Goal: Transaction & Acquisition: Purchase product/service

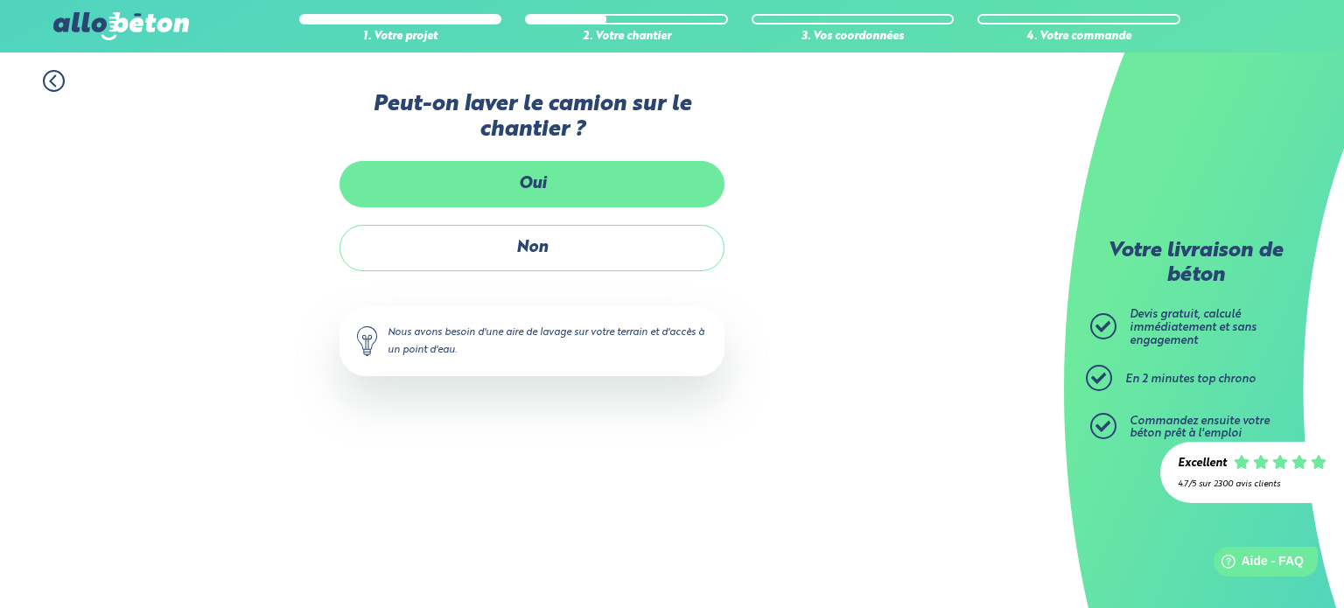
click at [558, 172] on label "Oui" at bounding box center [531, 184] width 385 height 46
click at [0, 0] on input "Oui" at bounding box center [0, 0] width 0 height 0
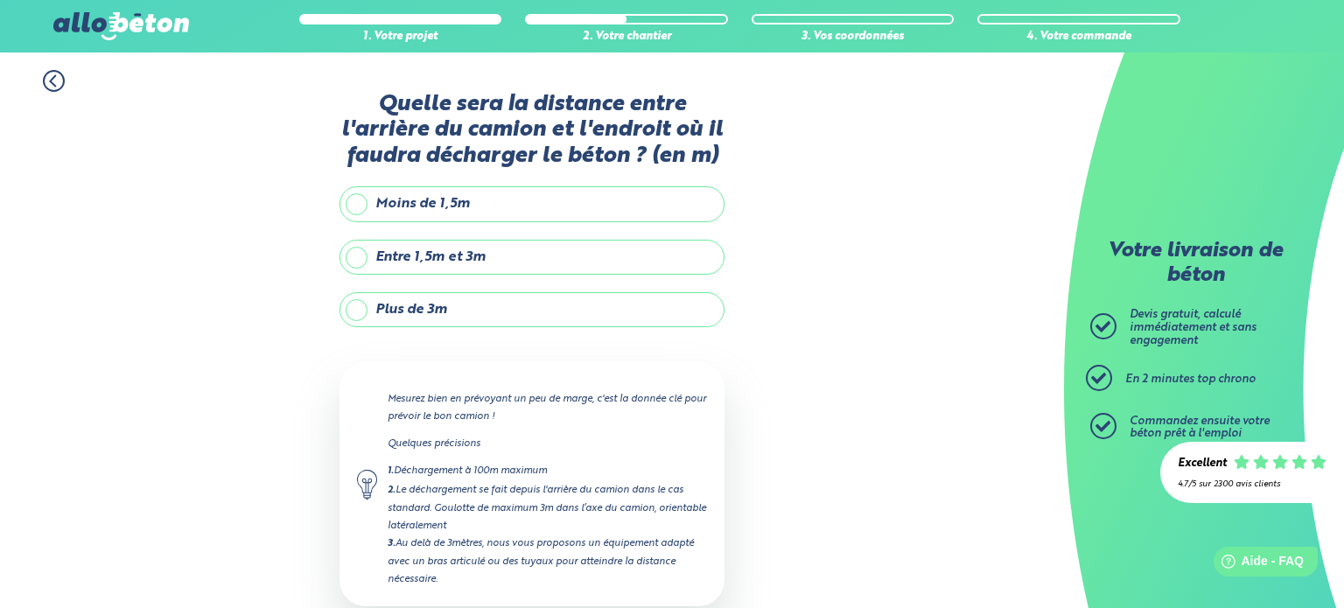
click at [357, 260] on label "Entre 1,5m et 3m" at bounding box center [531, 257] width 385 height 35
click at [0, 0] on input "Entre 1,5m et 3m" at bounding box center [0, 0] width 0 height 0
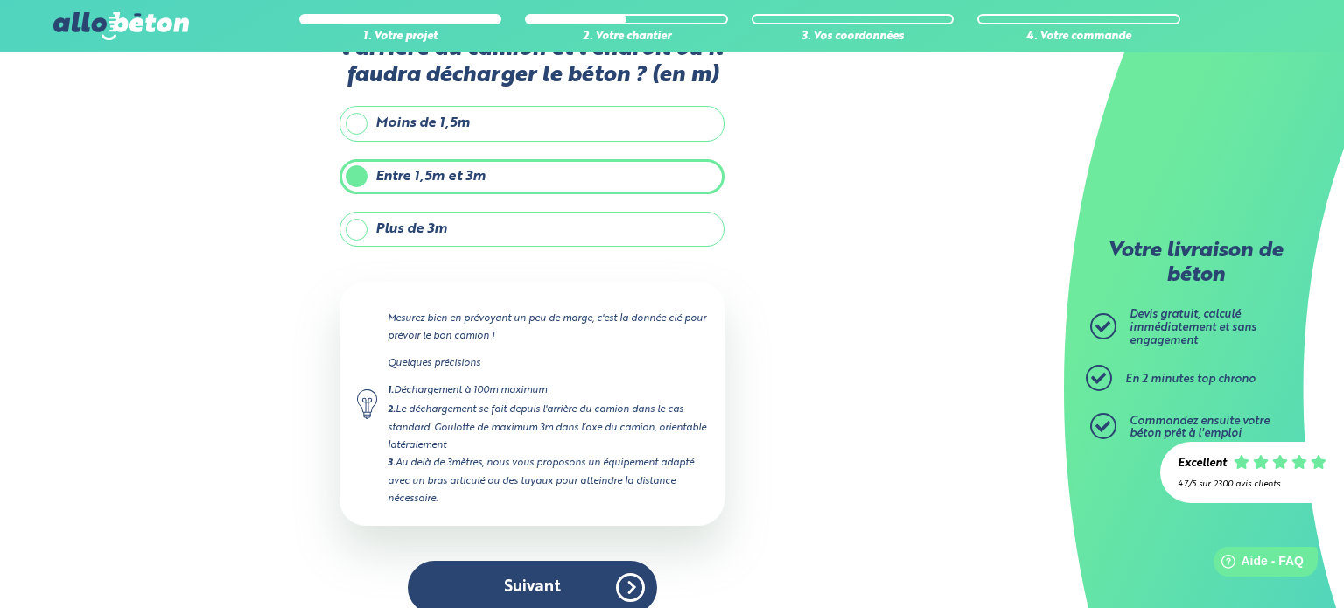
scroll to position [99, 0]
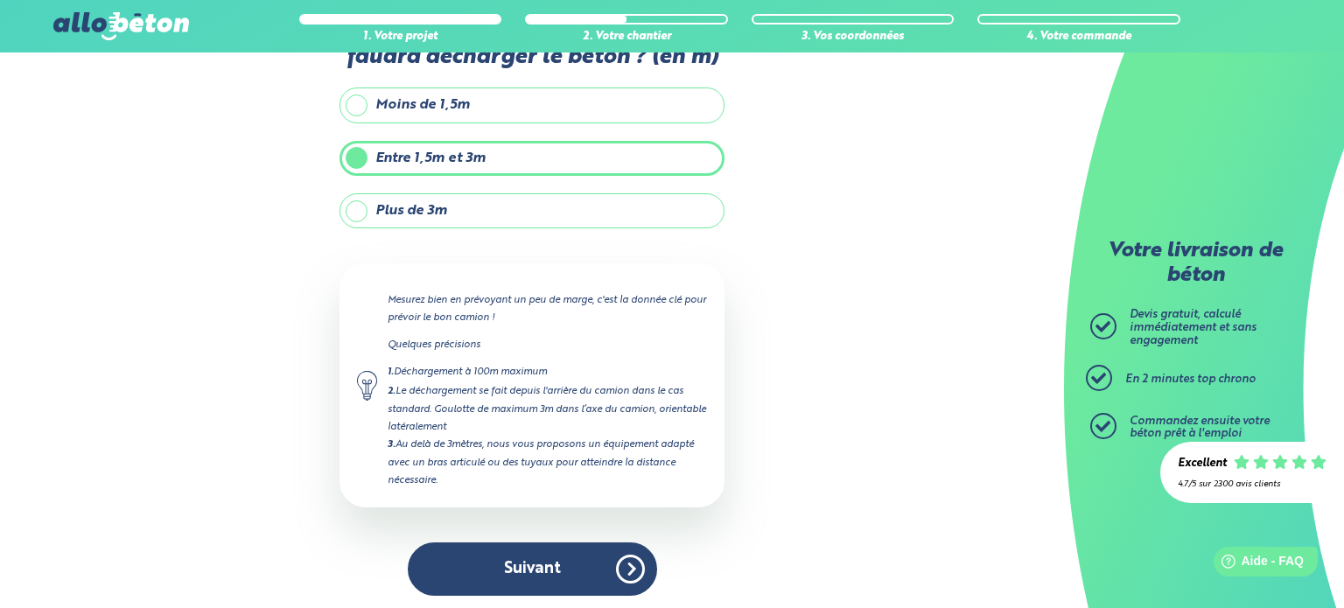
click at [569, 531] on div "Quelle sera la distance entre l'arrière du camion et l'endroit où il faudra déc…" at bounding box center [531, 303] width 385 height 620
click at [366, 205] on label "Plus de 3m" at bounding box center [531, 210] width 385 height 35
click at [0, 0] on input "Plus de 3m" at bounding box center [0, 0] width 0 height 0
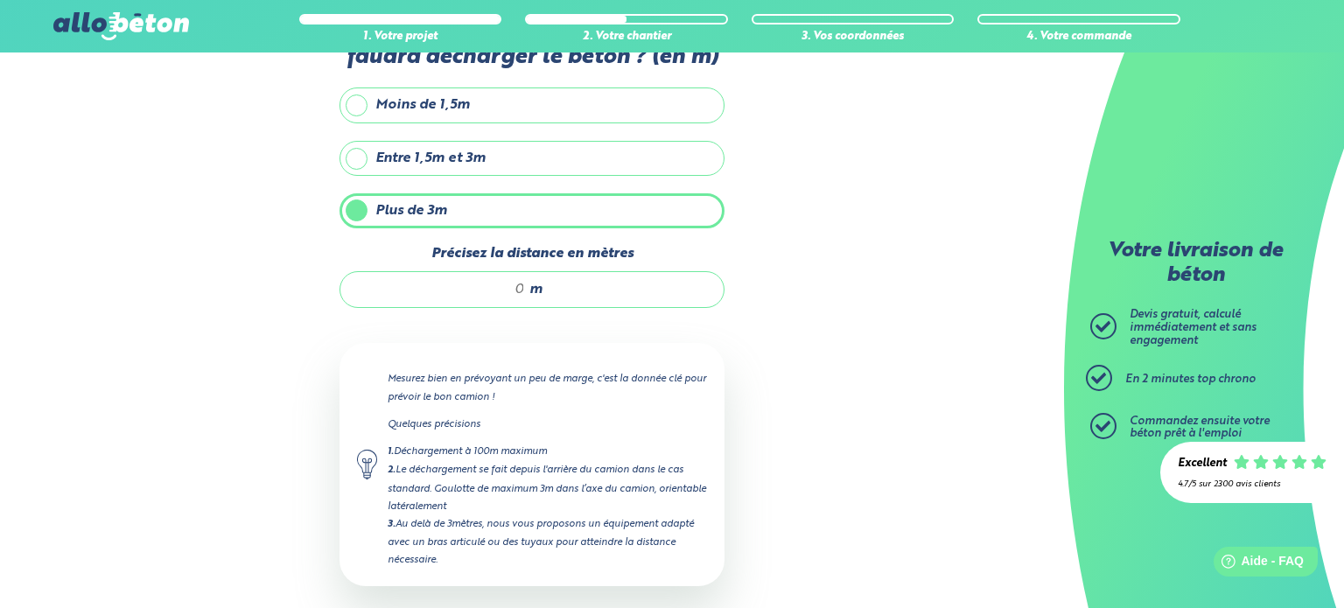
click at [354, 165] on label "Entre 1,5m et 3m" at bounding box center [531, 158] width 385 height 35
click at [0, 0] on input "Entre 1,5m et 3m" at bounding box center [0, 0] width 0 height 0
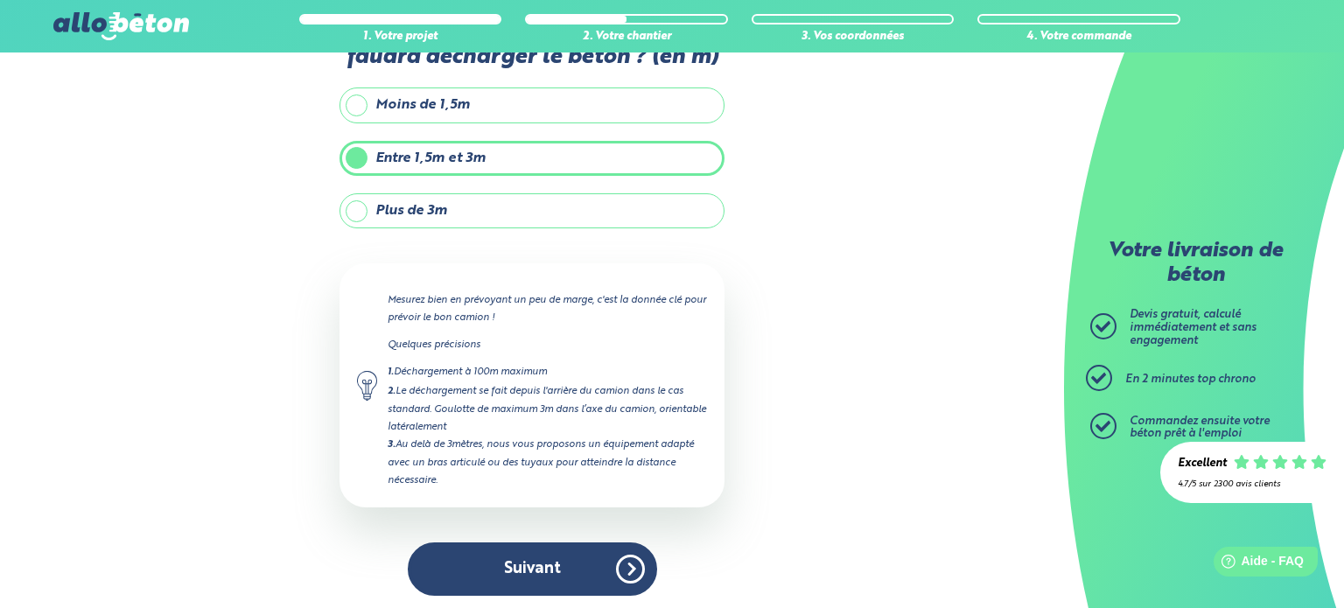
click at [474, 529] on div "Quelle sera la distance entre l'arrière du camion et l'endroit où il faudra déc…" at bounding box center [531, 303] width 385 height 620
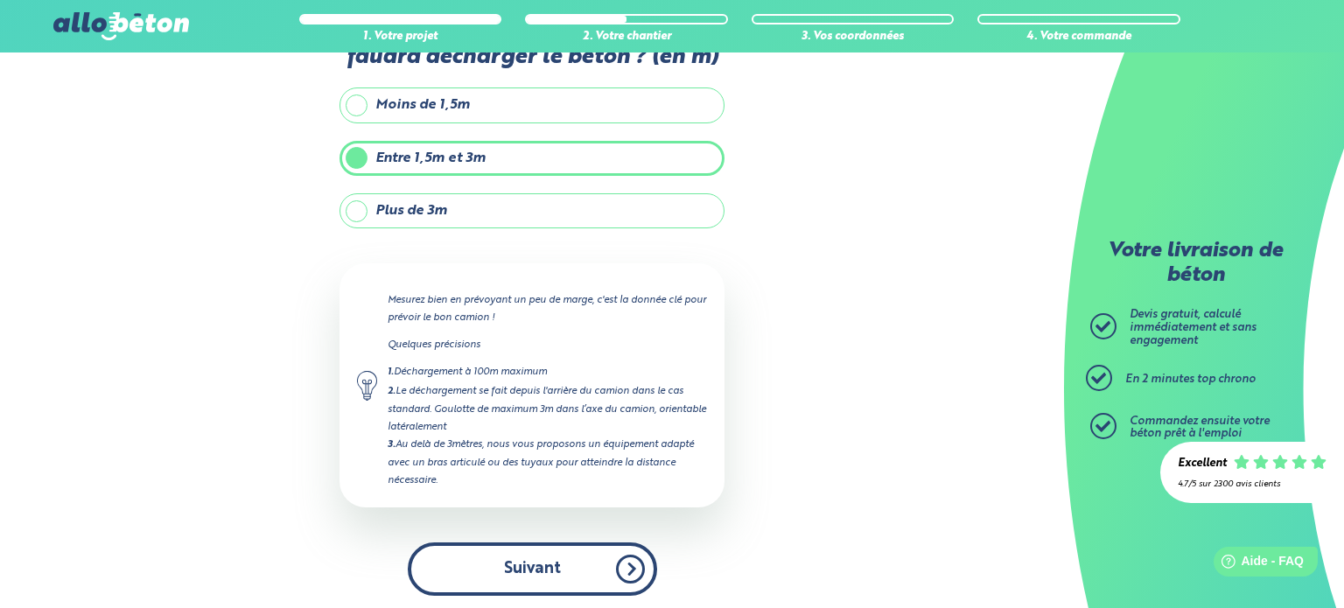
click at [480, 542] on button "Suivant" at bounding box center [532, 568] width 249 height 53
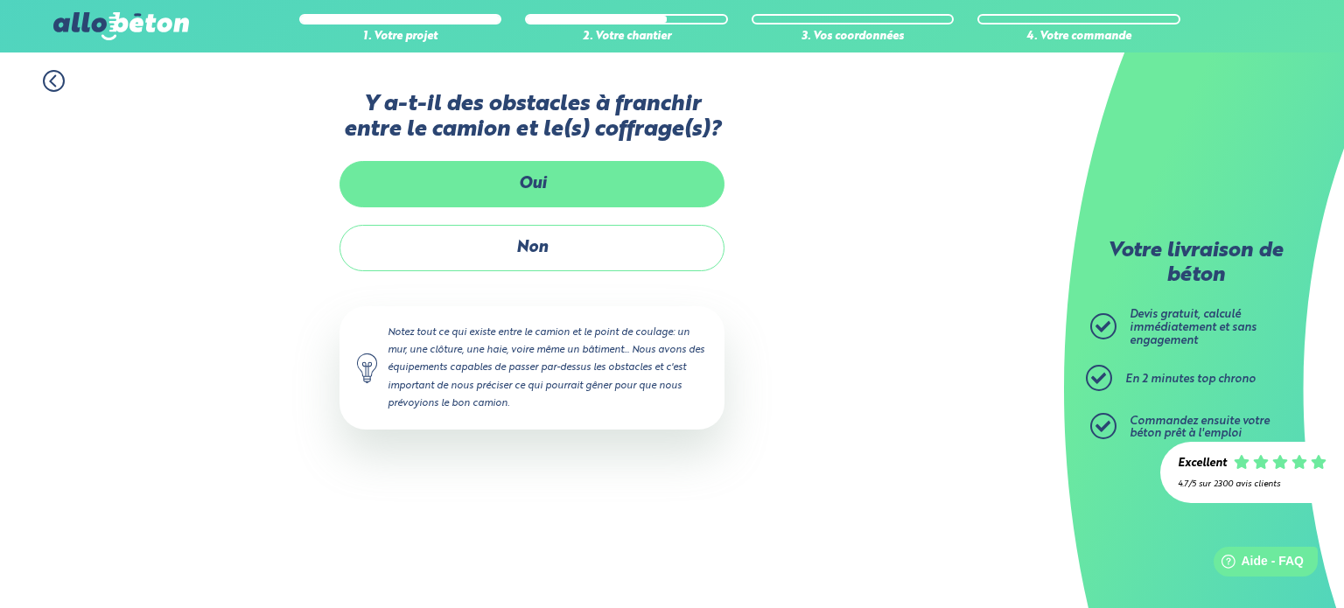
click at [486, 191] on label "Oui" at bounding box center [531, 184] width 385 height 46
click at [0, 0] on input "Oui" at bounding box center [0, 0] width 0 height 0
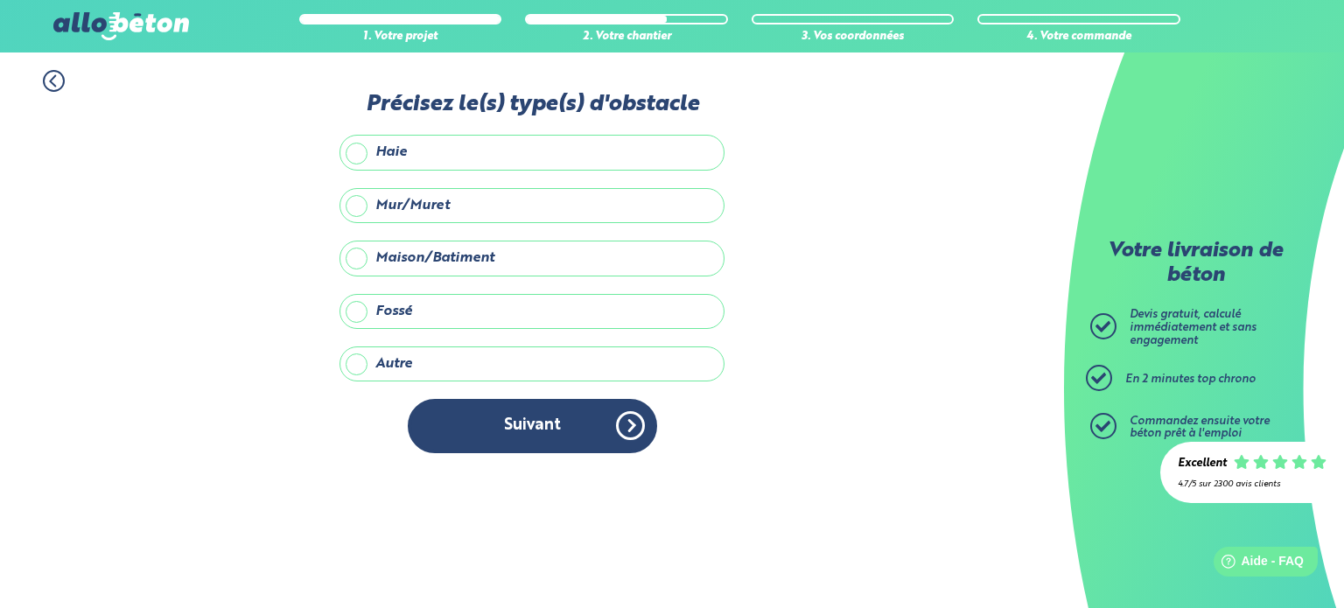
click at [361, 258] on label "Maison/Batiment" at bounding box center [531, 258] width 385 height 35
click at [0, 0] on input "Maison/Batiment" at bounding box center [0, 0] width 0 height 0
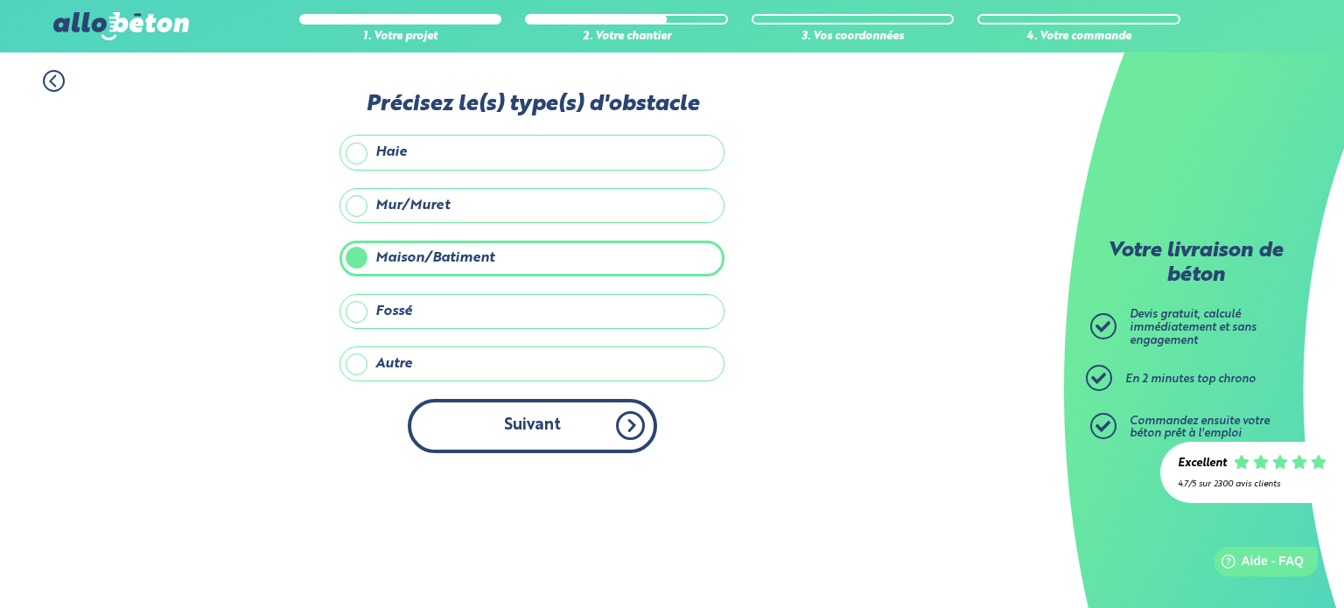
click at [477, 409] on button "Suivant" at bounding box center [532, 425] width 249 height 53
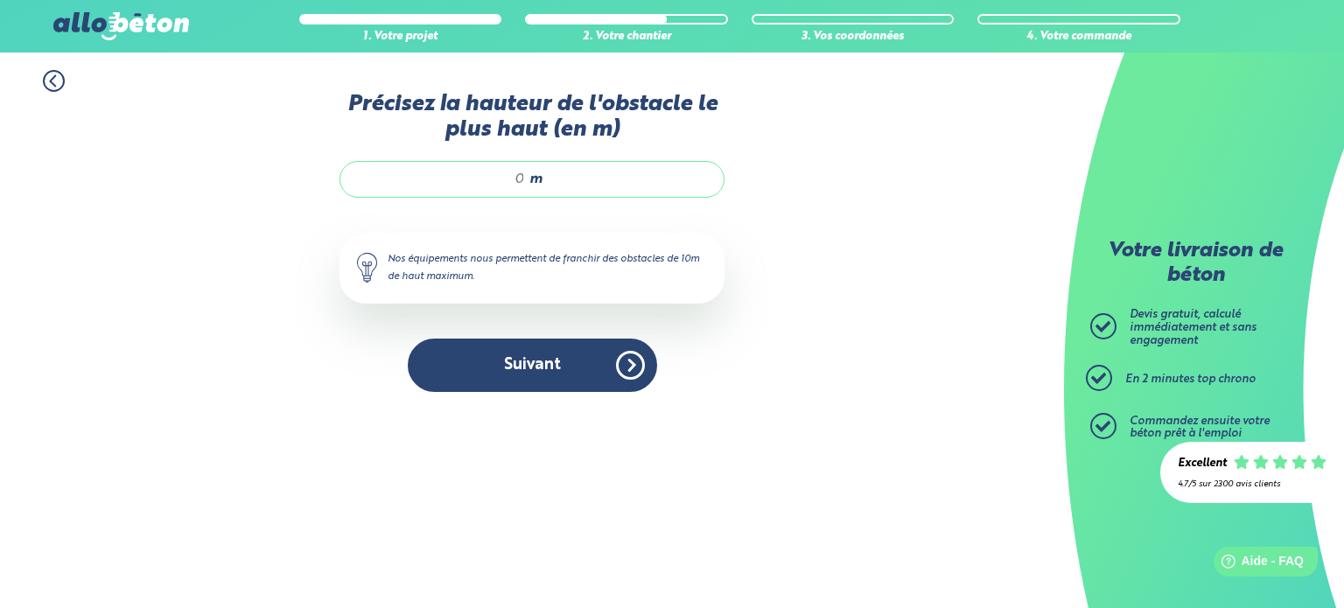
click at [65, 76] on div "1. Votre projet 2. Votre chantier 3. Vos coordonnées 4. Votre commande" at bounding box center [532, 71] width 1064 height 39
click at [46, 78] on icon at bounding box center [54, 81] width 22 height 22
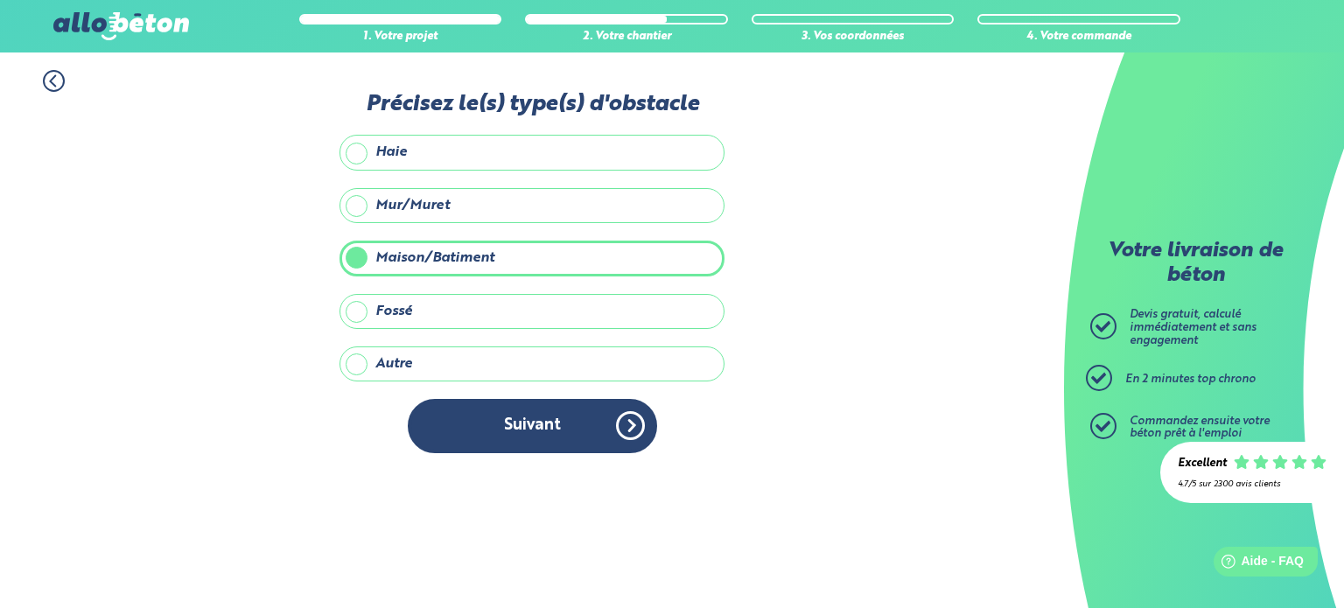
click at [57, 75] on icon at bounding box center [54, 81] width 22 height 22
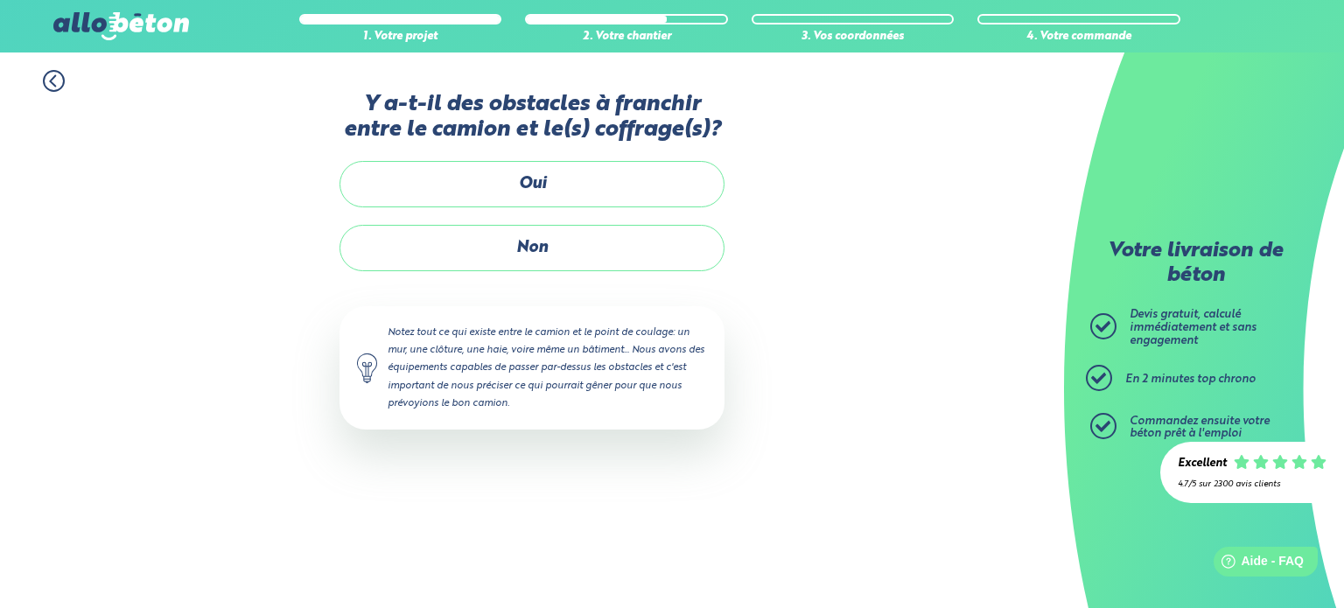
click at [488, 275] on div "Y a-t-il des obstacles à franchir entre le camion et le(s) coffrage(s)? Oui Non…" at bounding box center [531, 278] width 385 height 373
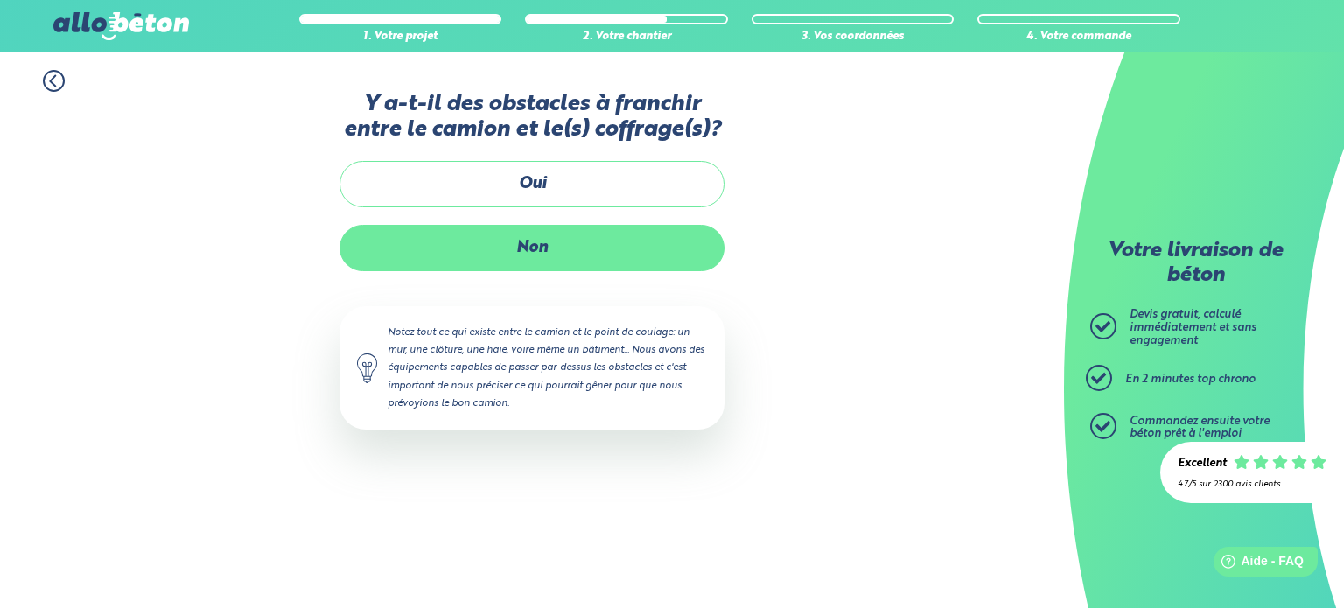
click at [477, 255] on label "Non" at bounding box center [531, 248] width 385 height 46
click at [0, 0] on input "Non" at bounding box center [0, 0] width 0 height 0
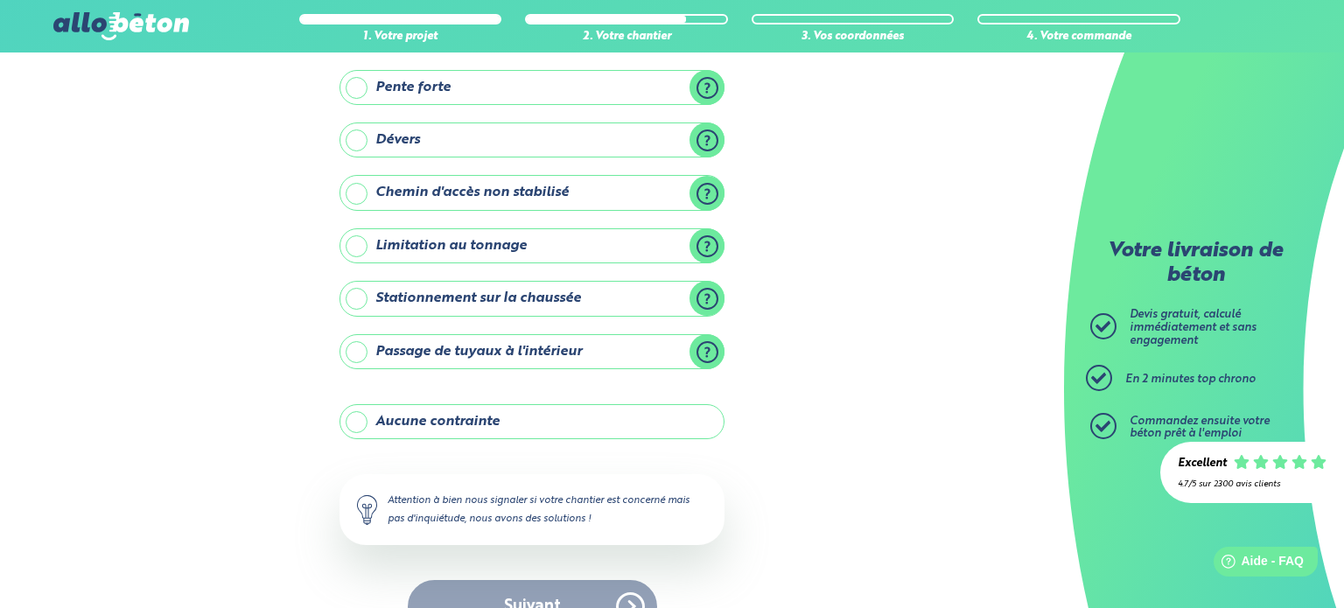
scroll to position [167, 0]
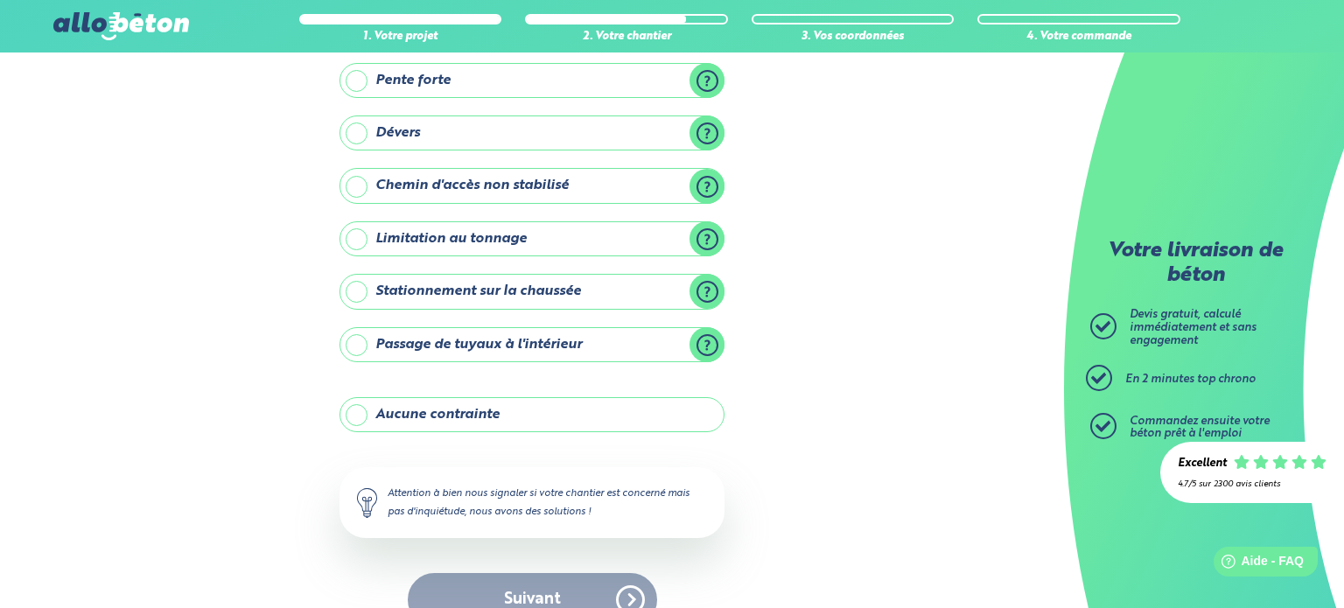
click at [364, 414] on label "Aucune contrainte" at bounding box center [531, 414] width 385 height 35
click at [0, 0] on input "Aucune contrainte" at bounding box center [0, 0] width 0 height 0
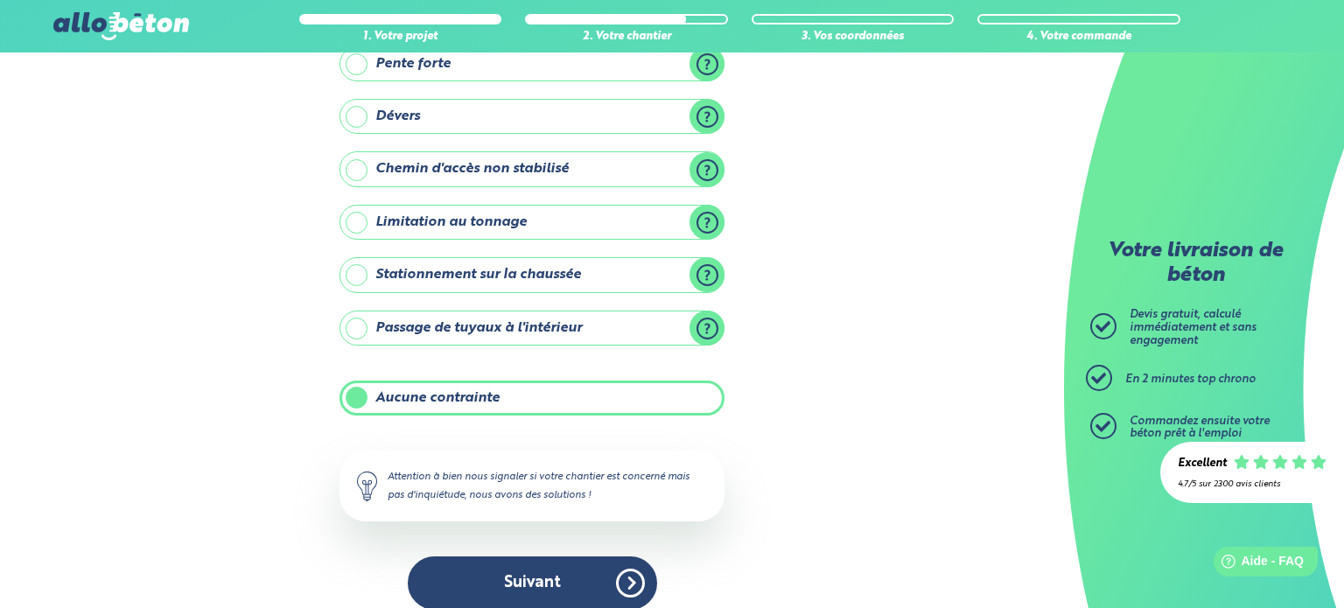
scroll to position [199, 0]
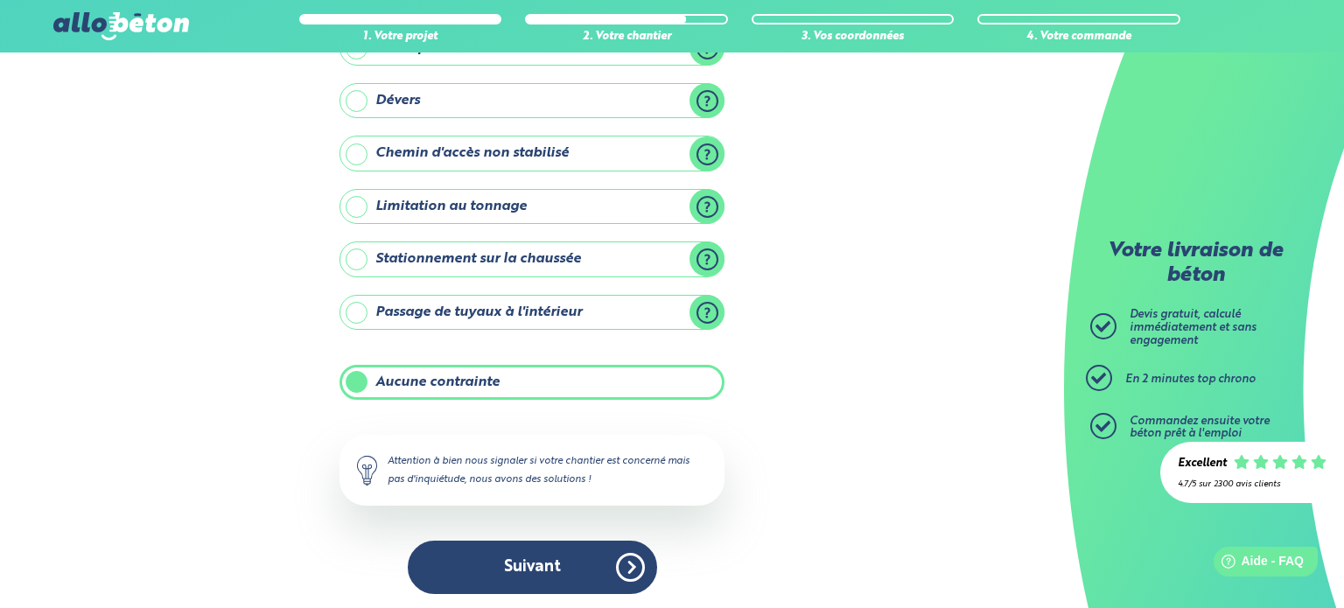
click at [462, 535] on div "Y-a t-il des contraintes particulières pour votre chantier ? Ligne électrique a…" at bounding box center [531, 251] width 385 height 719
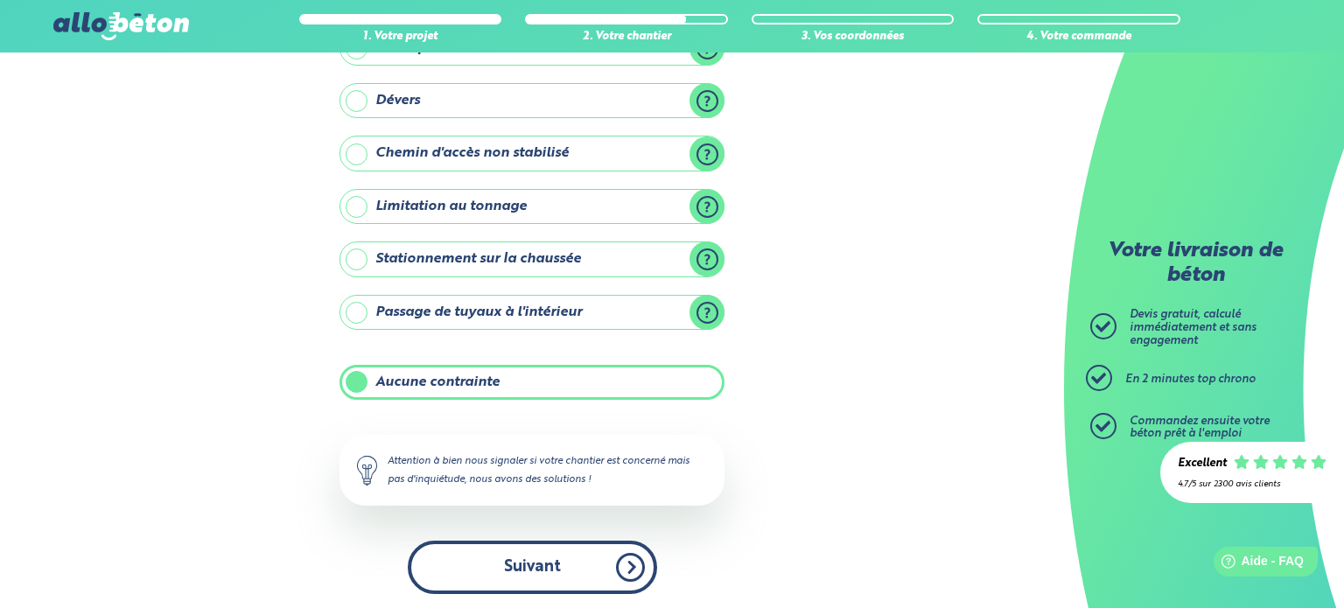
click at [487, 570] on button "Suivant" at bounding box center [532, 567] width 249 height 53
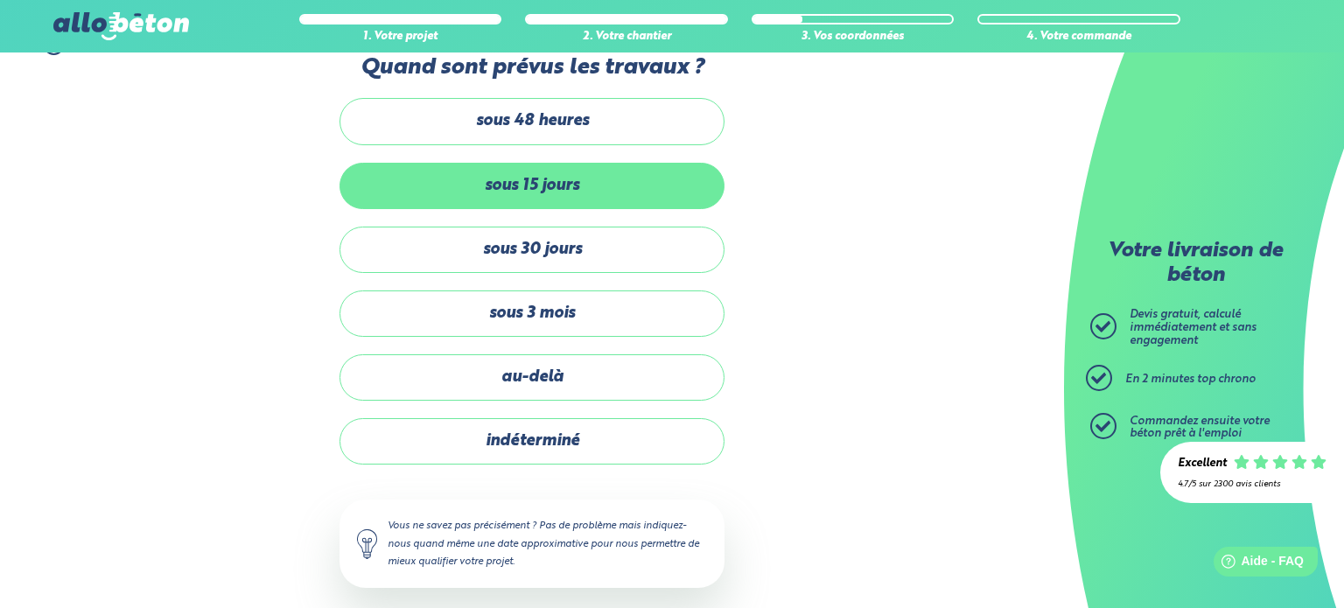
scroll to position [36, 0]
click at [491, 181] on label "sous 15 jours" at bounding box center [531, 187] width 385 height 46
click at [0, 0] on input "sous 15 jours" at bounding box center [0, 0] width 0 height 0
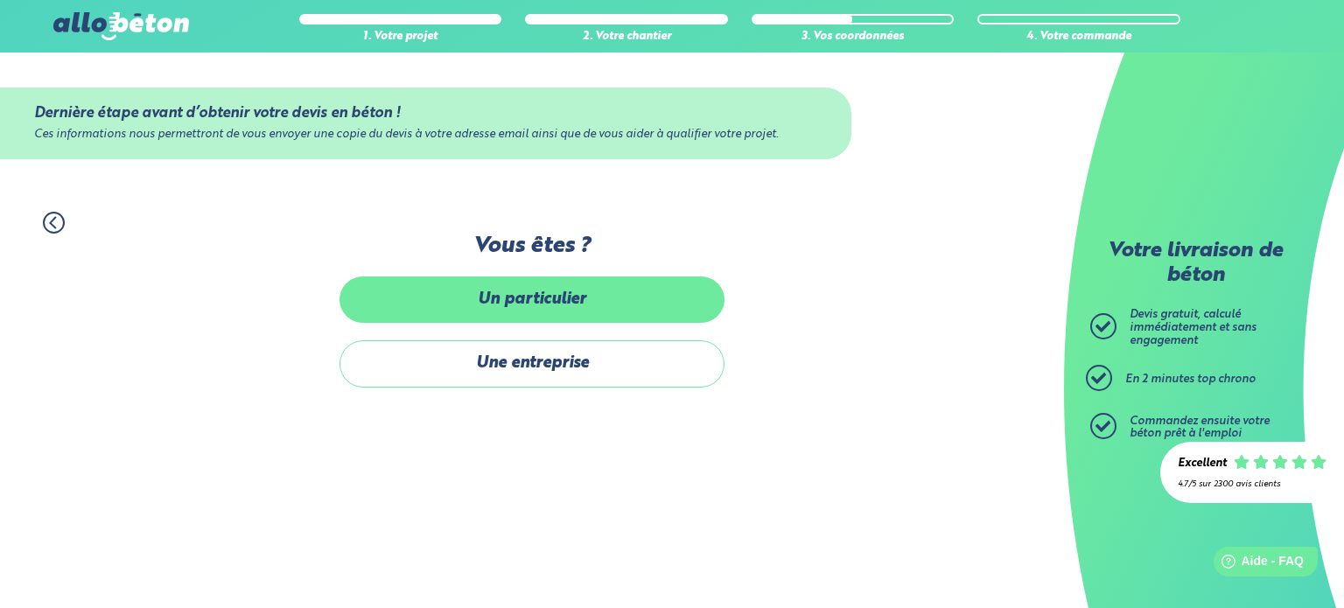
click at [483, 305] on label "Un particulier" at bounding box center [531, 299] width 385 height 46
click at [0, 0] on input "Un particulier" at bounding box center [0, 0] width 0 height 0
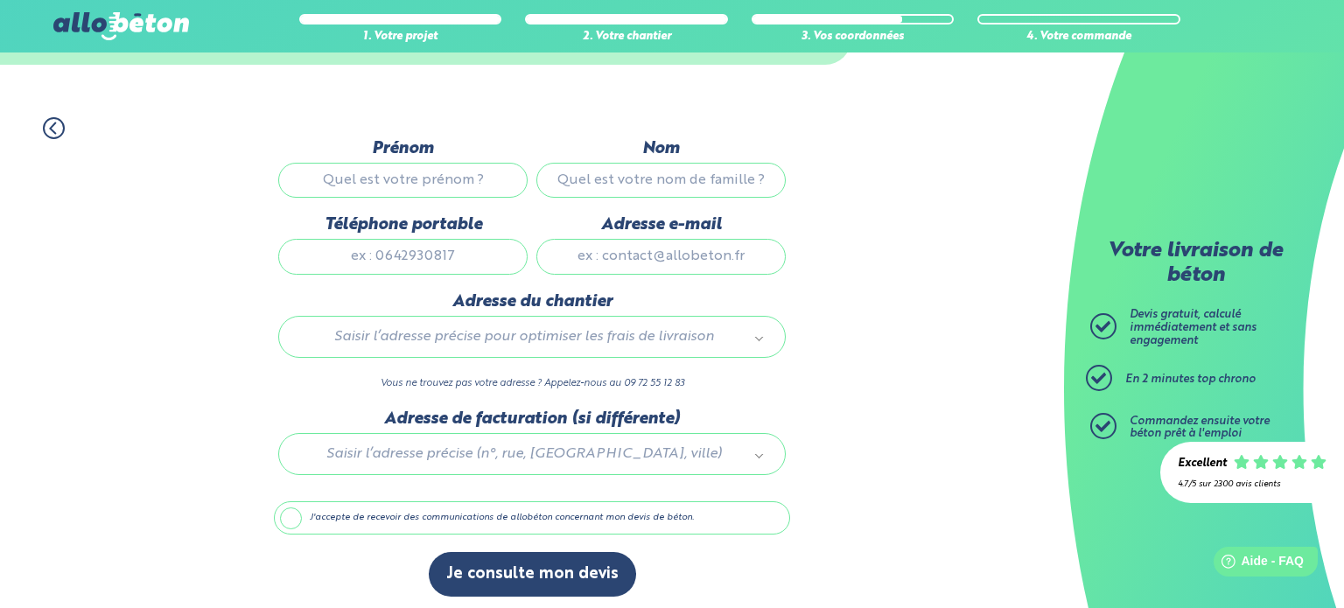
scroll to position [98, 0]
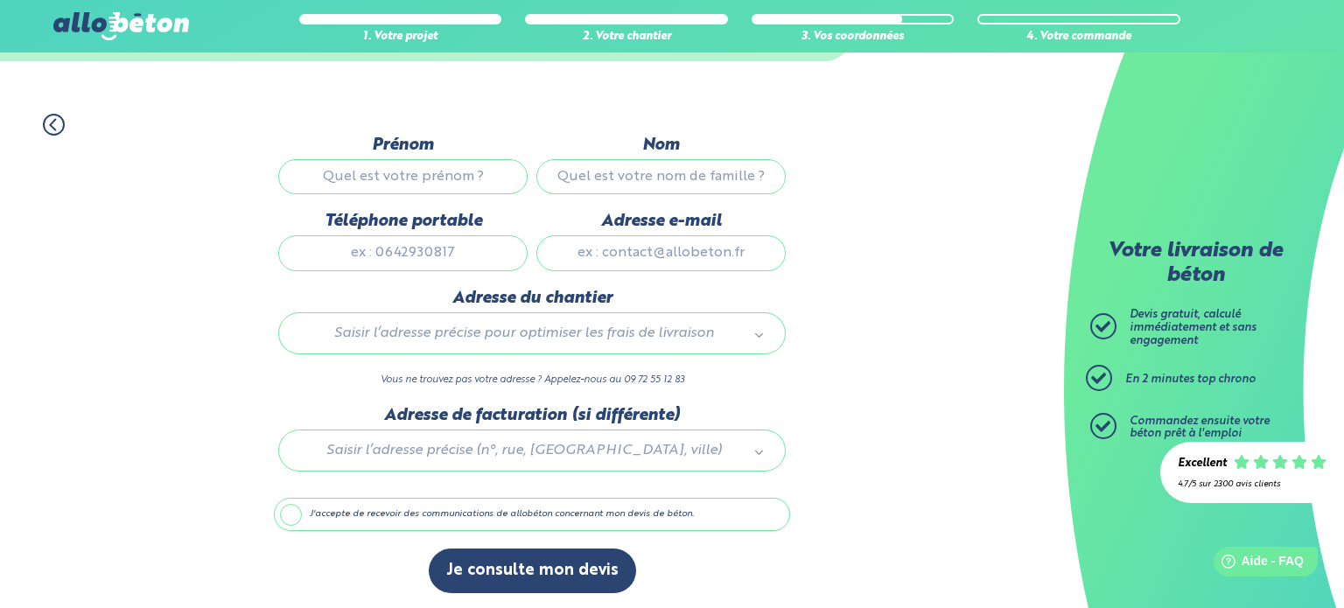
click at [339, 181] on input "Prénom" at bounding box center [402, 176] width 249 height 35
type input "[PERSON_NAME]"
type input "Gaillard"
type input "0626616080"
type input "[EMAIL_ADDRESS][DOMAIN_NAME]"
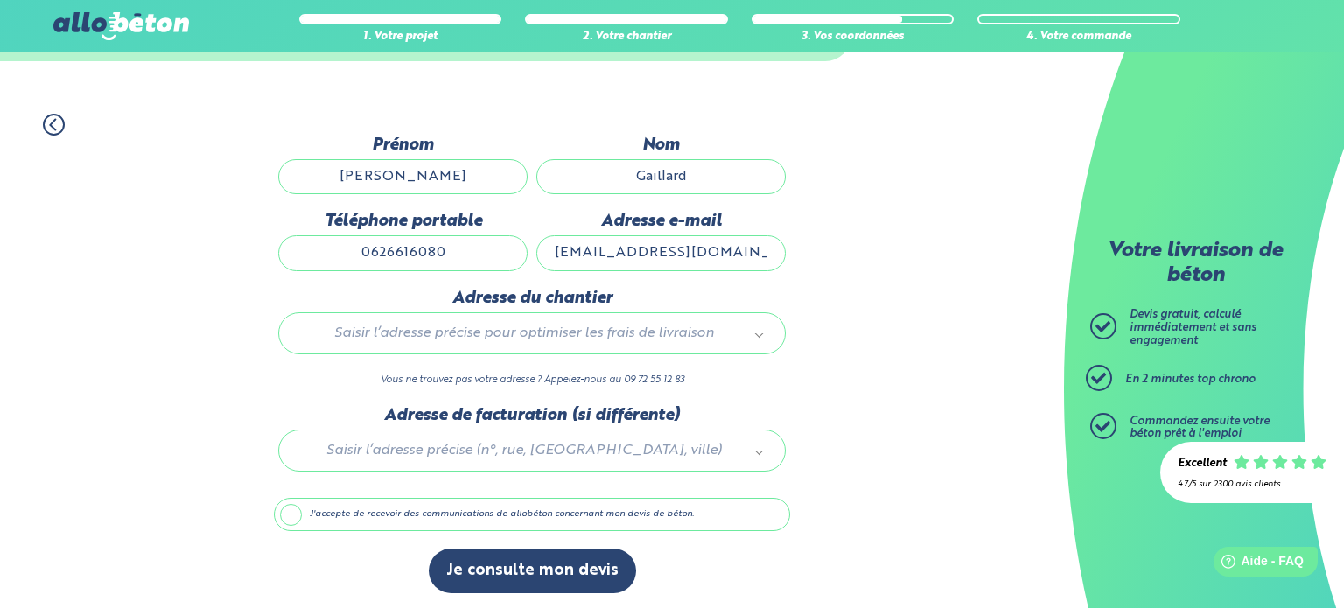
type input "[STREET_ADDRESS][PERSON_NAME]"
type input "2"
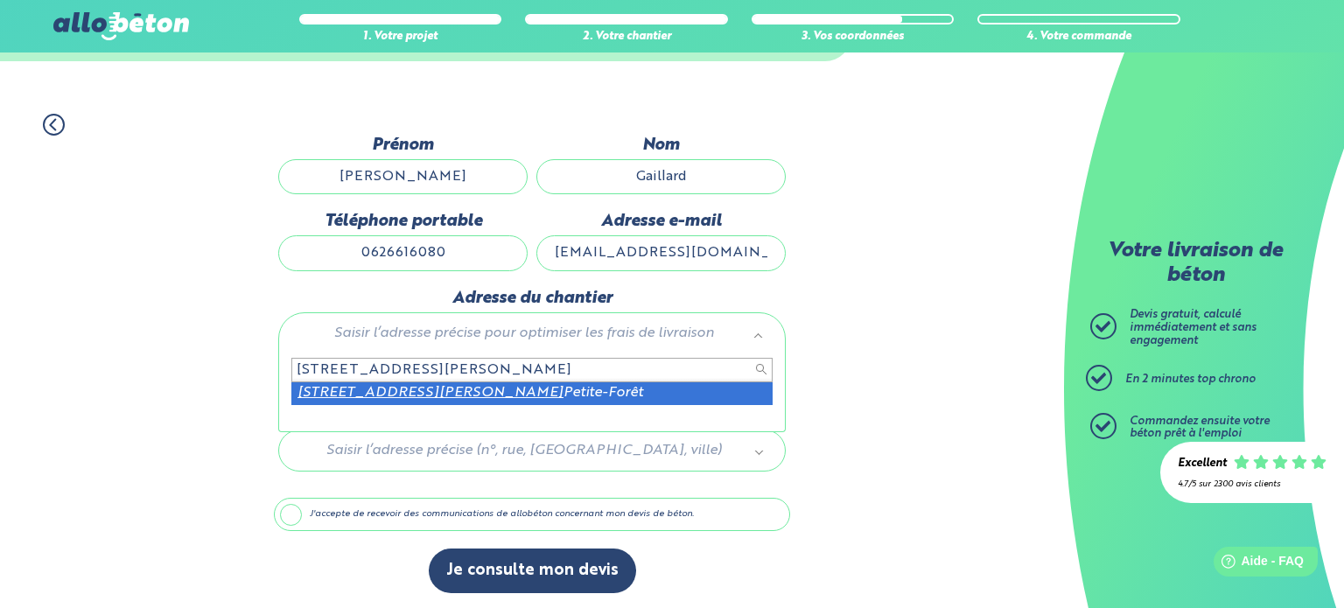
type input "[STREET_ADDRESS][PERSON_NAME]"
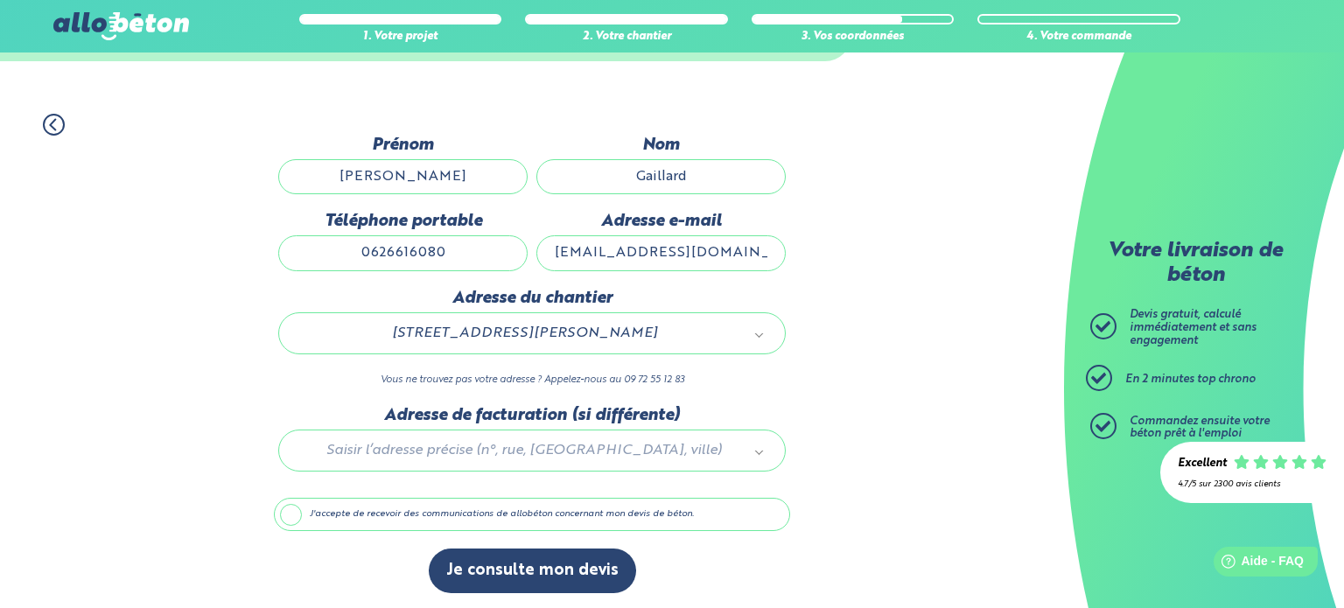
click at [449, 451] on div at bounding box center [532, 447] width 516 height 83
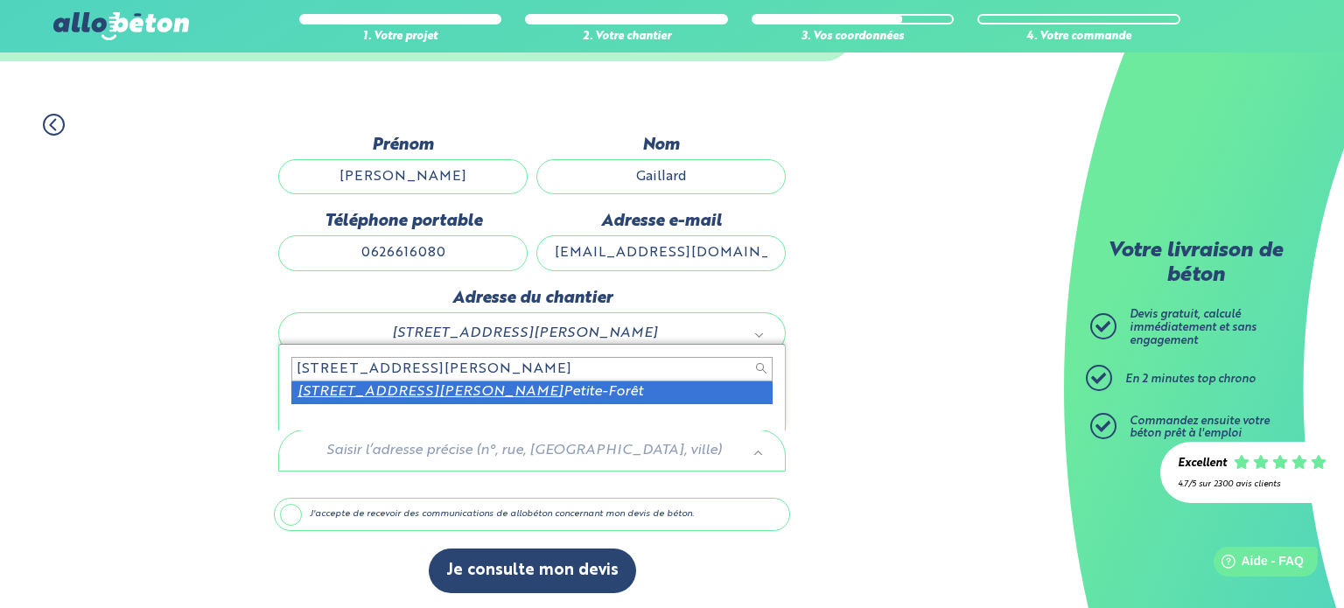
scroll to position [0, 0]
type input "[STREET_ADDRESS][PERSON_NAME]"
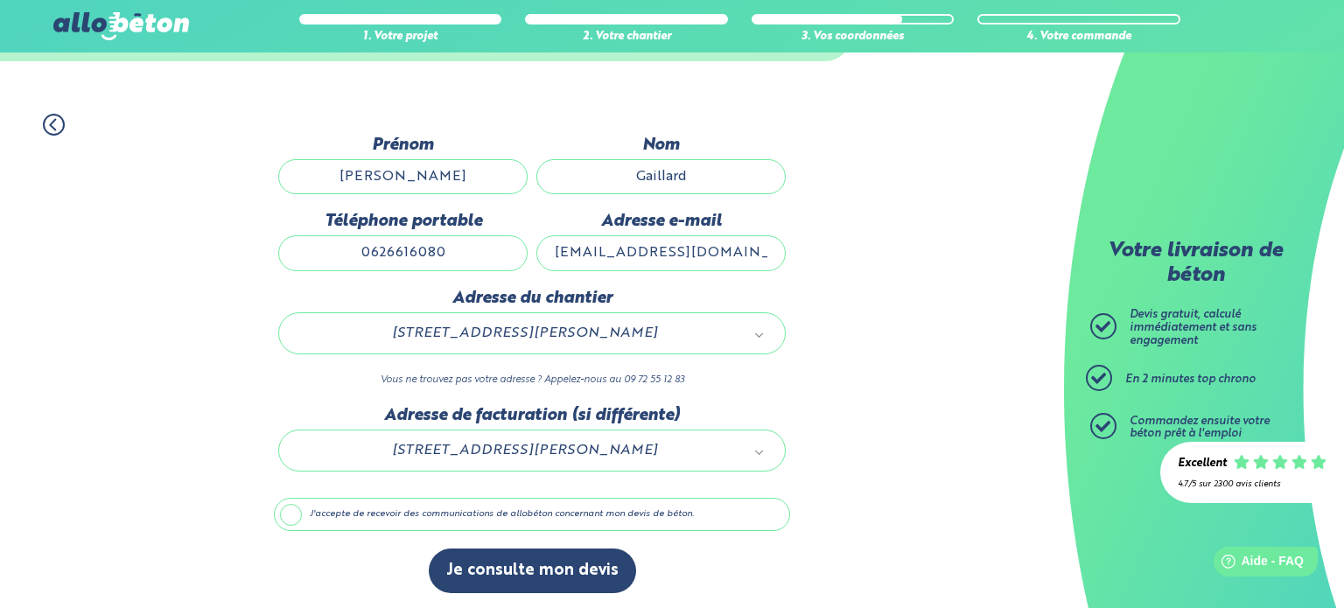
click at [296, 512] on label "J'accepte de recevoir des communications de allobéton concernant mon devis de b…" at bounding box center [532, 514] width 516 height 33
click at [0, 0] on input "J'accepte de recevoir des communications de allobéton concernant mon devis de b…" at bounding box center [0, 0] width 0 height 0
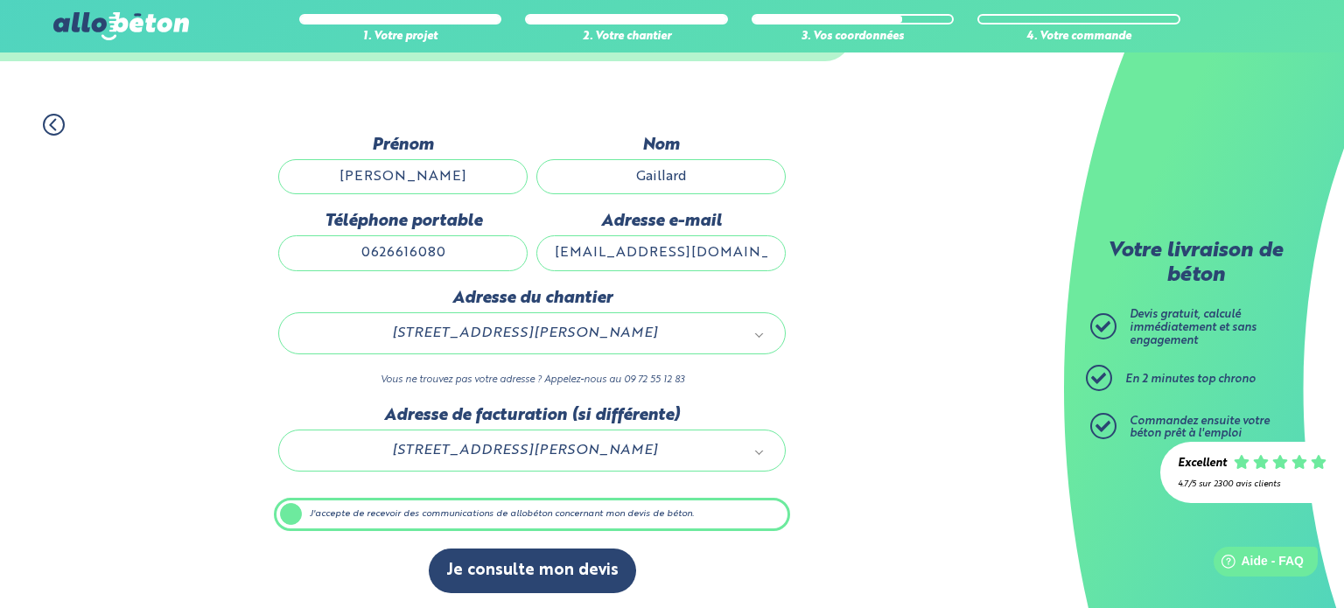
scroll to position [98, 0]
click at [296, 512] on label "J'accepte de recevoir des communications de allobéton concernant mon devis de b…" at bounding box center [532, 514] width 516 height 33
click at [0, 0] on input "J'accepte de recevoir des communications de allobéton concernant mon devis de b…" at bounding box center [0, 0] width 0 height 0
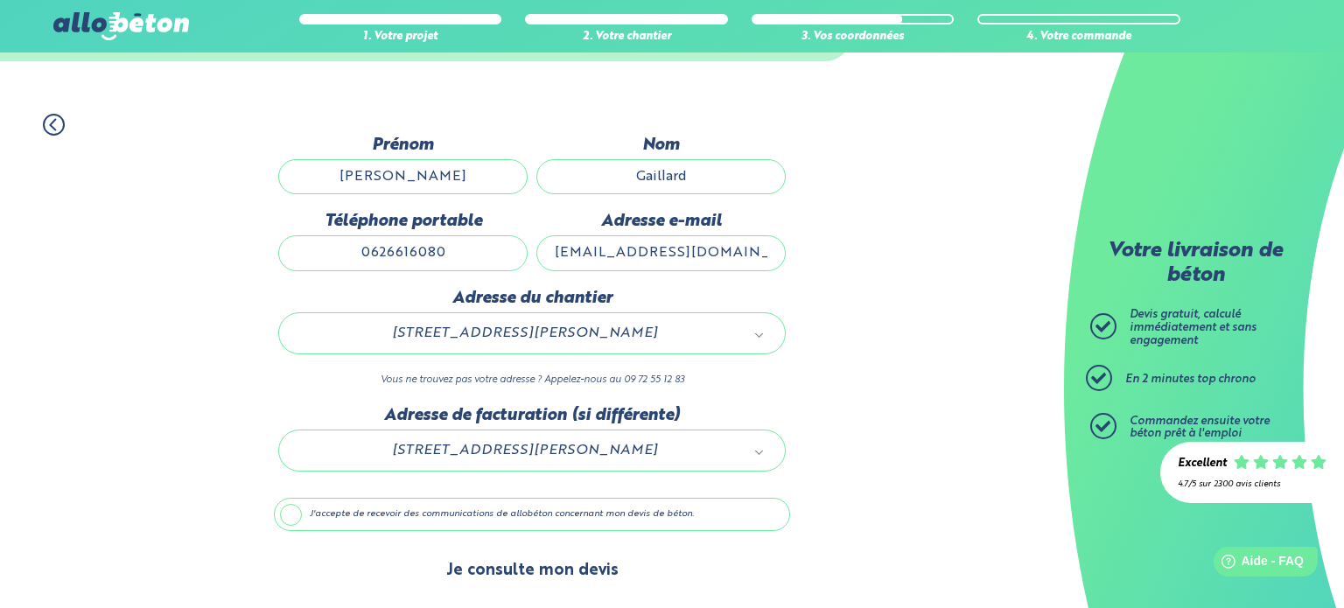
click at [486, 570] on button "Je consulte mon devis" at bounding box center [532, 571] width 207 height 45
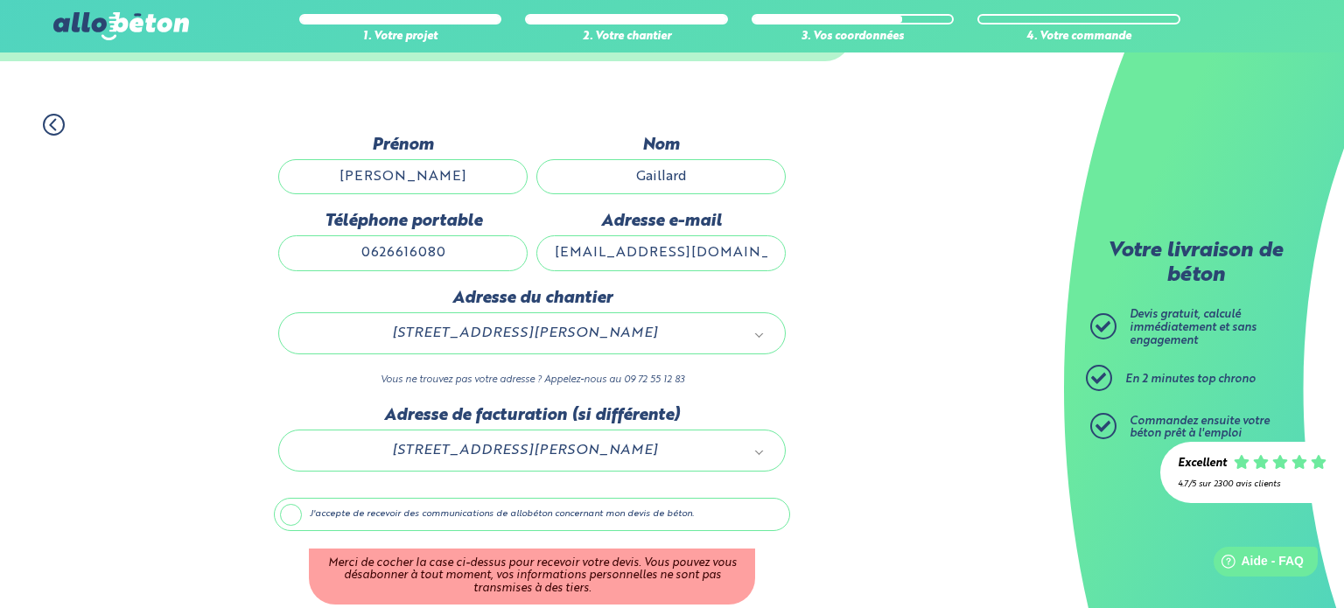
click at [298, 505] on label "J'accepte de recevoir des communications de allobéton concernant mon devis de b…" at bounding box center [532, 514] width 516 height 33
click at [0, 0] on input "J'accepte de recevoir des communications de allobéton concernant mon devis de b…" at bounding box center [0, 0] width 0 height 0
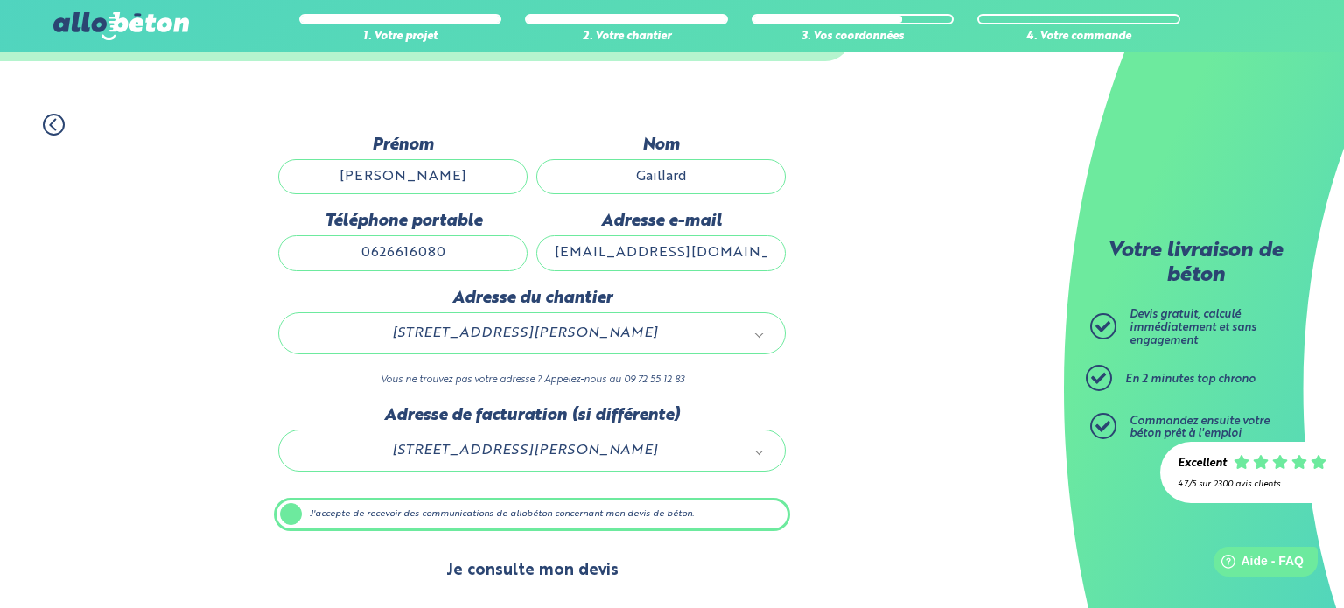
click at [513, 572] on button "Je consulte mon devis" at bounding box center [532, 571] width 207 height 45
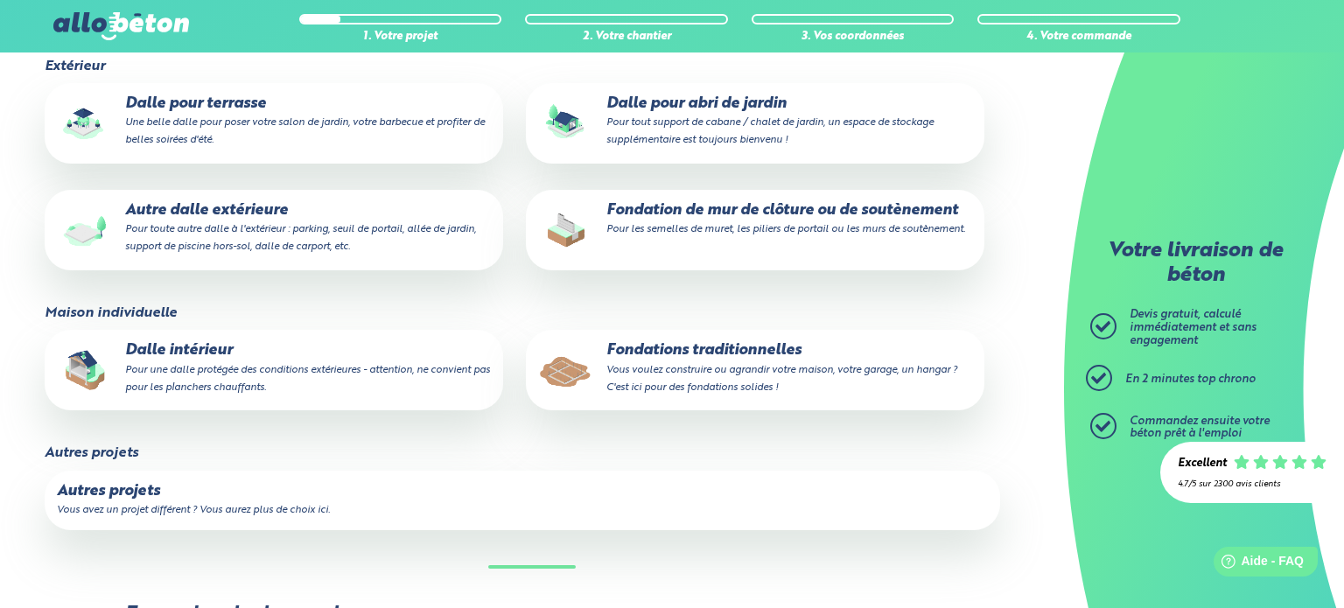
scroll to position [438, 0]
click at [660, 353] on p "Fondations traditionnelles Vous voulez construire ou agrandir votre maison, vot…" at bounding box center [755, 367] width 434 height 53
click at [0, 0] on input "Fondations traditionnelles Vous voulez construire ou agrandir votre maison, vot…" at bounding box center [0, 0] width 0 height 0
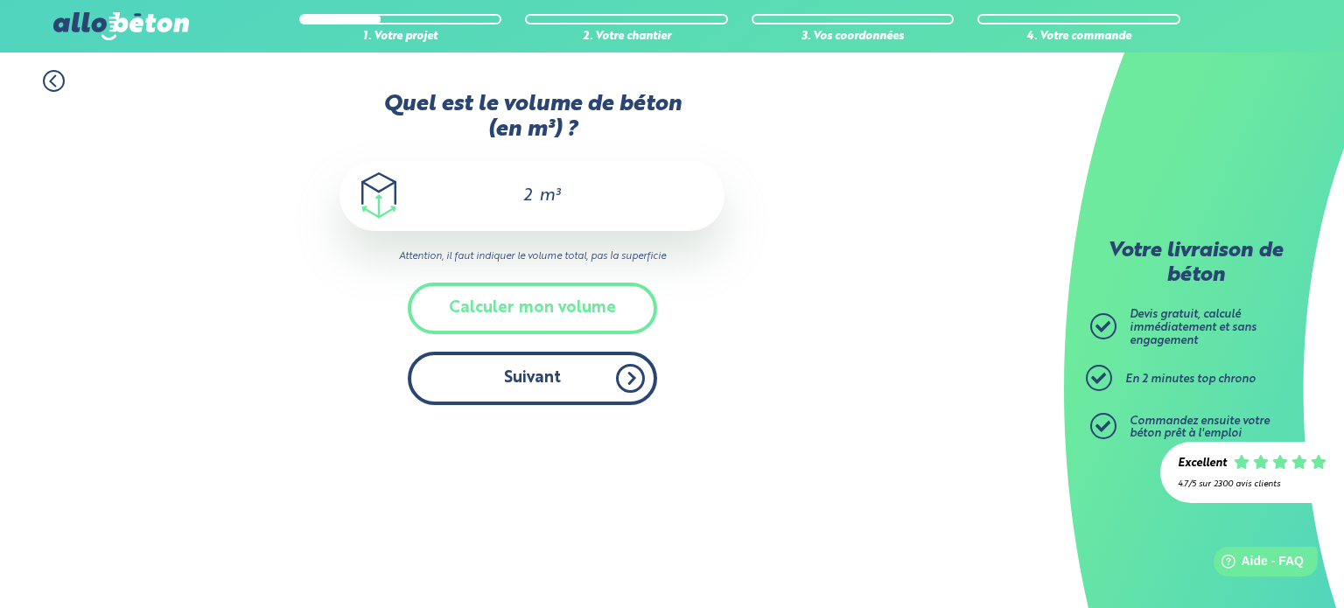
click at [595, 360] on button "Suivant" at bounding box center [532, 378] width 249 height 53
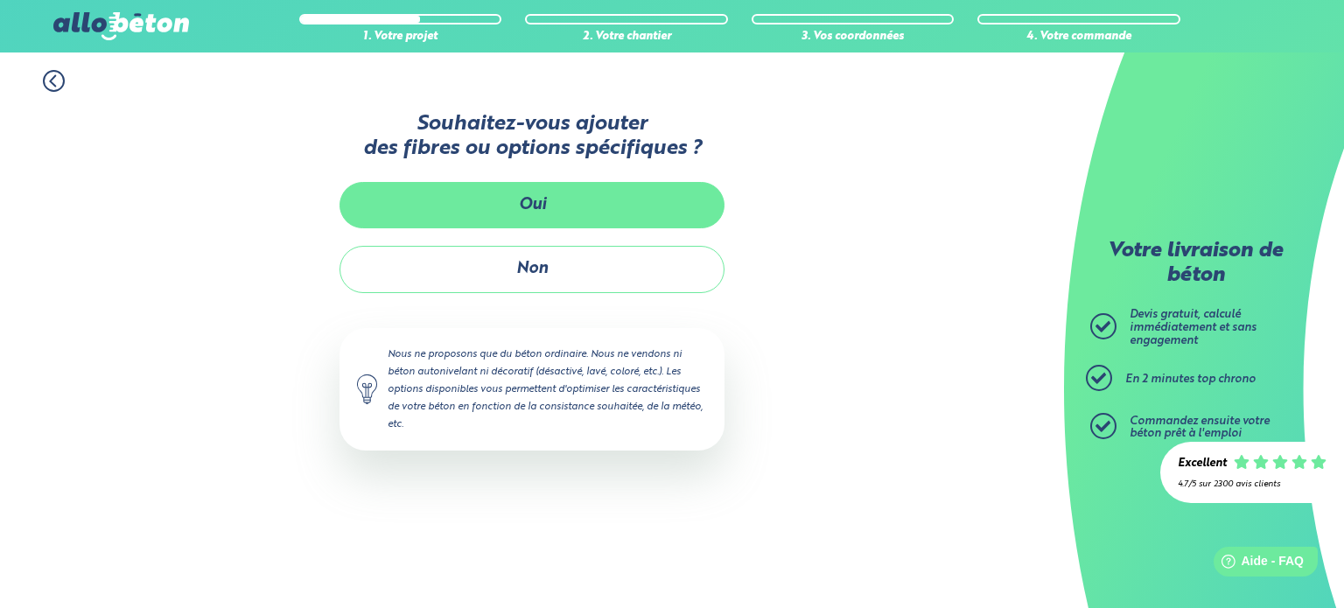
click at [556, 216] on button "Oui" at bounding box center [531, 205] width 385 height 46
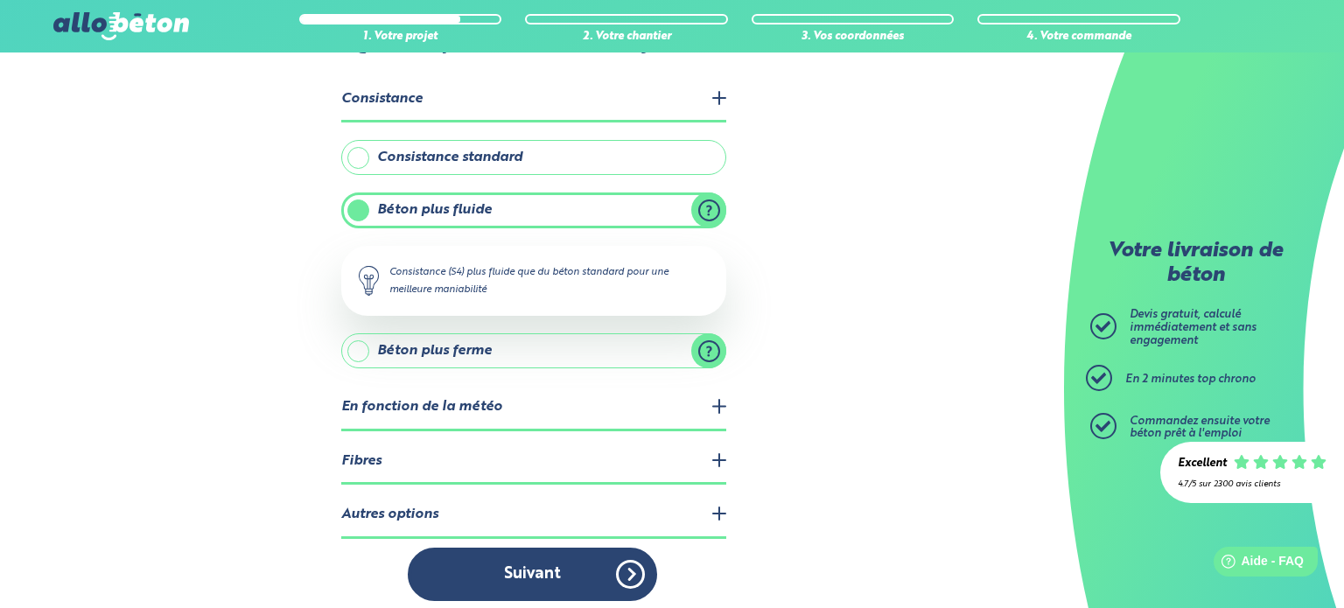
scroll to position [87, 0]
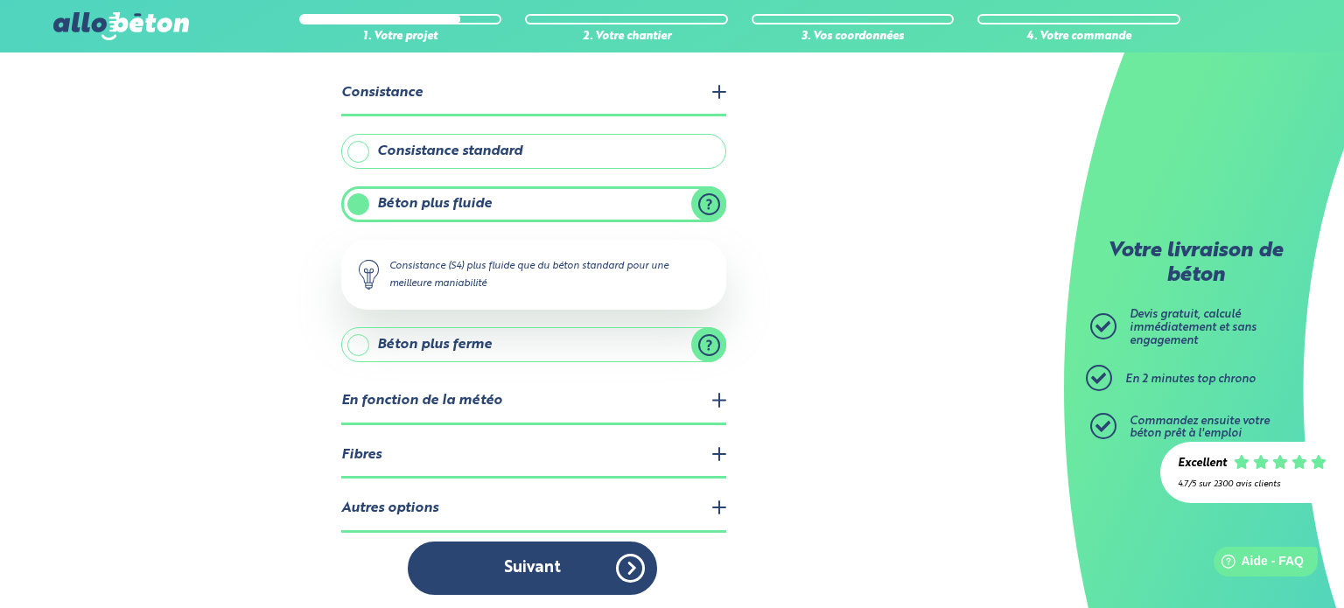
click at [710, 99] on legend "Consistance" at bounding box center [533, 94] width 385 height 45
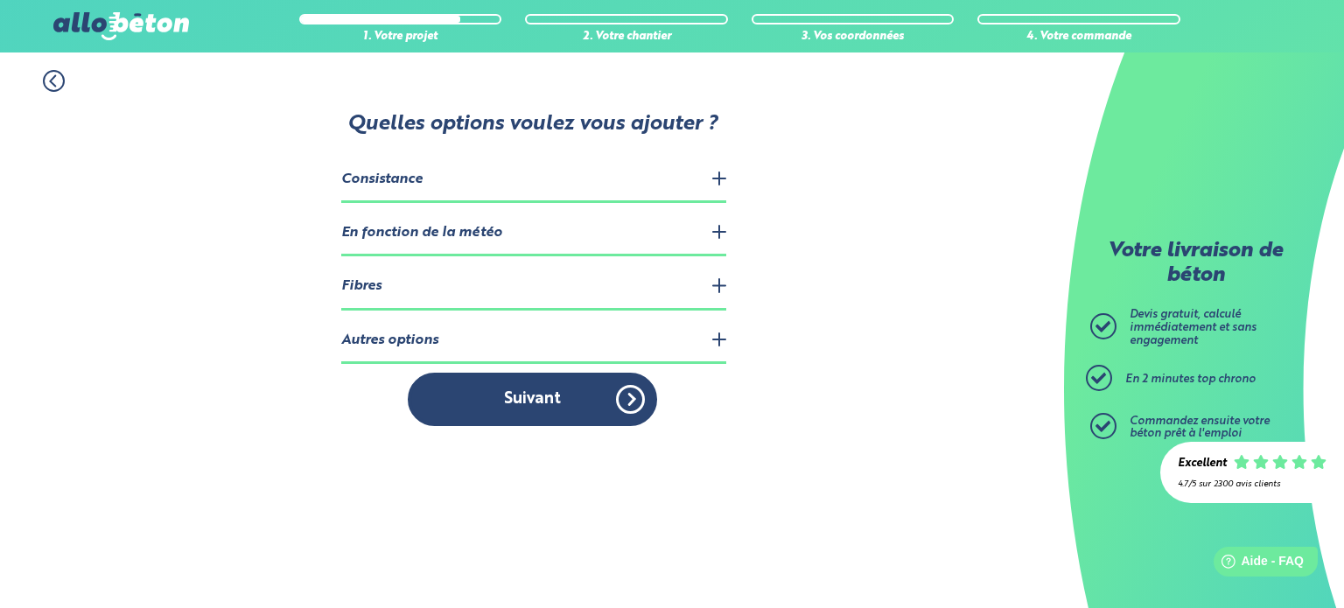
click at [54, 83] on icon at bounding box center [54, 81] width 22 height 22
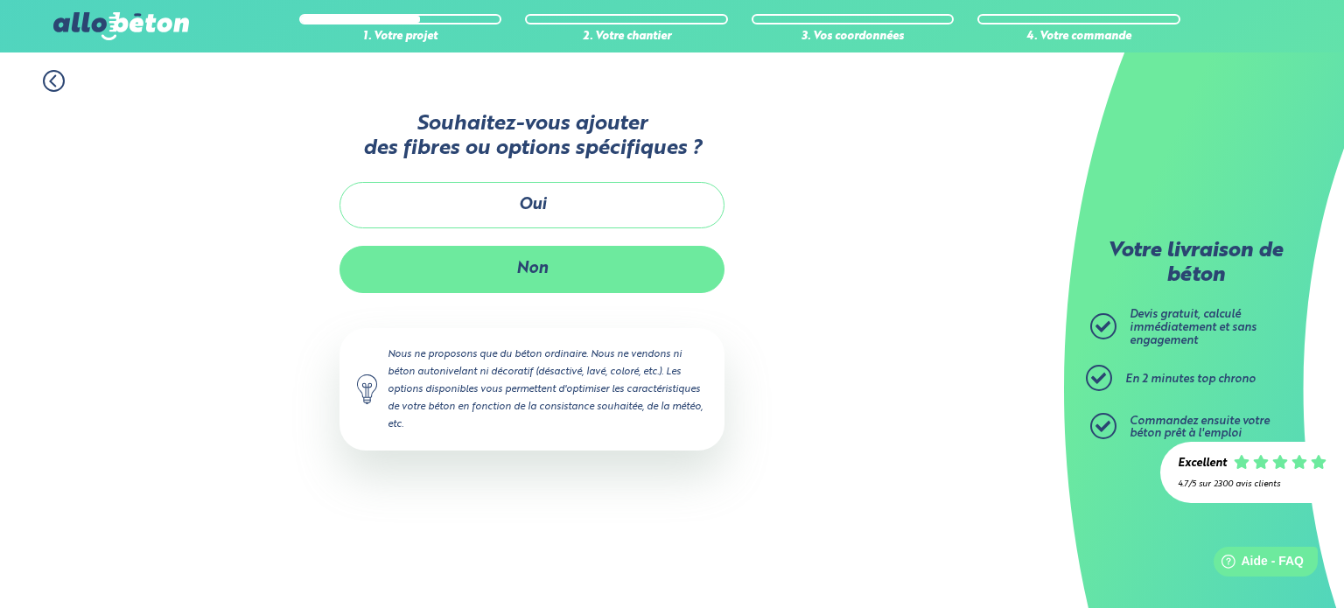
click at [570, 283] on button "Non" at bounding box center [531, 269] width 385 height 46
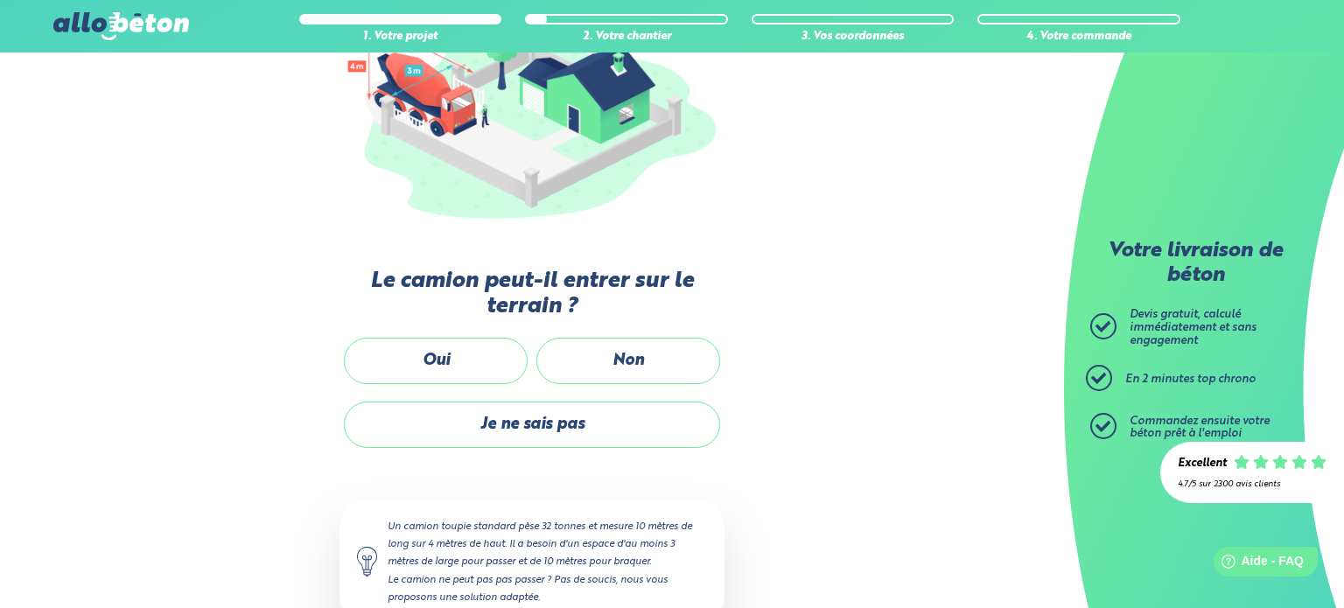
scroll to position [274, 0]
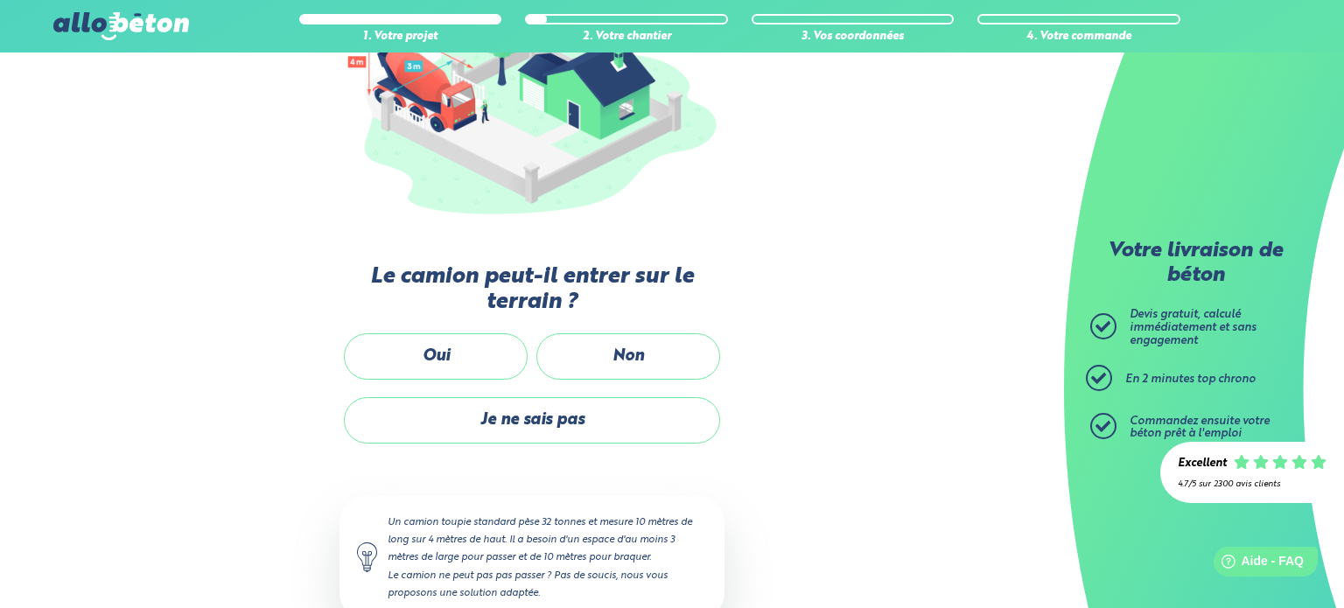
click at [465, 327] on div "Passons au chantier Les étapes à venir nous permettent de déterminer les équipe…" at bounding box center [531, 314] width 385 height 682
click at [456, 333] on label "Oui" at bounding box center [436, 356] width 184 height 46
click at [0, 0] on input "Oui" at bounding box center [0, 0] width 0 height 0
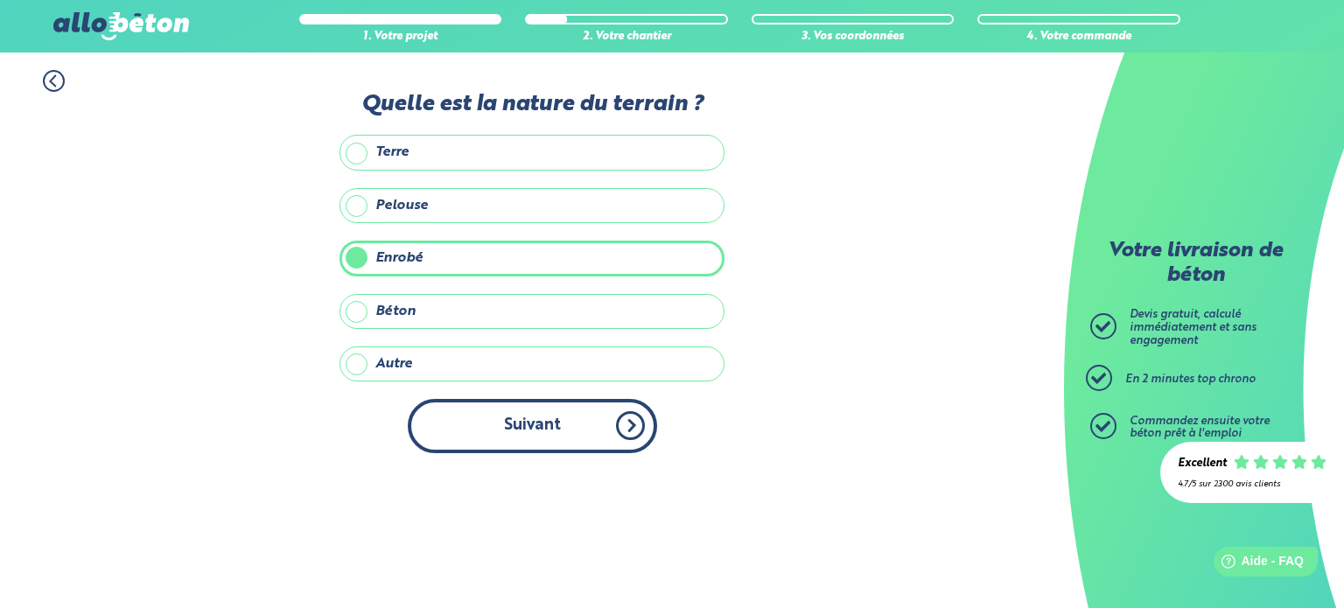
click at [556, 431] on button "Suivant" at bounding box center [532, 425] width 249 height 53
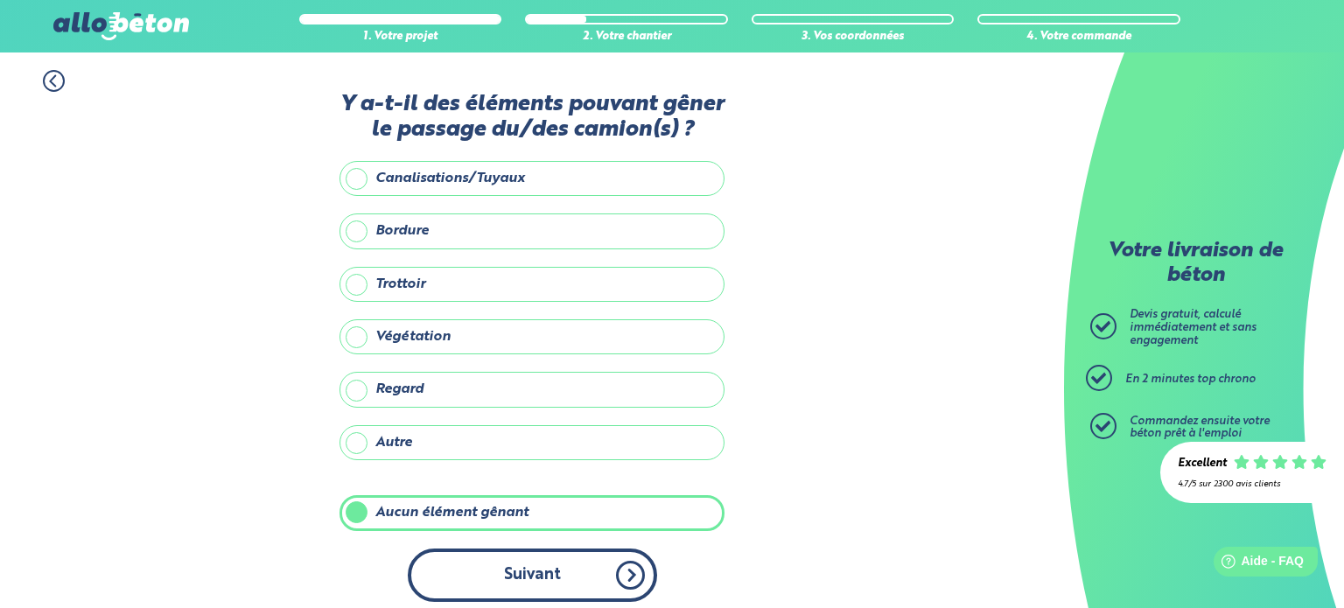
click at [537, 555] on button "Suivant" at bounding box center [532, 575] width 249 height 53
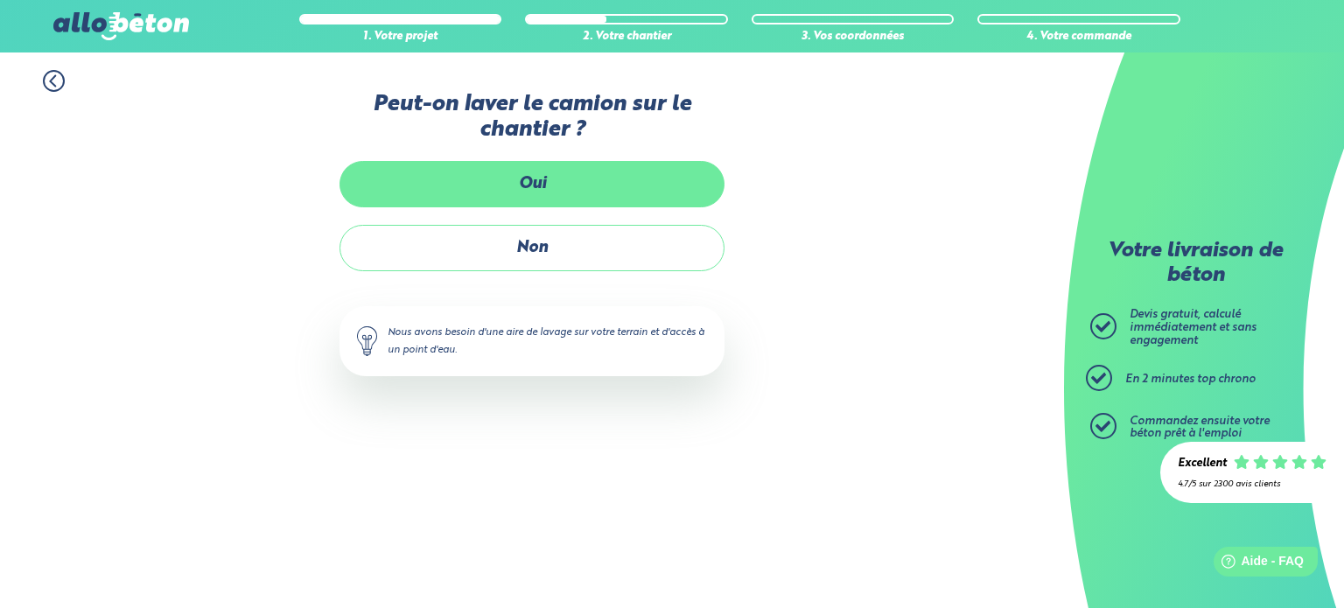
click at [521, 174] on label "Oui" at bounding box center [531, 184] width 385 height 46
click at [0, 0] on input "Oui" at bounding box center [0, 0] width 0 height 0
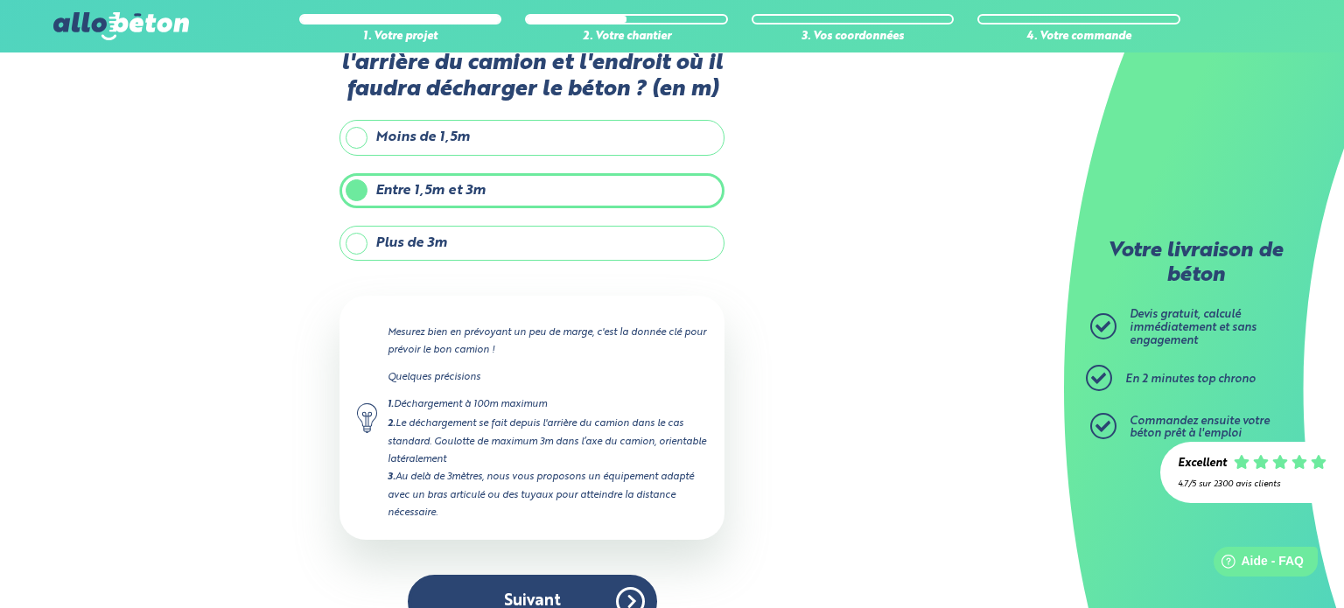
scroll to position [77, 0]
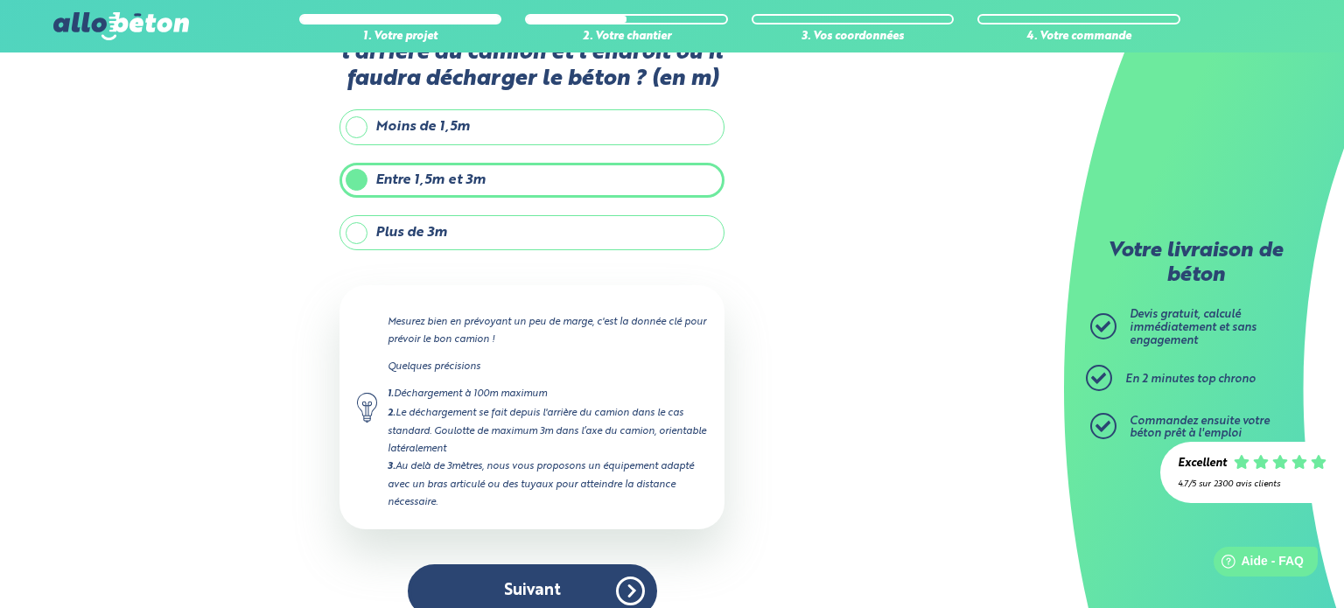
click at [365, 231] on label "Plus de 3m" at bounding box center [531, 232] width 385 height 35
click at [0, 0] on input "Plus de 3m" at bounding box center [0, 0] width 0 height 0
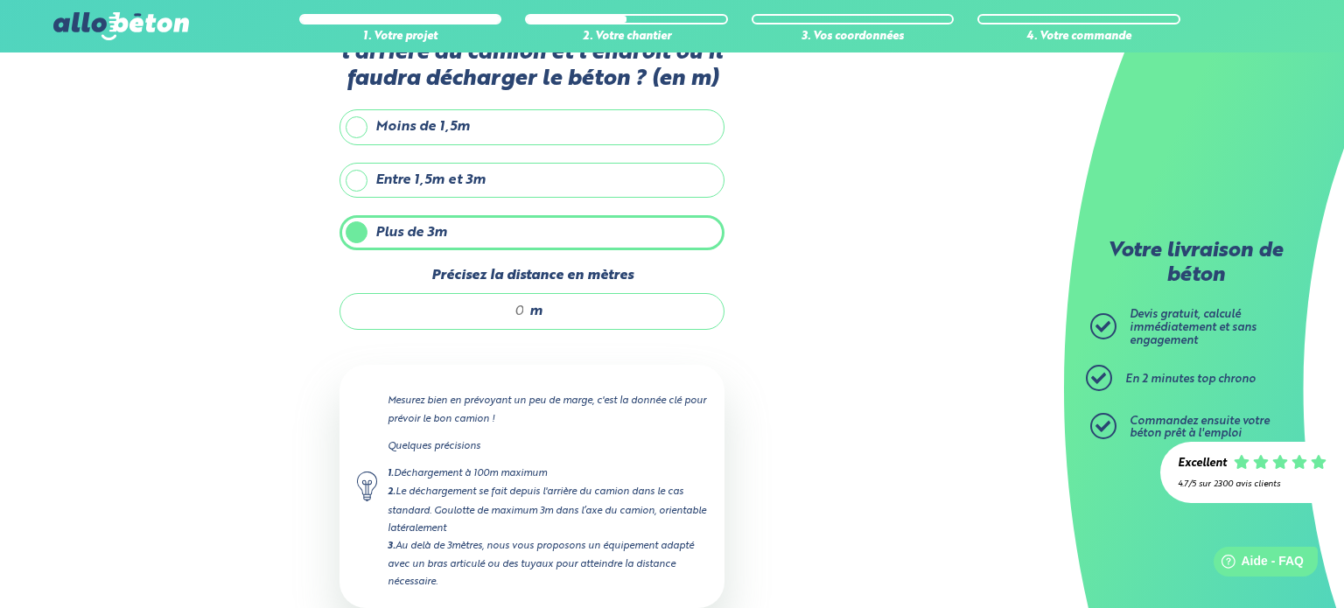
click at [523, 309] on input "Précisez la distance en mètres" at bounding box center [441, 311] width 167 height 17
type input "<"
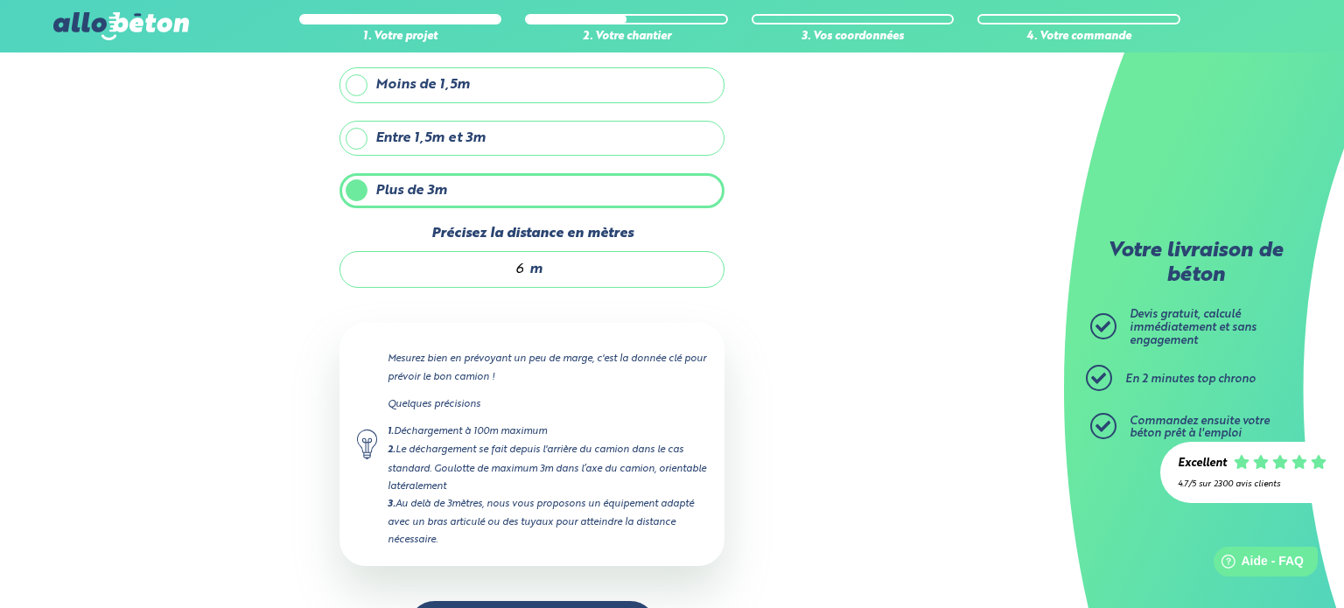
scroll to position [178, 0]
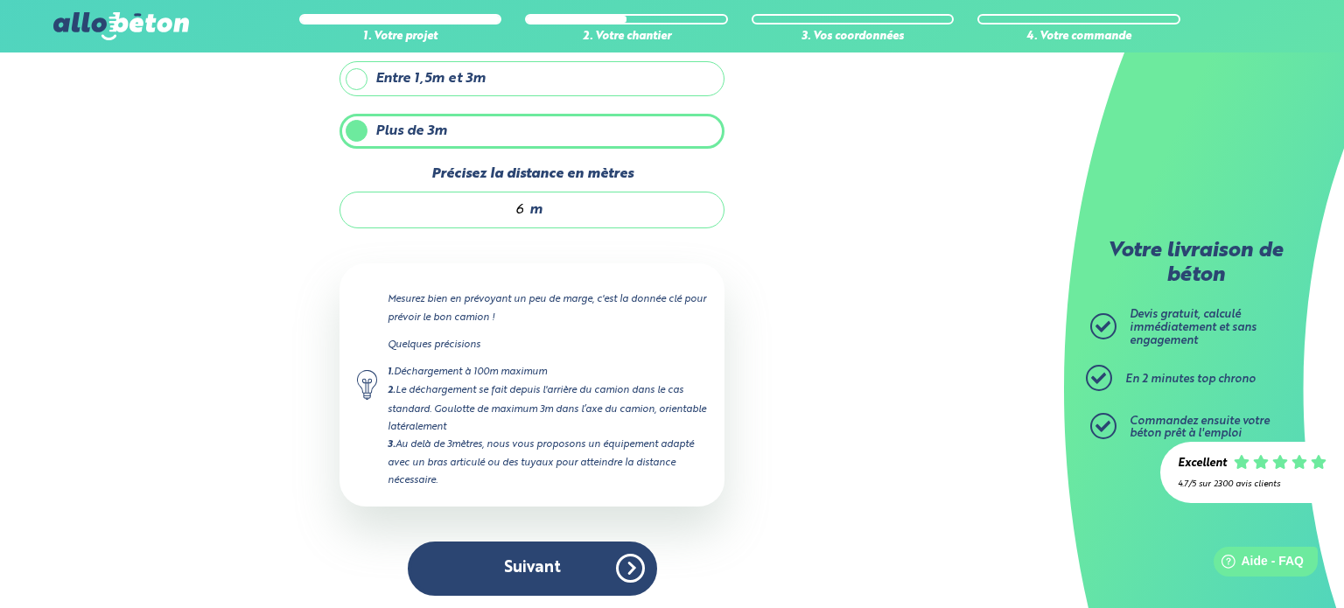
type input "6"
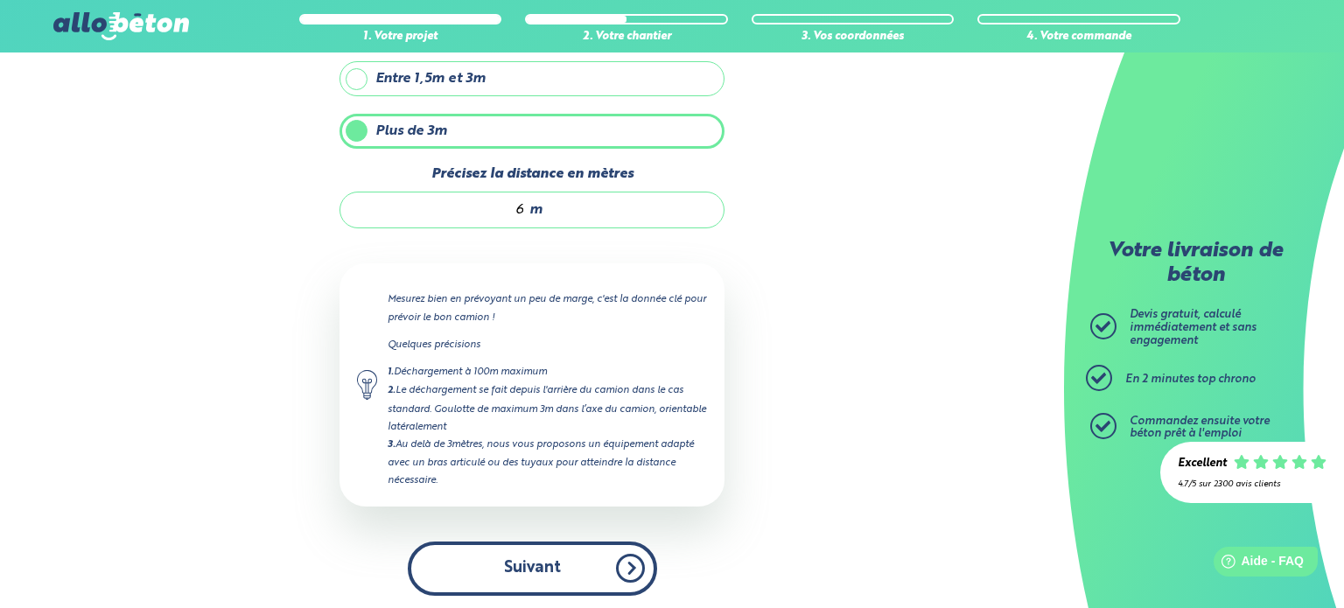
click at [605, 556] on button "Suivant" at bounding box center [532, 568] width 249 height 53
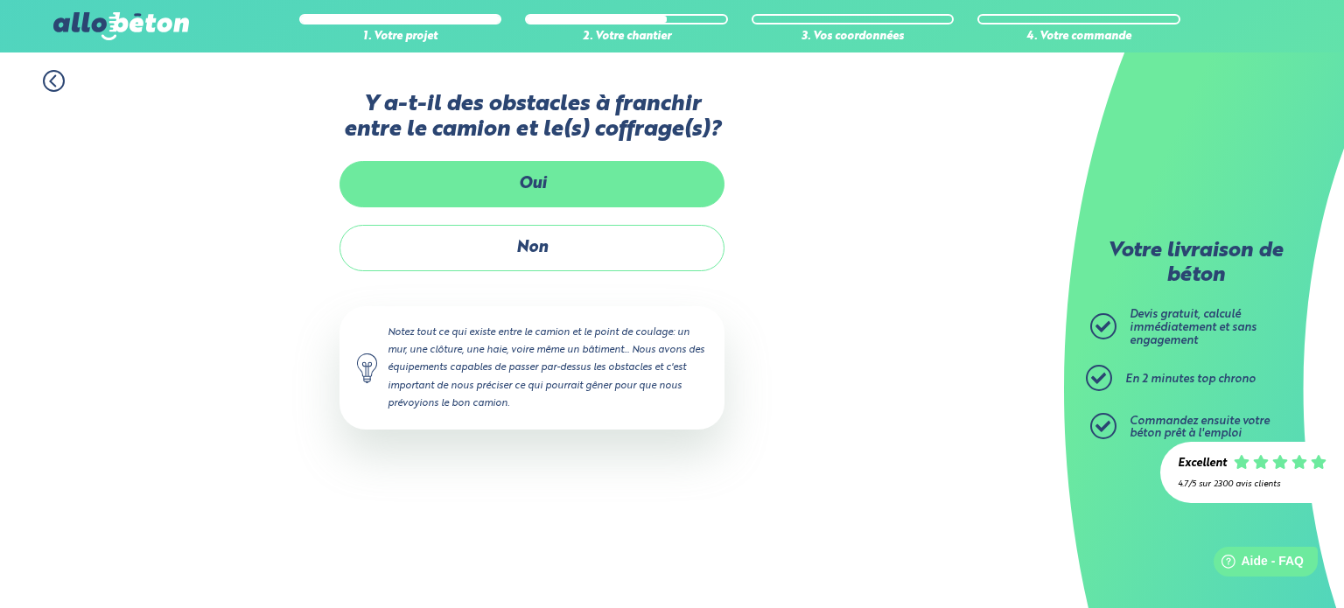
click at [494, 178] on label "Oui" at bounding box center [531, 184] width 385 height 46
click at [0, 0] on input "Oui" at bounding box center [0, 0] width 0 height 0
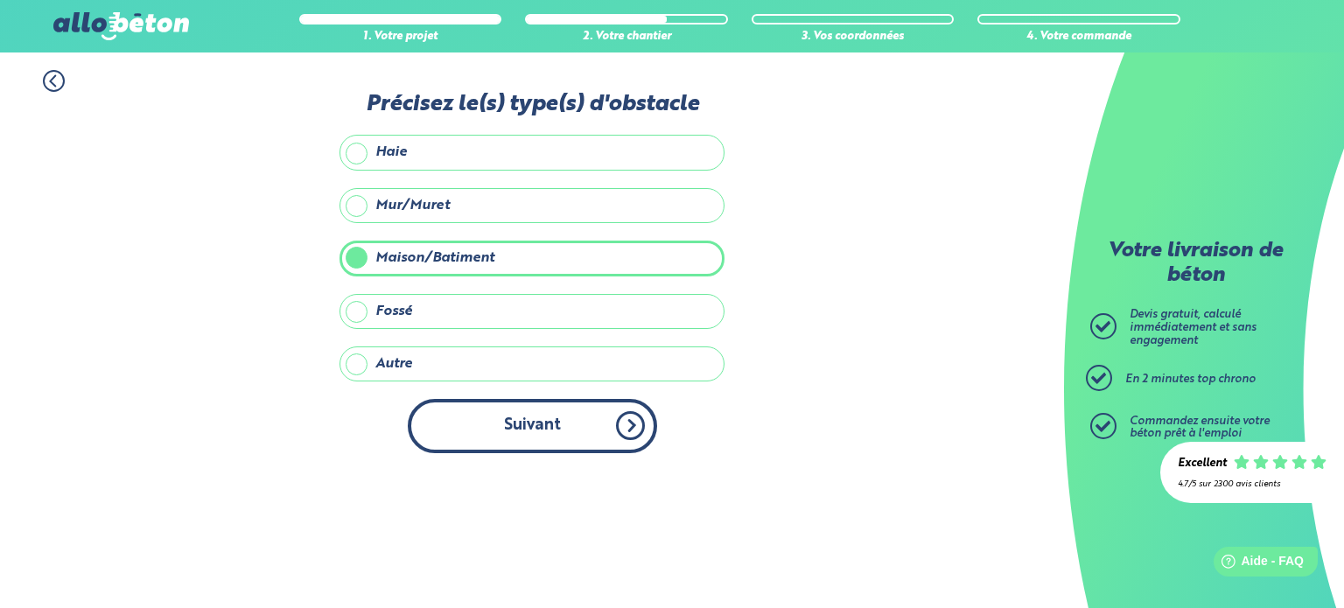
click at [489, 426] on button "Suivant" at bounding box center [532, 425] width 249 height 53
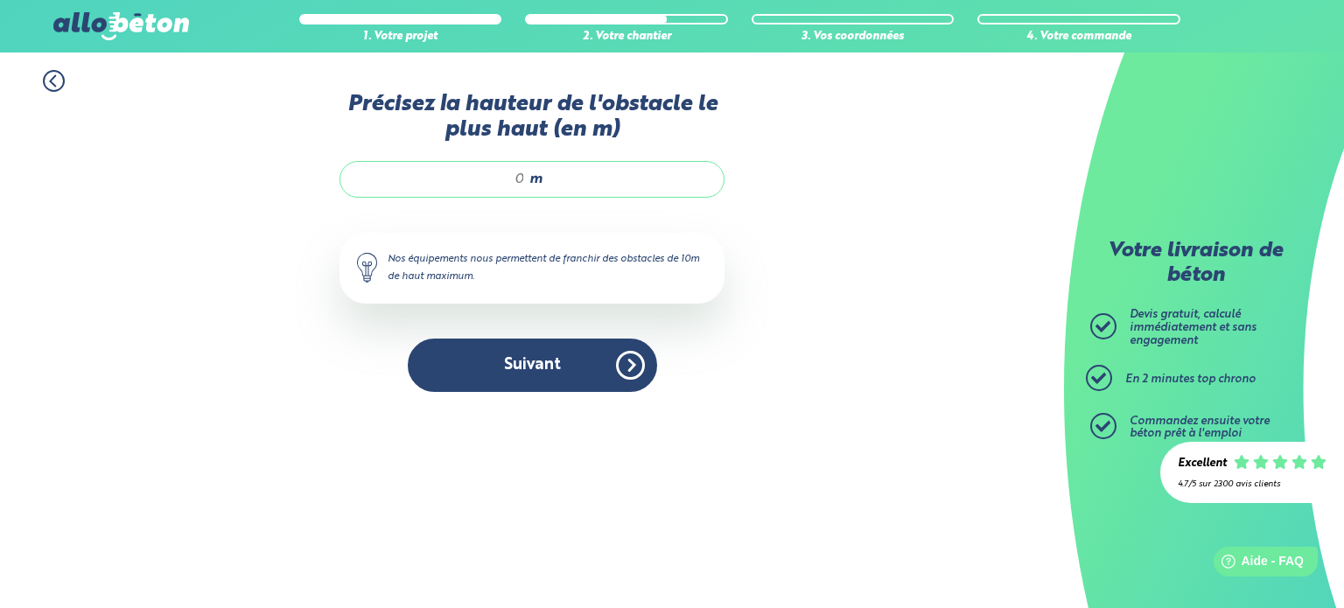
click at [527, 178] on div "m" at bounding box center [531, 179] width 385 height 37
type input "5"
click at [537, 337] on div "Précisez la hauteur de l'obstacle le plus haut (en m) 5 m Nos équipements nous …" at bounding box center [531, 251] width 385 height 318
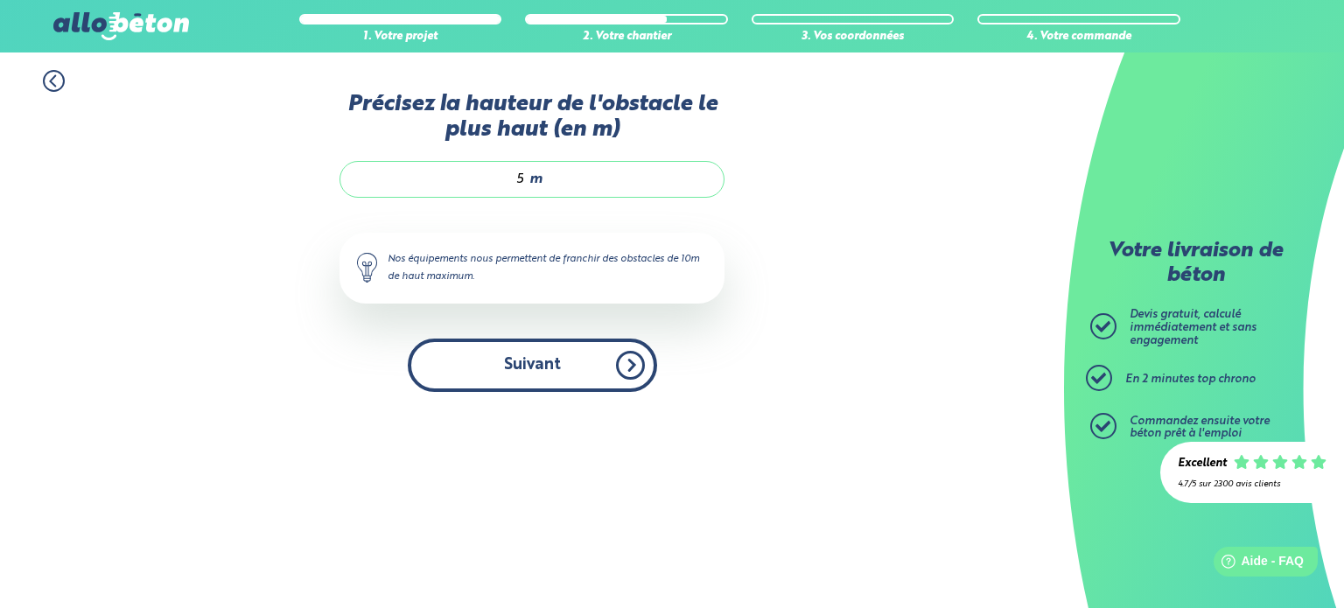
click at [551, 381] on button "Suivant" at bounding box center [532, 365] width 249 height 53
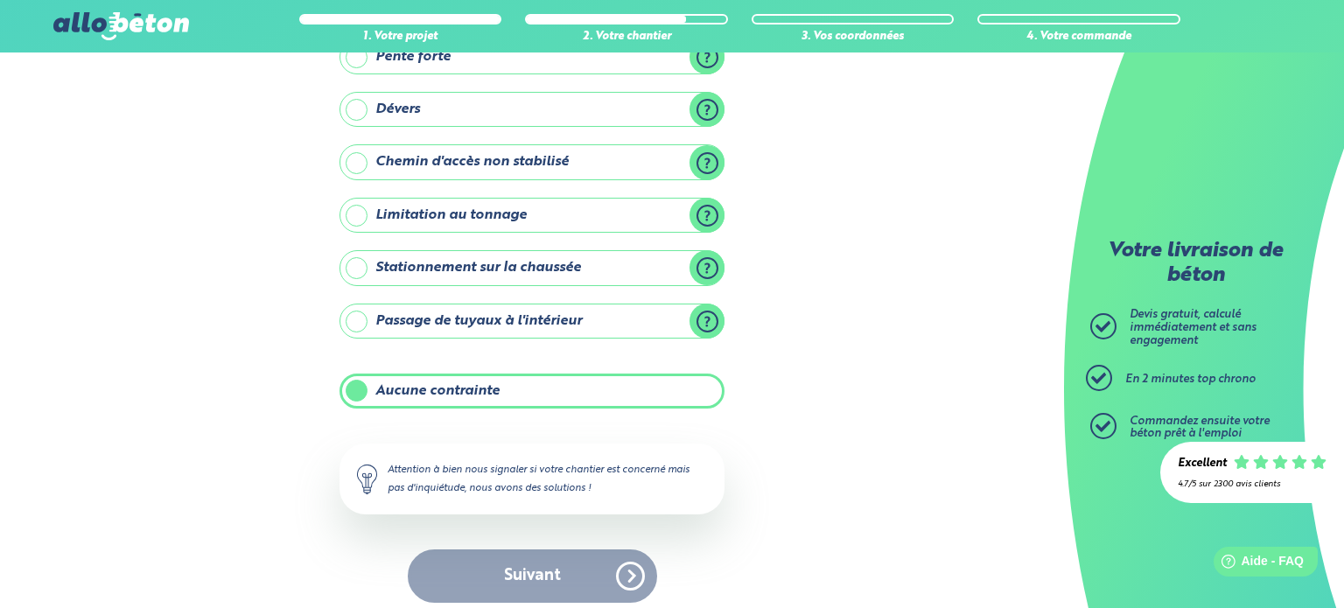
scroll to position [199, 0]
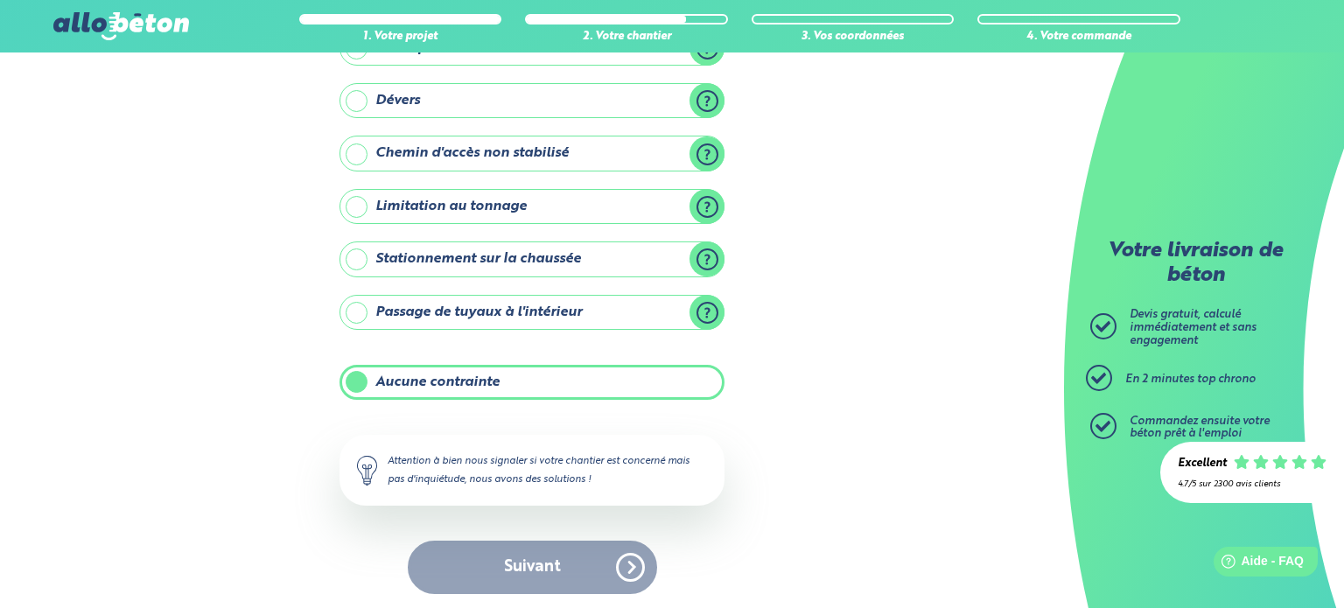
click at [531, 570] on div "Suivant" at bounding box center [531, 567] width 385 height 53
click at [514, 548] on div "Suivant" at bounding box center [531, 567] width 385 height 53
click at [400, 379] on label "Aucune contrainte" at bounding box center [531, 382] width 385 height 35
click at [0, 0] on input "Aucune contrainte" at bounding box center [0, 0] width 0 height 0
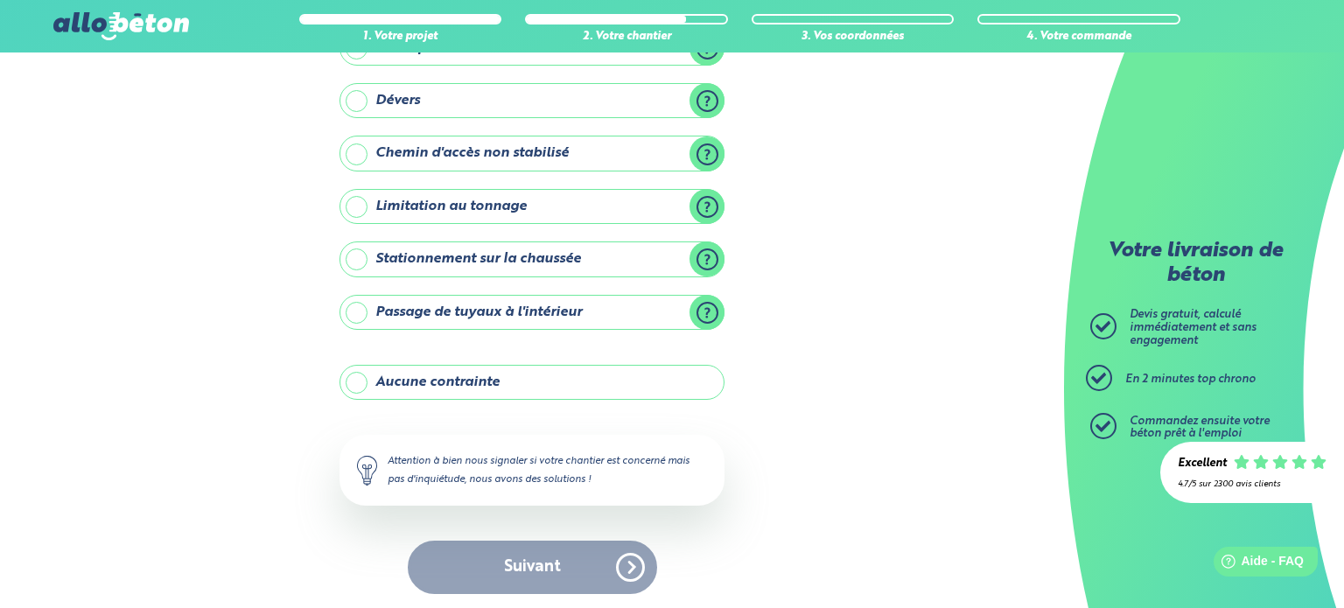
click at [400, 379] on label "Aucune contrainte" at bounding box center [531, 382] width 385 height 35
click at [0, 0] on input "Aucune contrainte" at bounding box center [0, 0] width 0 height 0
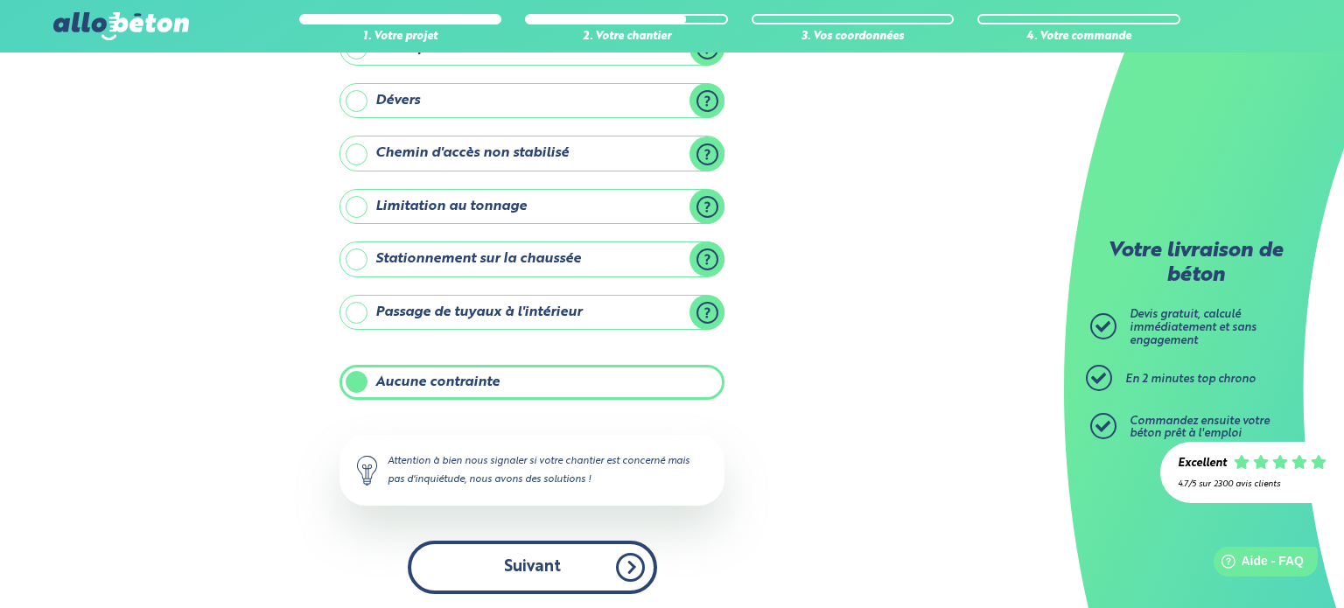
click at [524, 542] on button "Suivant" at bounding box center [532, 567] width 249 height 53
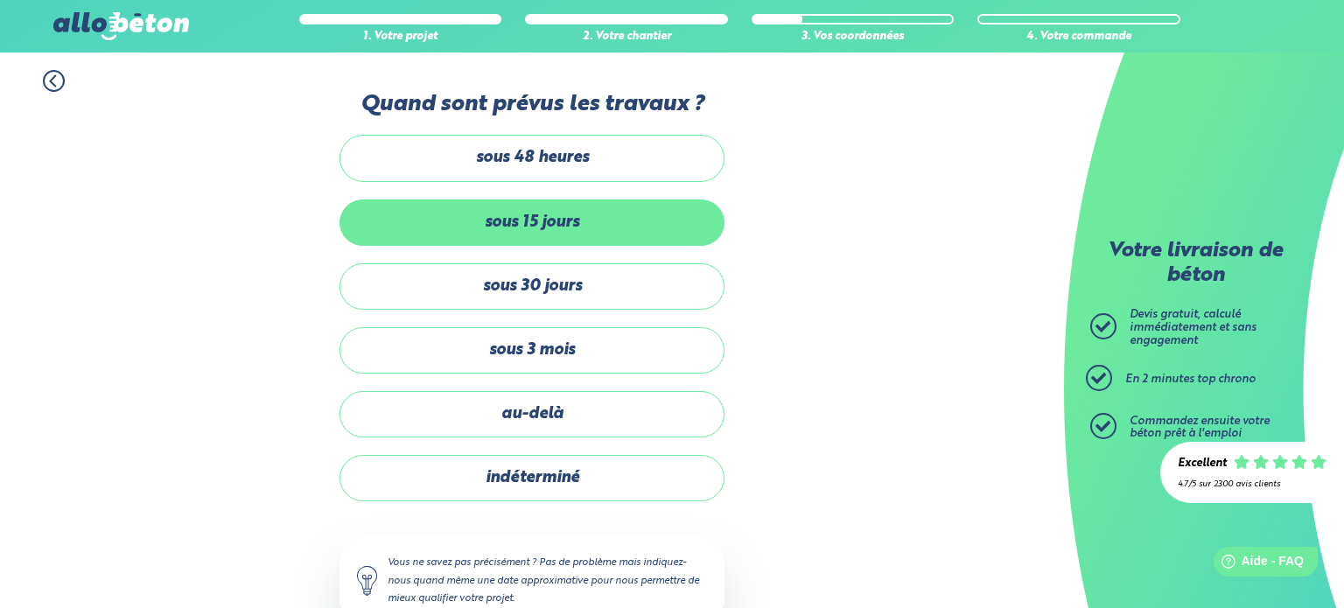
click at [521, 206] on label "sous 15 jours" at bounding box center [531, 222] width 385 height 46
click at [0, 0] on input "sous 15 jours" at bounding box center [0, 0] width 0 height 0
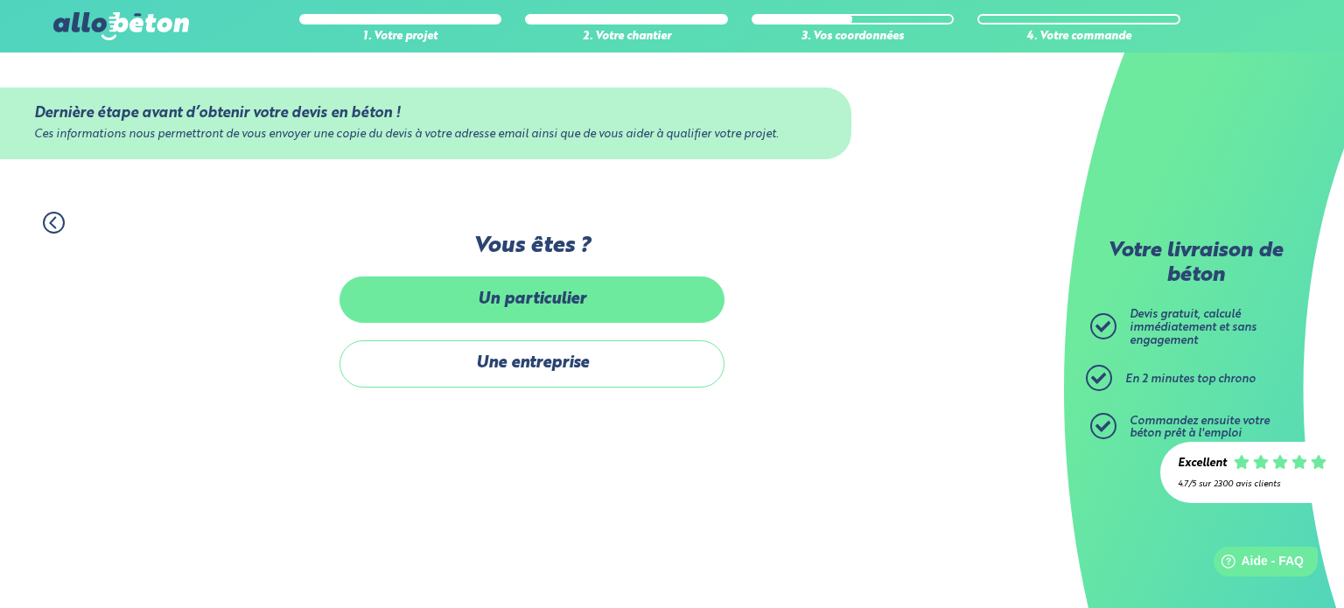
click at [562, 282] on label "Un particulier" at bounding box center [531, 299] width 385 height 46
click at [0, 0] on input "Un particulier" at bounding box center [0, 0] width 0 height 0
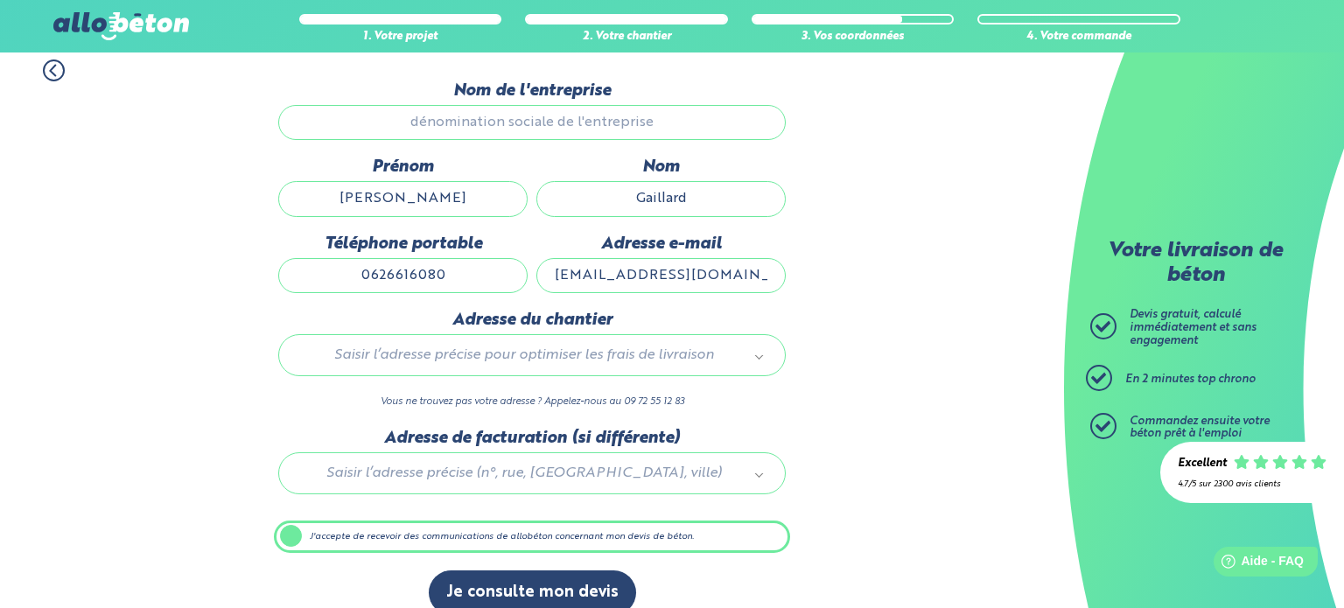
scroll to position [174, 0]
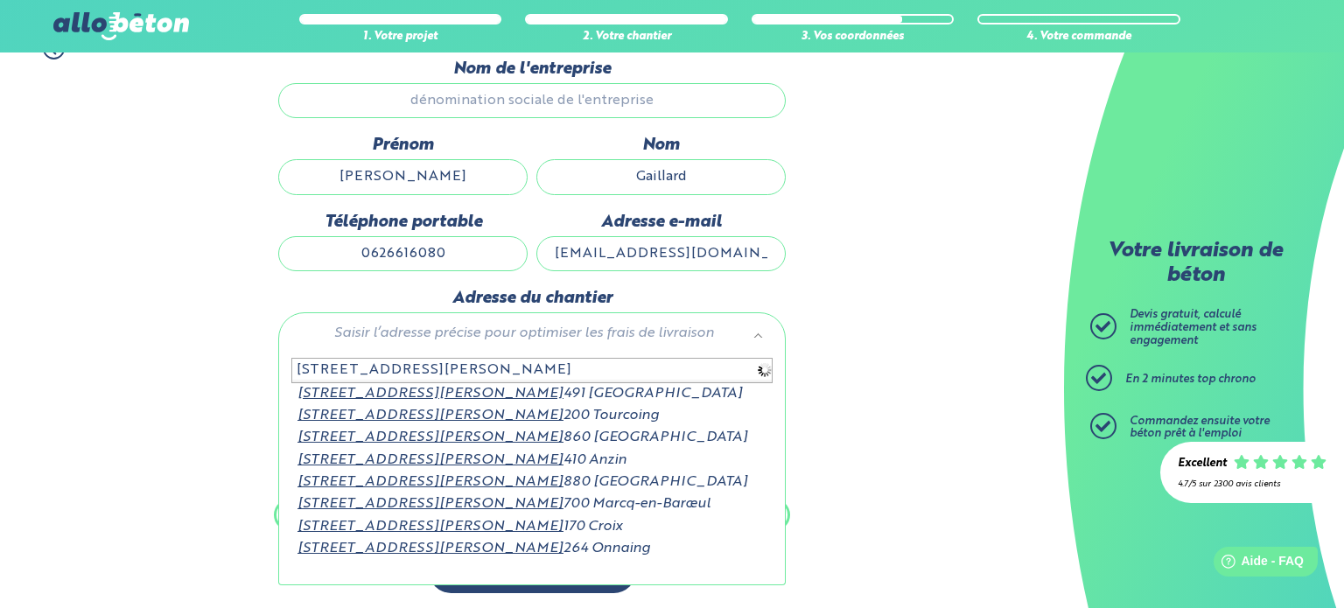
type input "[STREET_ADDRESS][PERSON_NAME]"
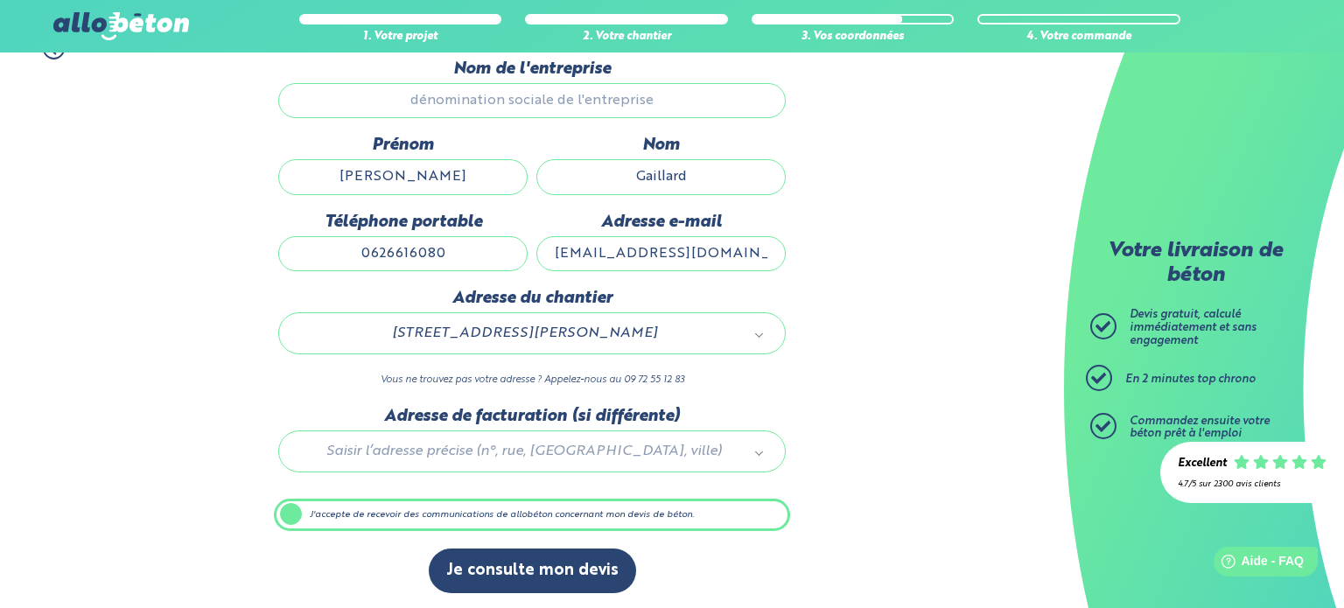
click at [439, 453] on div at bounding box center [532, 448] width 516 height 83
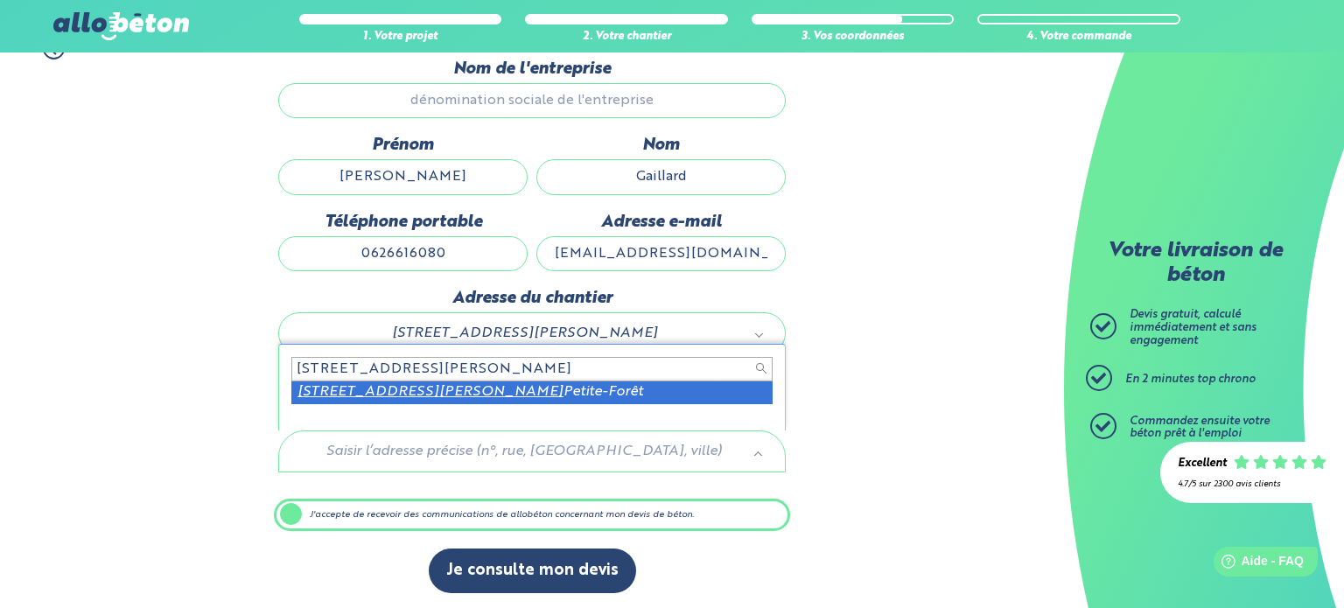
type input "[STREET_ADDRESS][PERSON_NAME]"
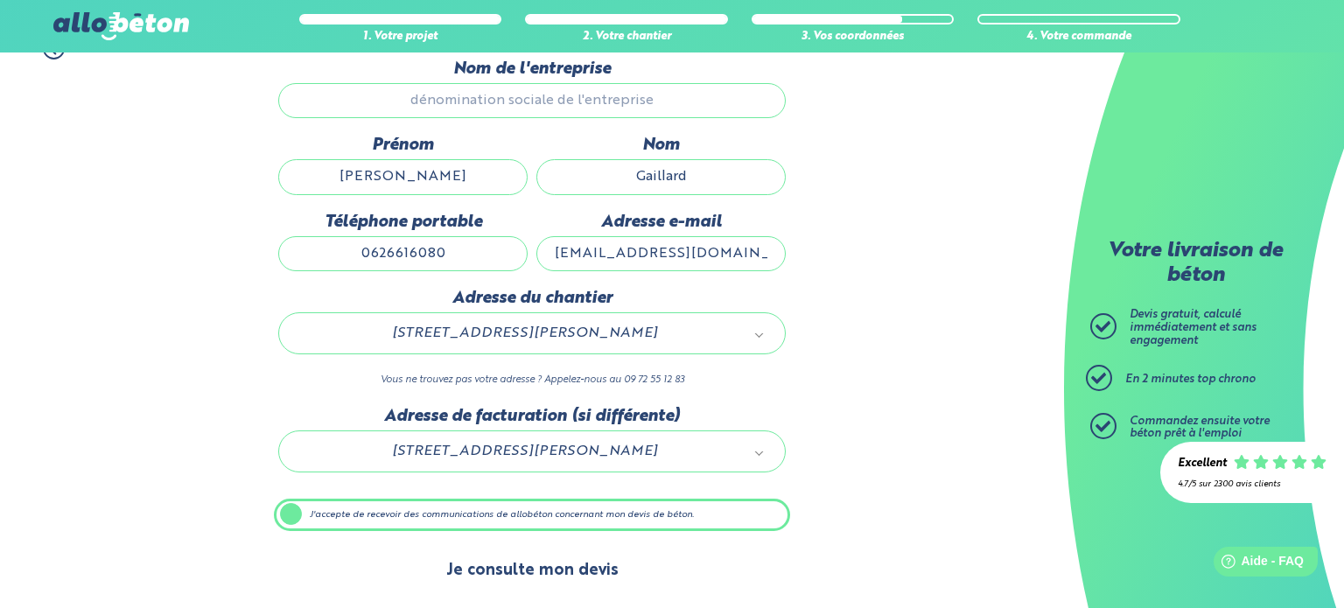
click at [514, 569] on button "Je consulte mon devis" at bounding box center [532, 571] width 207 height 45
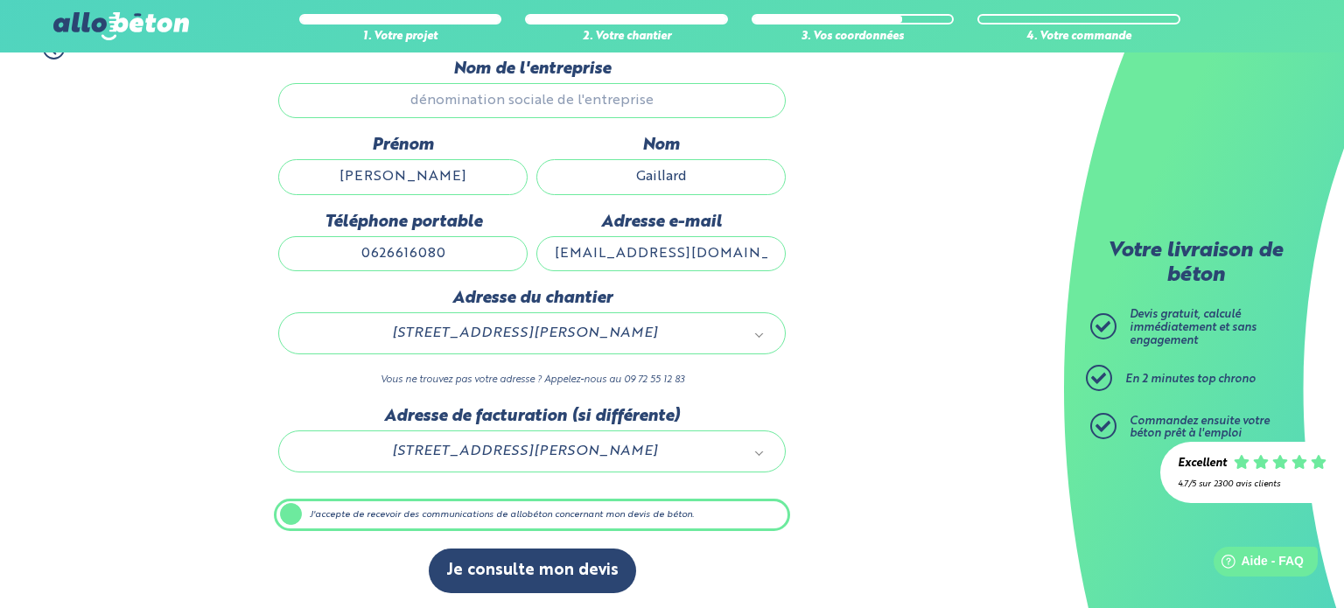
click at [296, 519] on label "J'accepte de recevoir des communications de allobéton concernant mon devis de b…" at bounding box center [532, 515] width 516 height 33
click at [0, 0] on input "J'accepte de recevoir des communications de allobéton concernant mon devis de b…" at bounding box center [0, 0] width 0 height 0
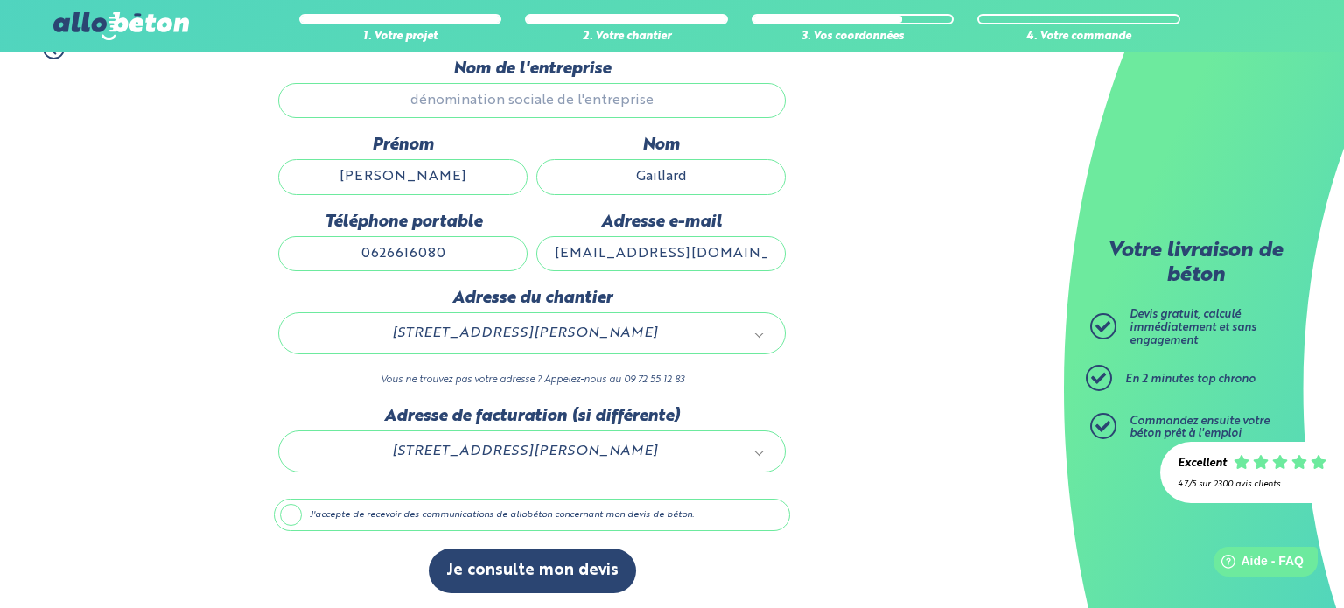
click at [296, 519] on label "J'accepte de recevoir des communications de allobéton concernant mon devis de b…" at bounding box center [532, 515] width 516 height 33
click at [0, 0] on input "J'accepte de recevoir des communications de allobéton concernant mon devis de b…" at bounding box center [0, 0] width 0 height 0
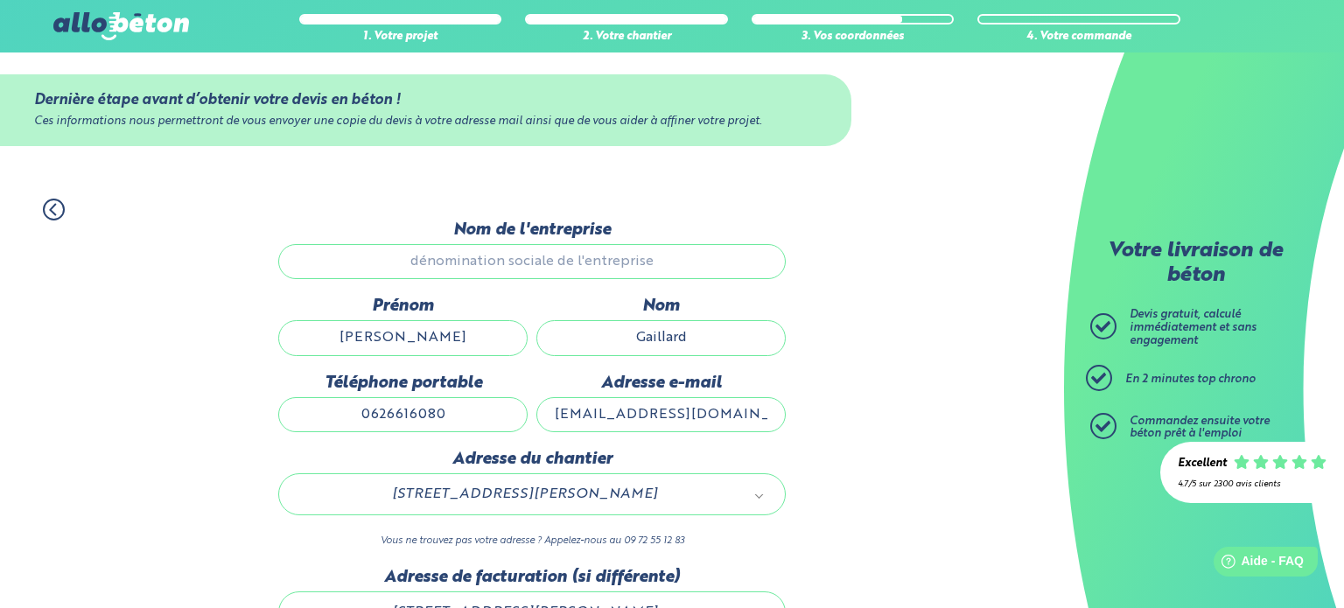
scroll to position [0, 0]
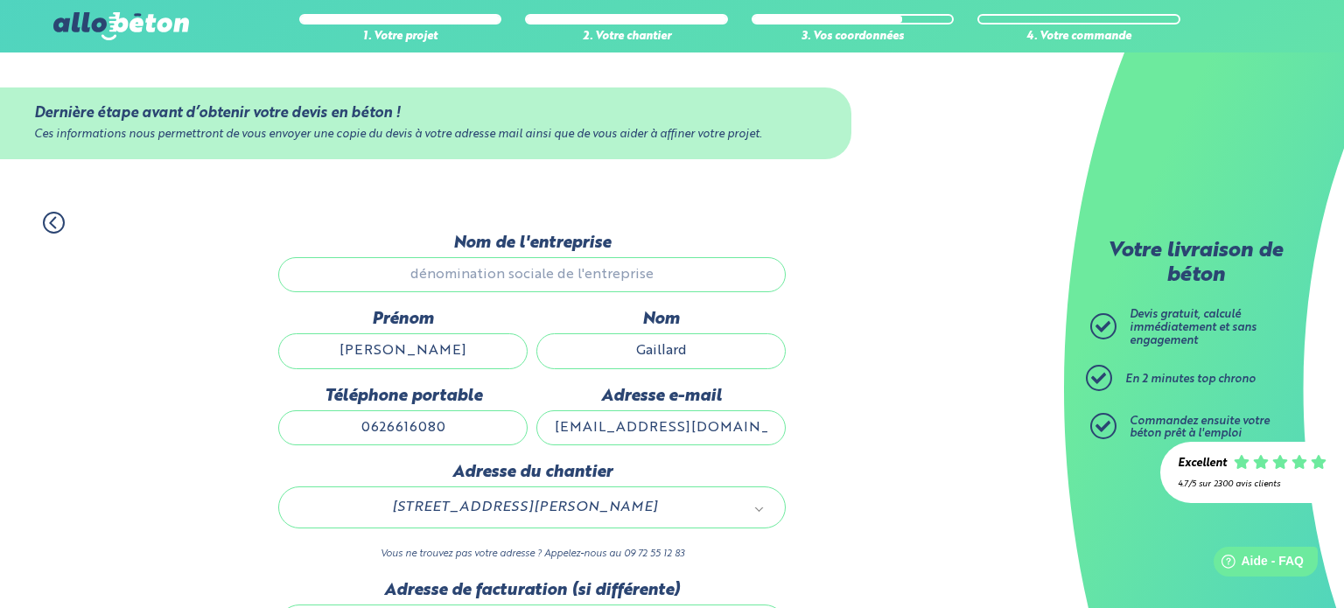
click at [479, 269] on input "Nom de l'entreprise" at bounding box center [531, 274] width 507 height 35
click at [493, 273] on input "Nom de l'entreprise" at bounding box center [531, 274] width 507 height 35
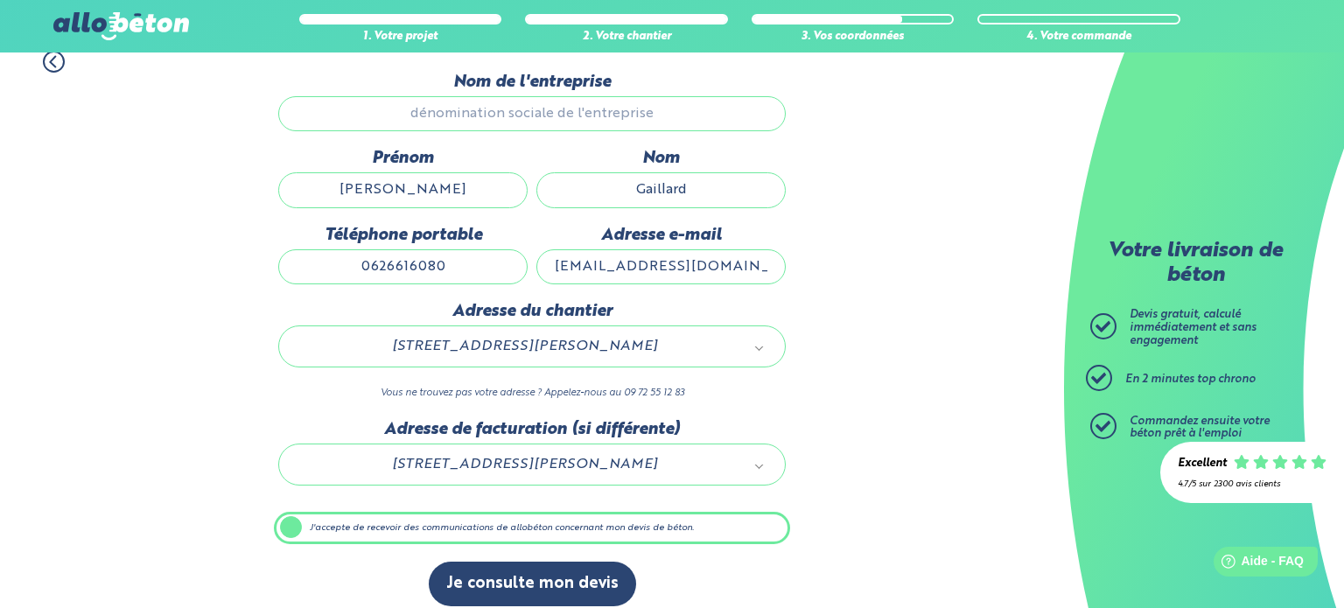
scroll to position [174, 0]
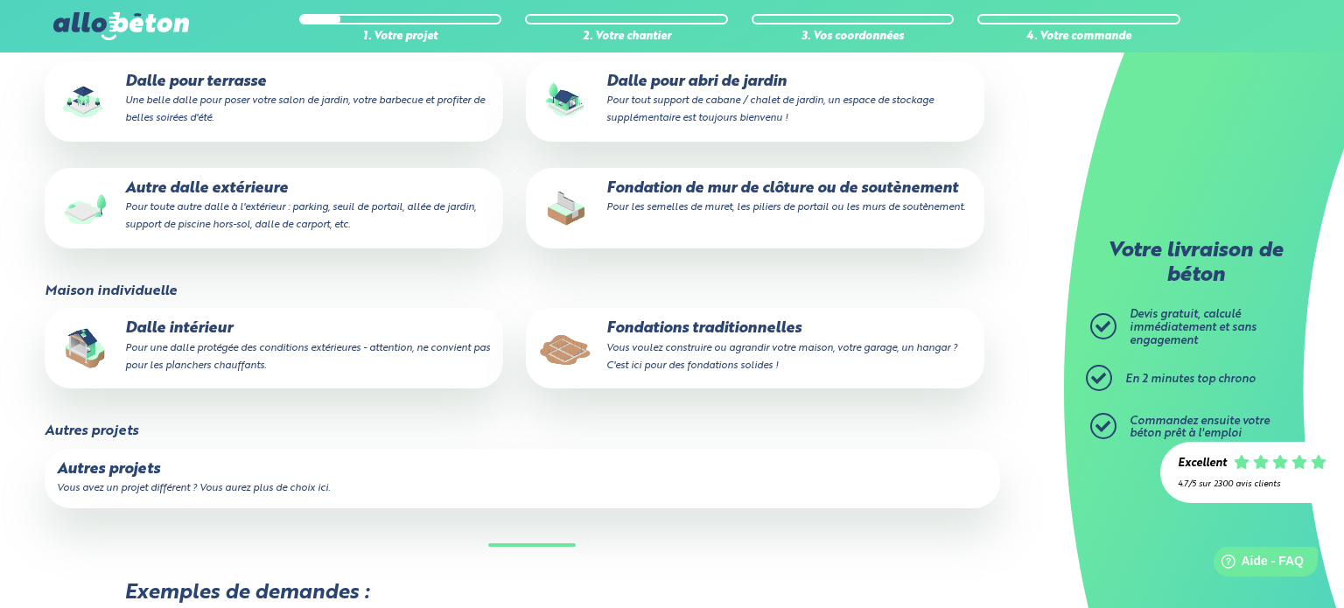
scroll to position [462, 0]
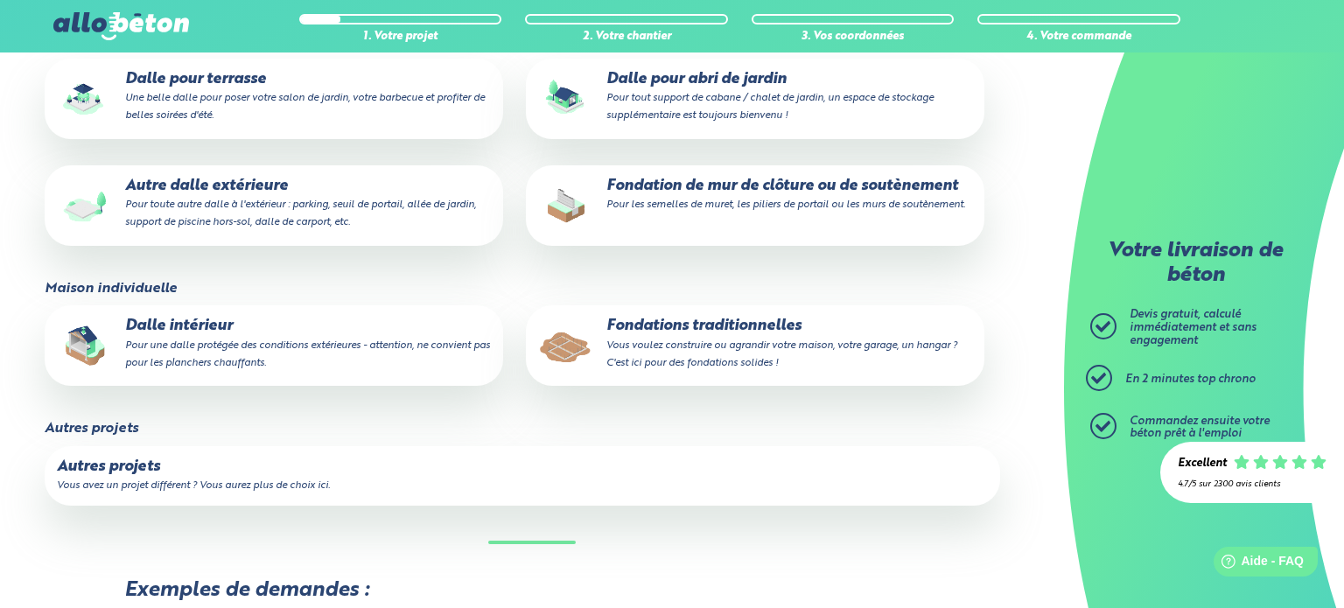
click at [640, 344] on small "Vous voulez construire ou agrandir votre maison, votre garage, un hangar ? C'es…" at bounding box center [781, 354] width 351 height 28
click at [0, 0] on input "Fondations traditionnelles Vous voulez construire ou agrandir votre maison, vot…" at bounding box center [0, 0] width 0 height 0
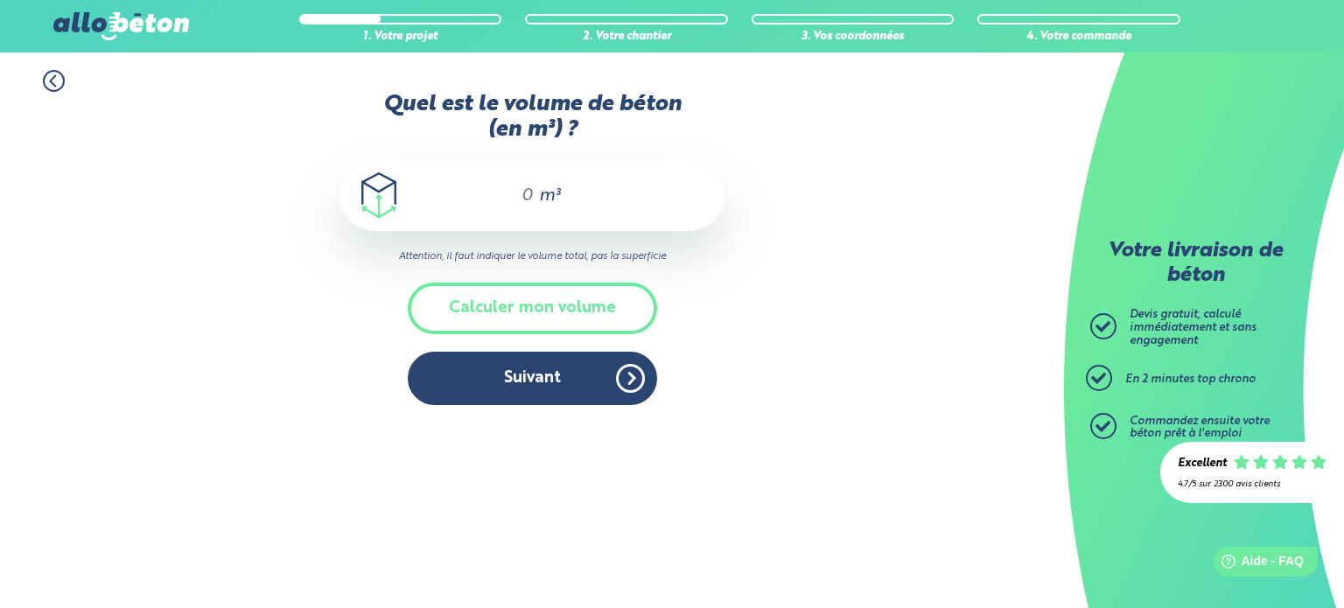
click at [529, 202] on input "Quel est le volume de béton (en m³) ?" at bounding box center [520, 195] width 30 height 21
type input "2"
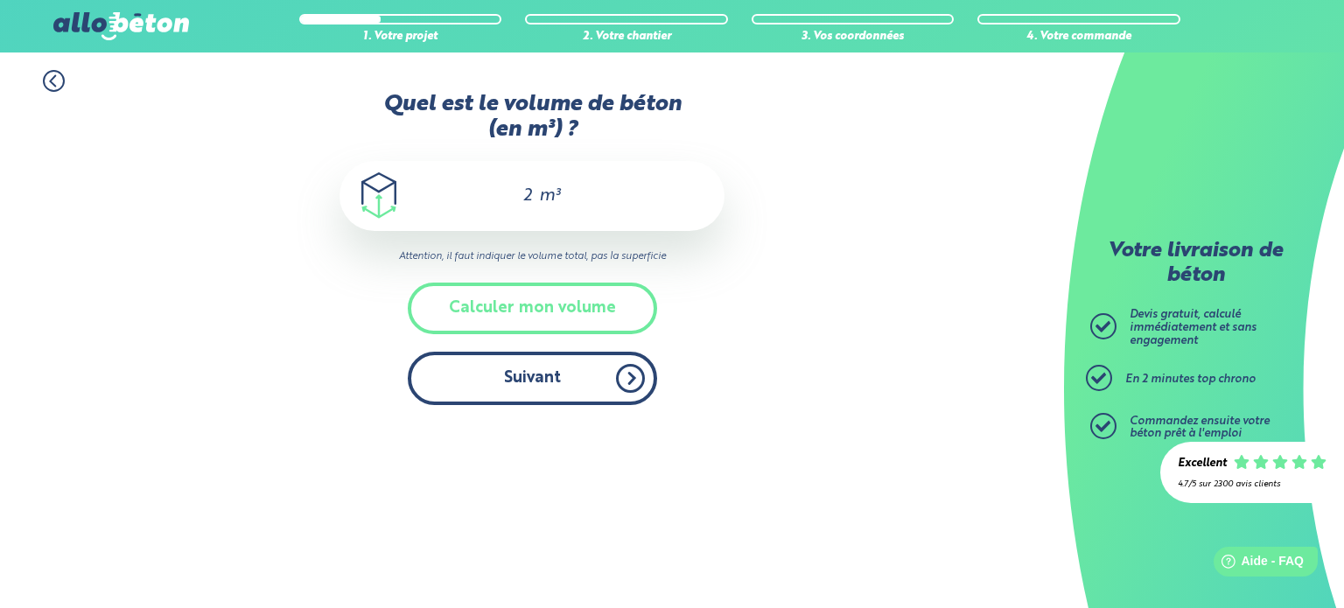
click at [535, 374] on button "Suivant" at bounding box center [532, 378] width 249 height 53
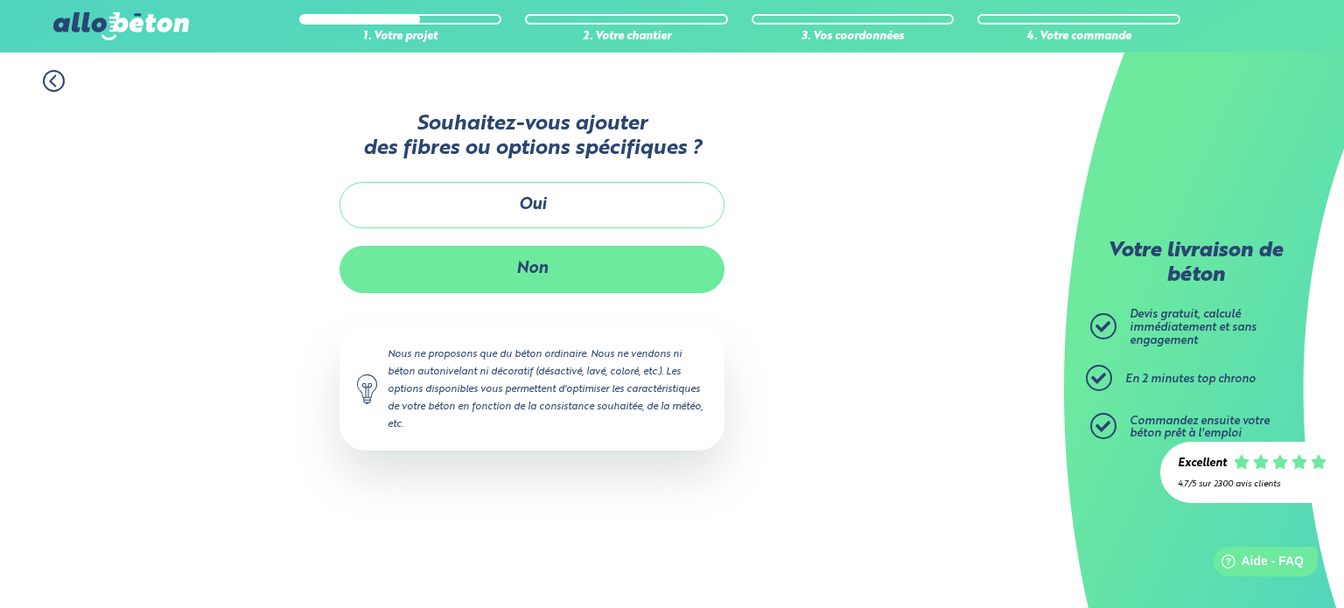
click at [494, 247] on button "Non" at bounding box center [531, 269] width 385 height 46
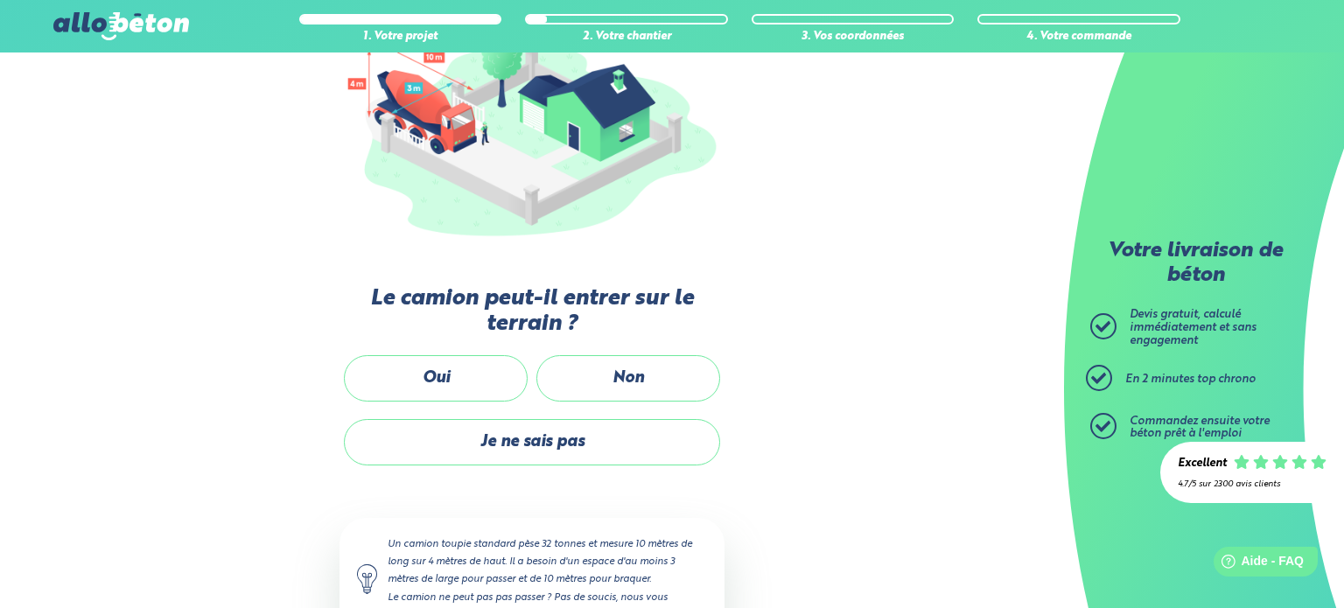
scroll to position [254, 0]
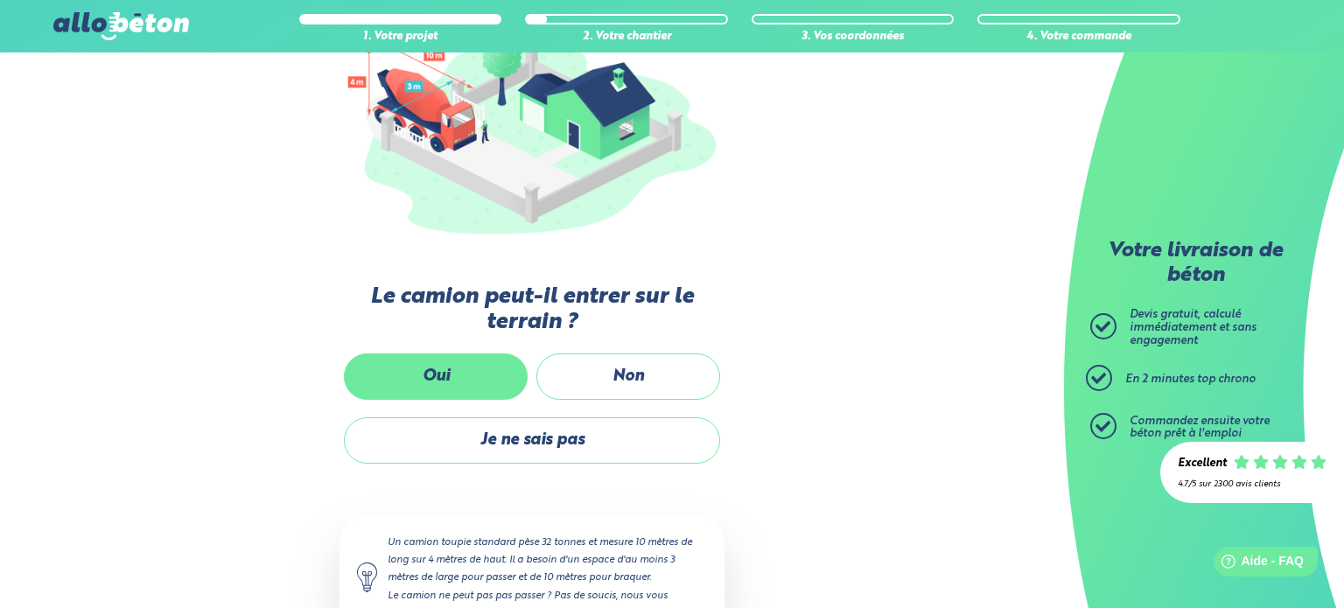
click at [430, 384] on label "Oui" at bounding box center [436, 376] width 184 height 46
click at [0, 0] on input "Oui" at bounding box center [0, 0] width 0 height 0
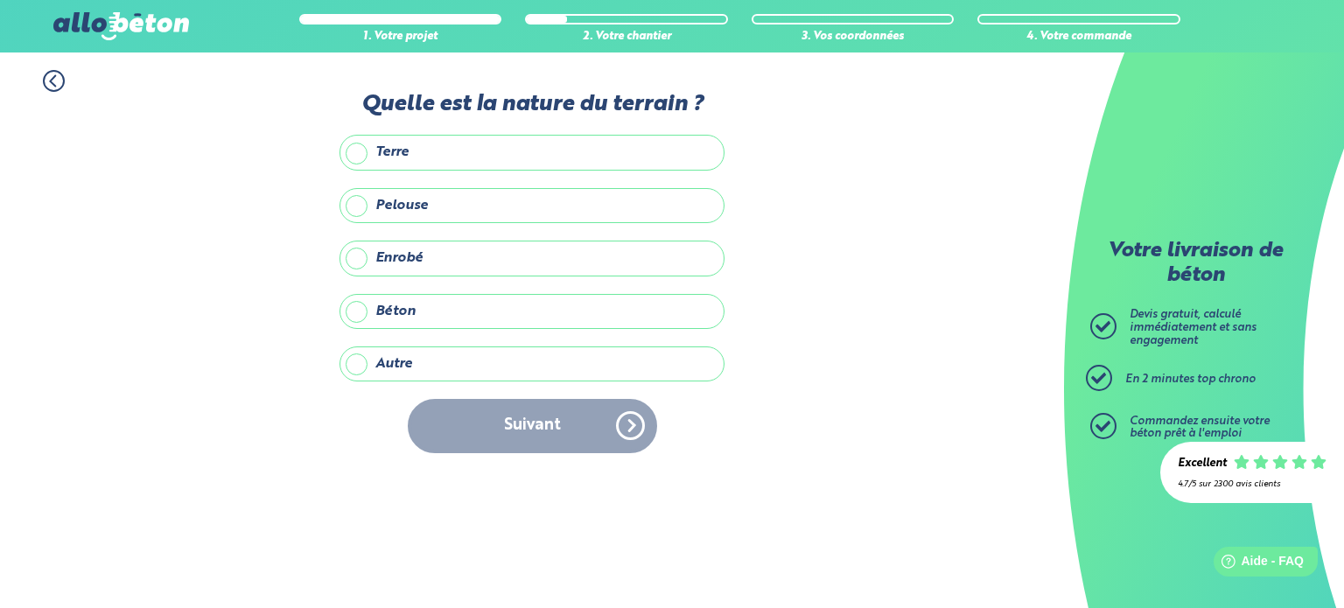
click at [368, 260] on label "Enrobé" at bounding box center [531, 258] width 385 height 35
click at [0, 0] on input "Enrobé" at bounding box center [0, 0] width 0 height 0
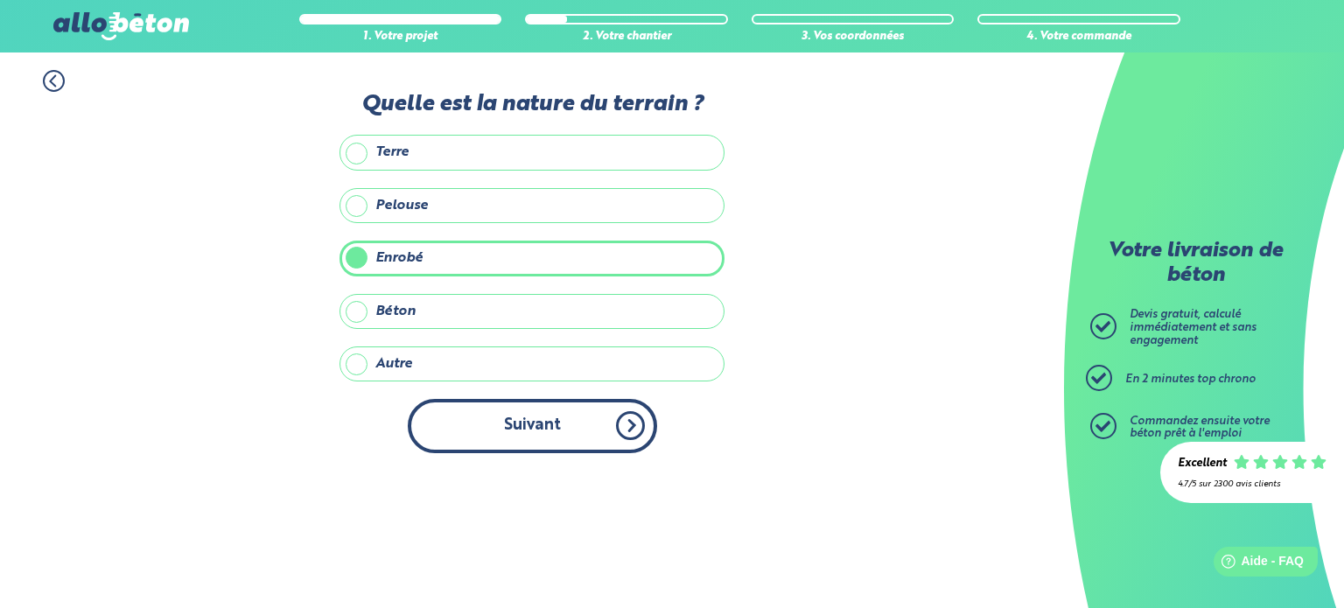
click at [486, 416] on button "Suivant" at bounding box center [532, 425] width 249 height 53
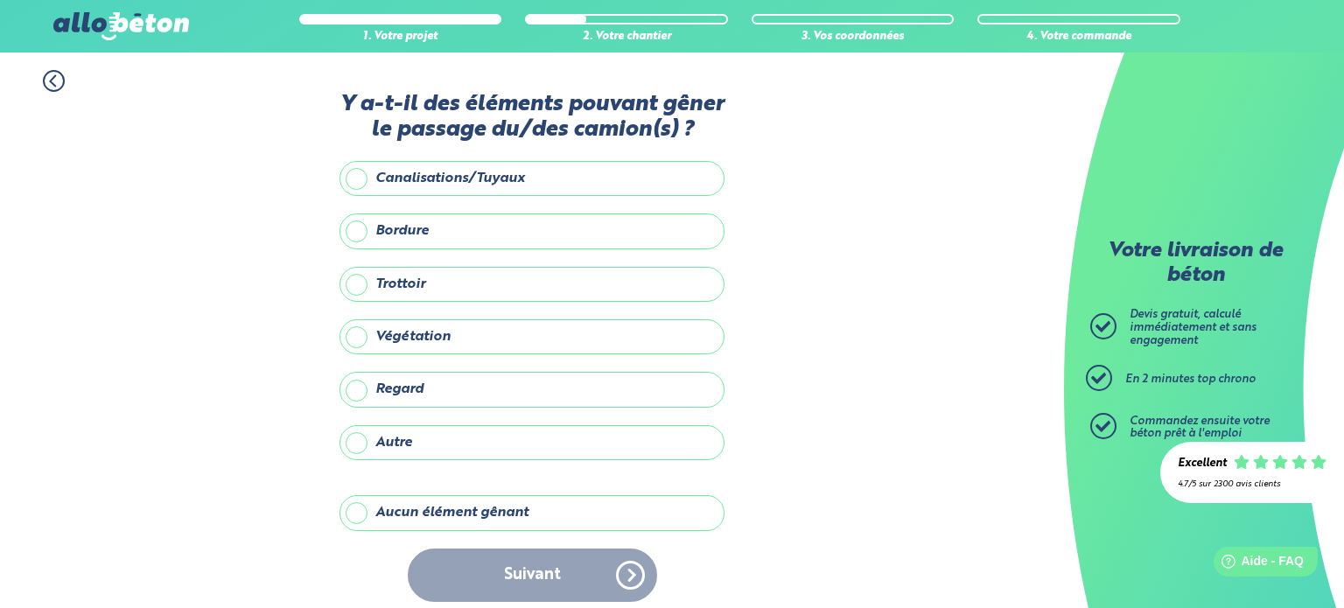
click at [54, 82] on icon at bounding box center [54, 81] width 22 height 22
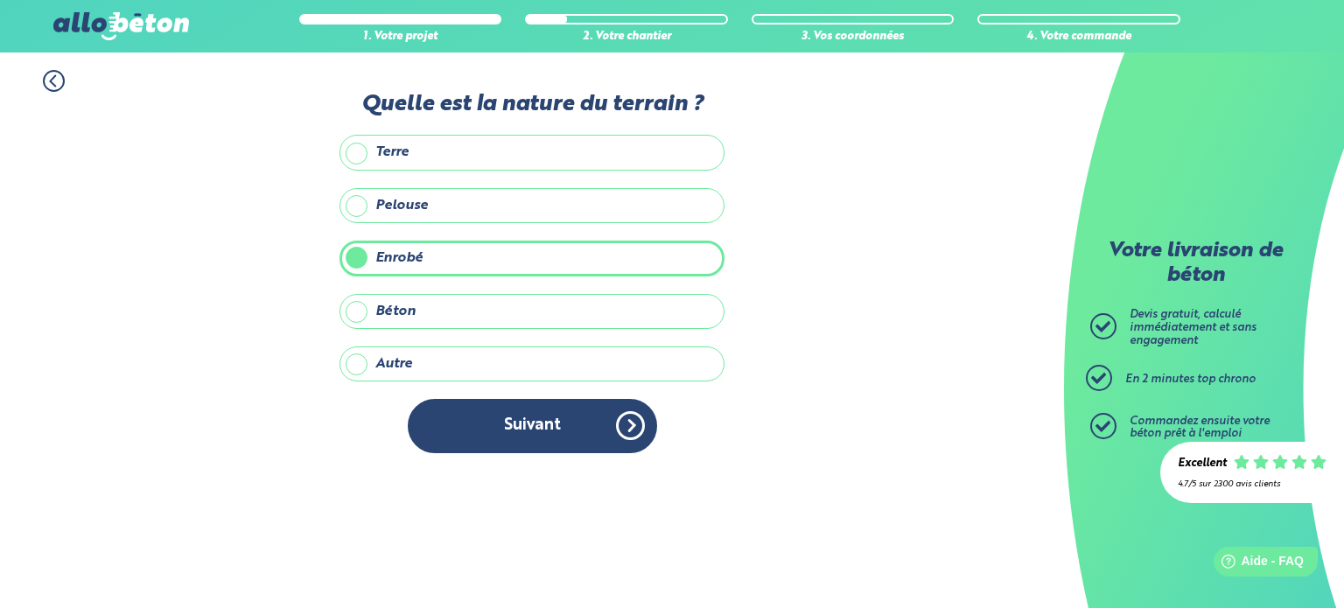
click at [356, 208] on label "Pelouse" at bounding box center [531, 205] width 385 height 35
click at [0, 0] on input "Pelouse" at bounding box center [0, 0] width 0 height 0
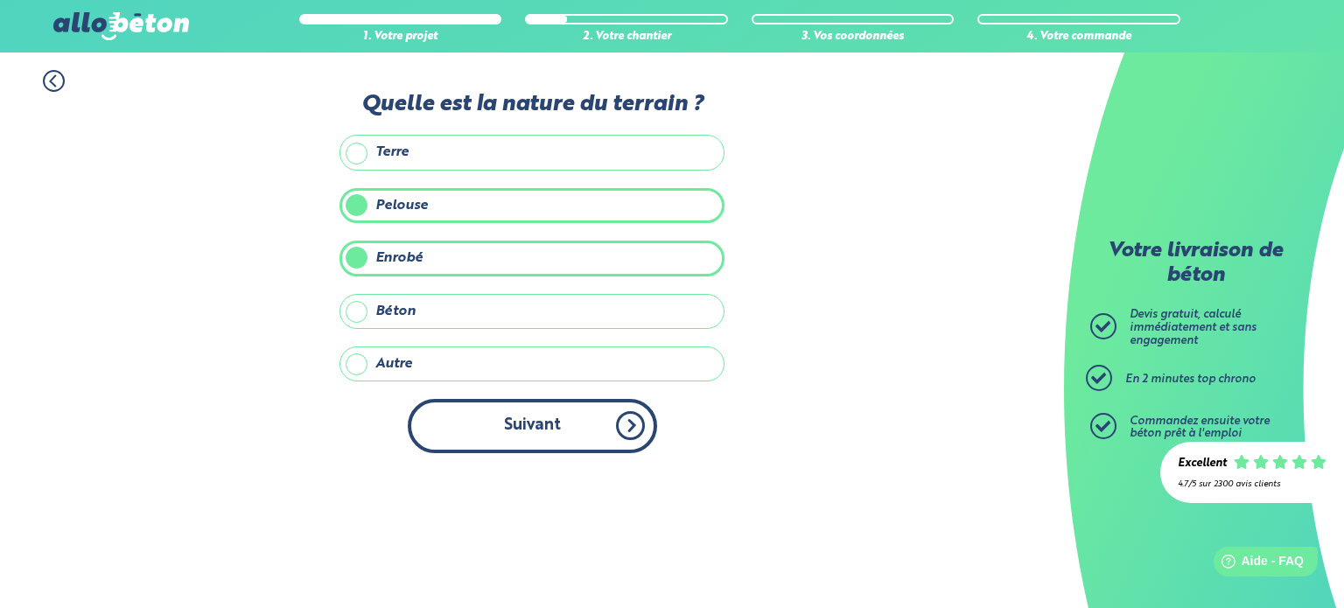
click at [510, 417] on button "Suivant" at bounding box center [532, 425] width 249 height 53
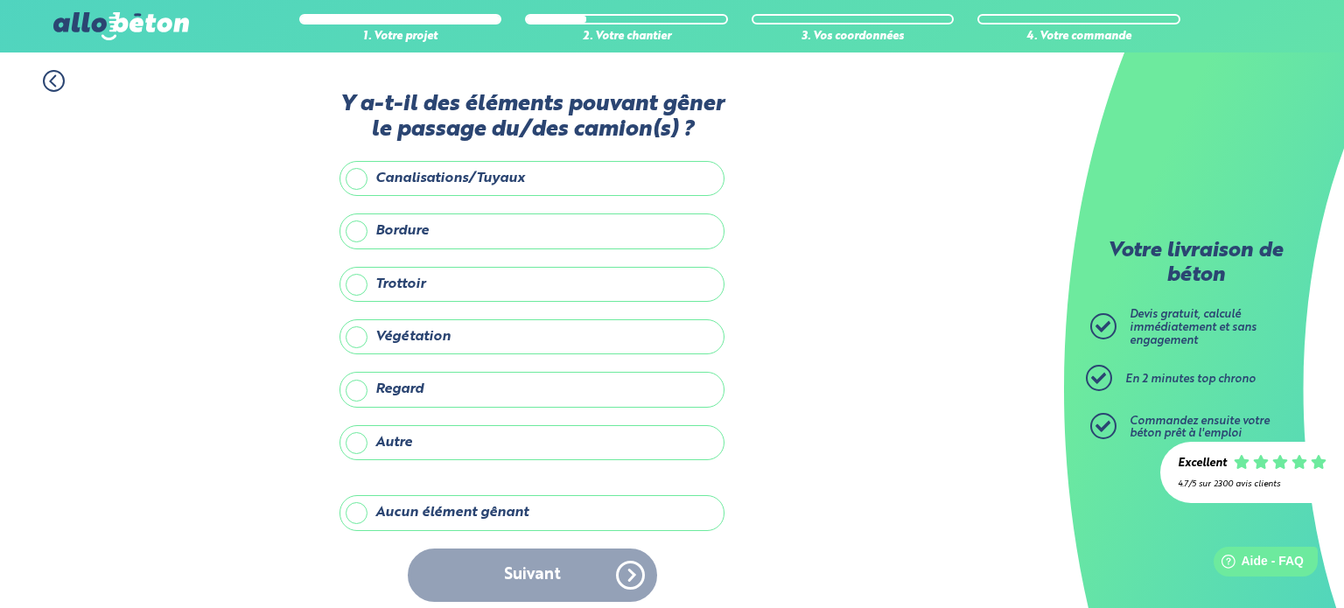
click at [384, 509] on label "Aucun élément gênant" at bounding box center [531, 512] width 385 height 35
click at [0, 0] on input "Aucun élément gênant" at bounding box center [0, 0] width 0 height 0
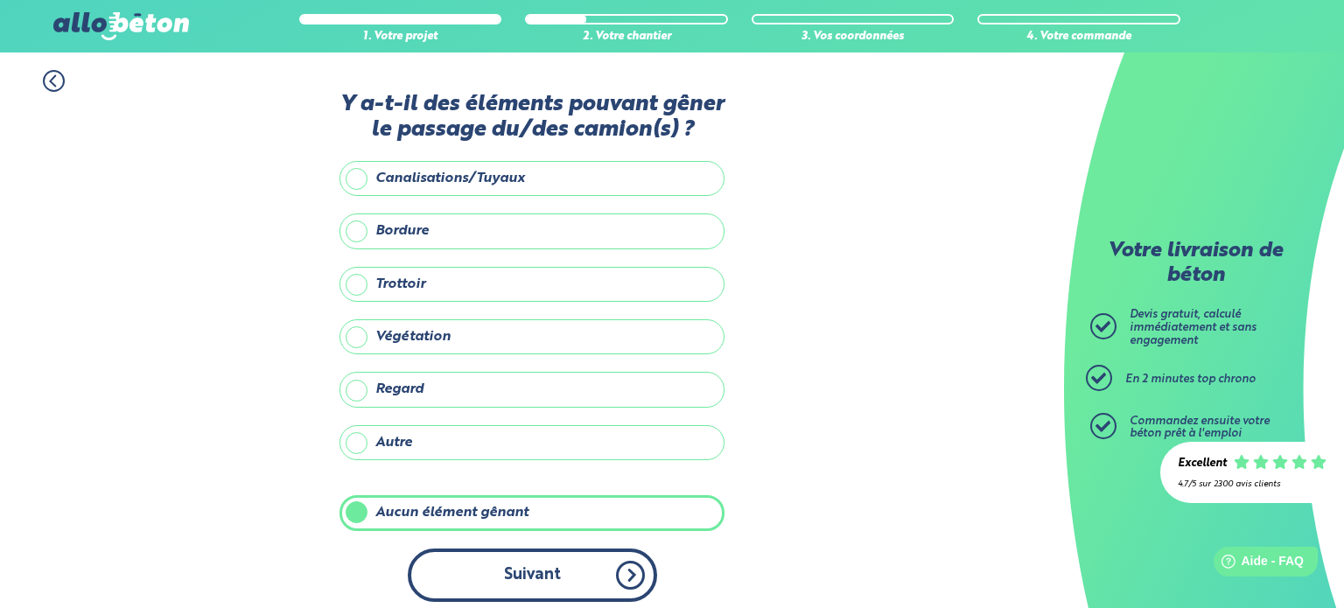
click at [491, 564] on button "Suivant" at bounding box center [532, 575] width 249 height 53
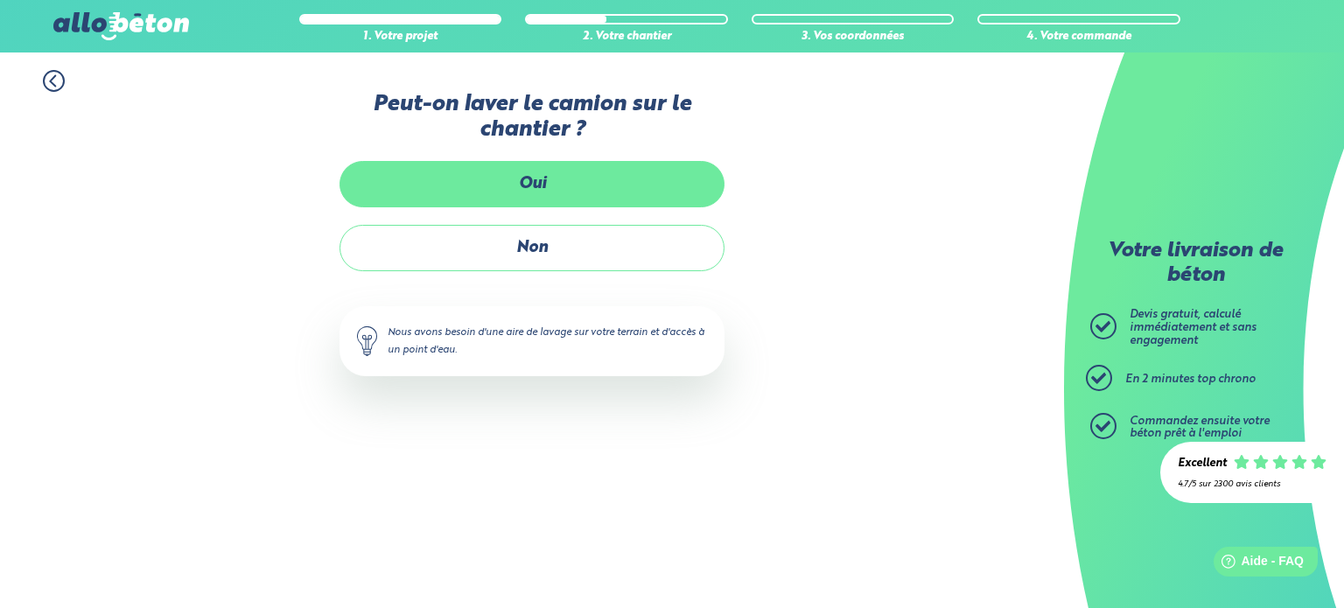
click at [473, 192] on label "Oui" at bounding box center [531, 184] width 385 height 46
click at [0, 0] on input "Oui" at bounding box center [0, 0] width 0 height 0
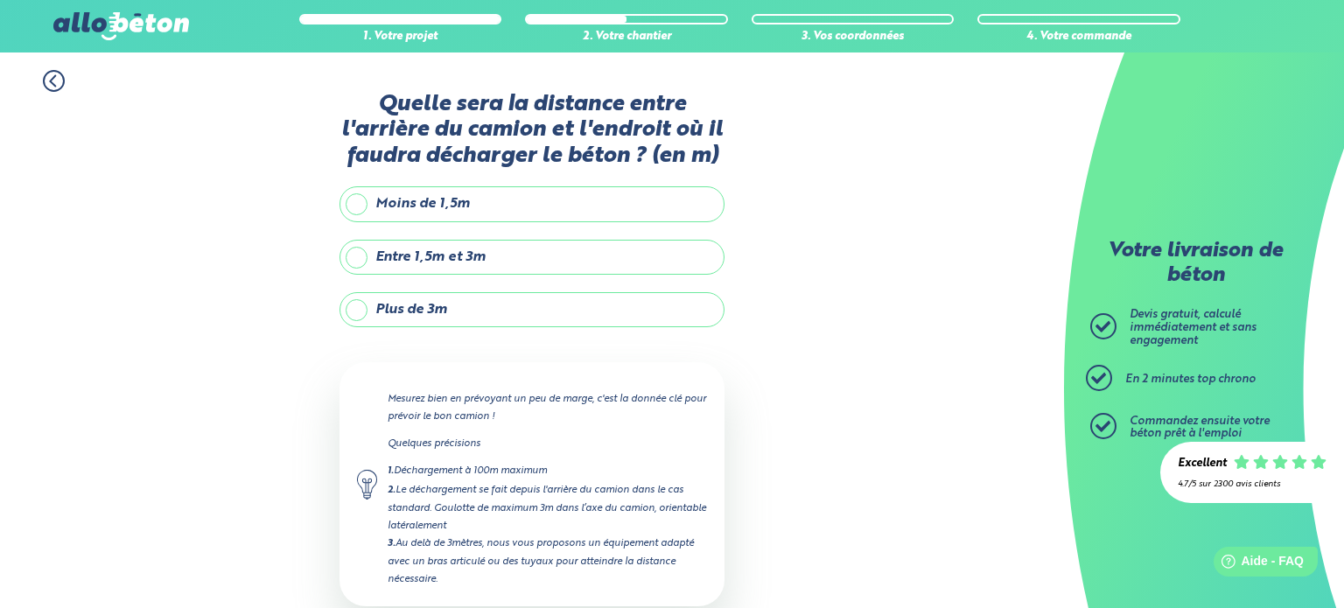
click at [357, 318] on label "Plus de 3m" at bounding box center [531, 309] width 385 height 35
click at [0, 0] on input "Plus de 3m" at bounding box center [0, 0] width 0 height 0
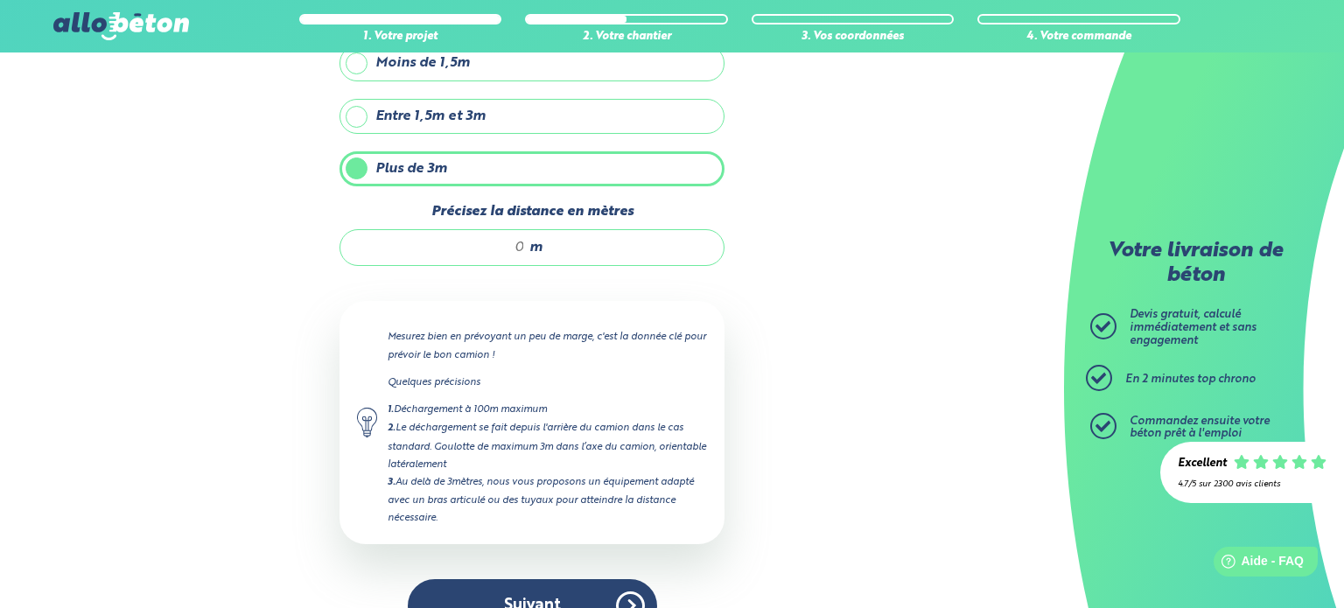
scroll to position [178, 0]
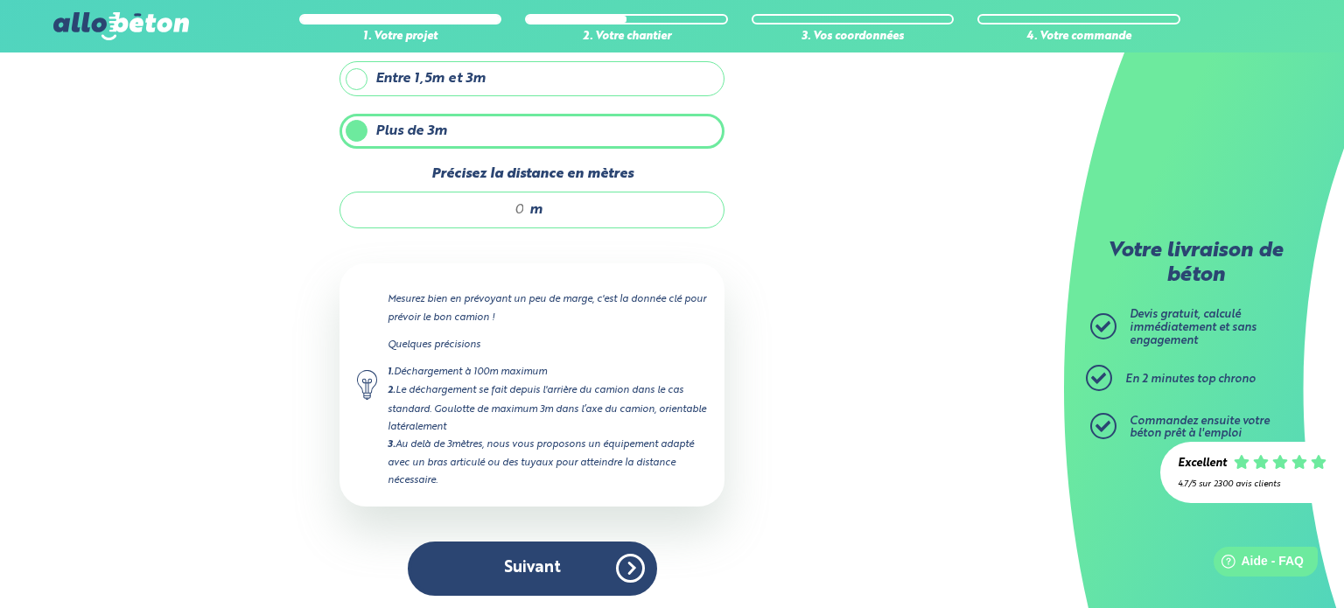
drag, startPoint x: 526, startPoint y: 209, endPoint x: 500, endPoint y: 214, distance: 26.8
click at [500, 214] on div "m" at bounding box center [531, 210] width 385 height 37
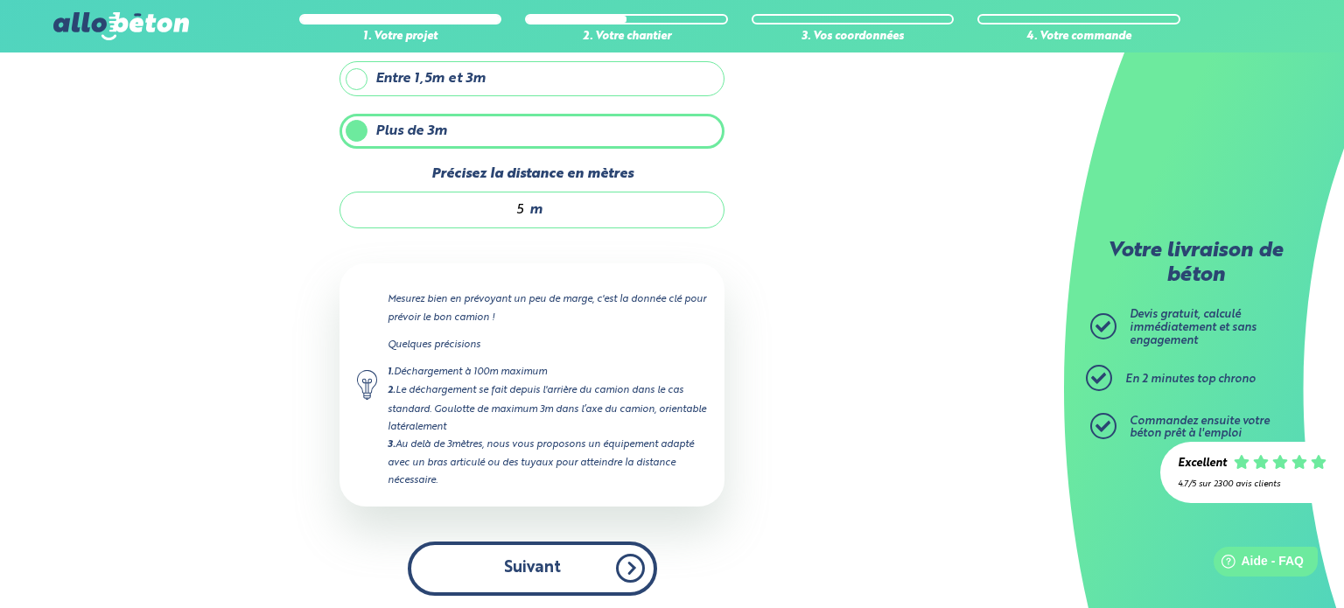
type input "5"
click at [526, 562] on button "Suivant" at bounding box center [532, 568] width 249 height 53
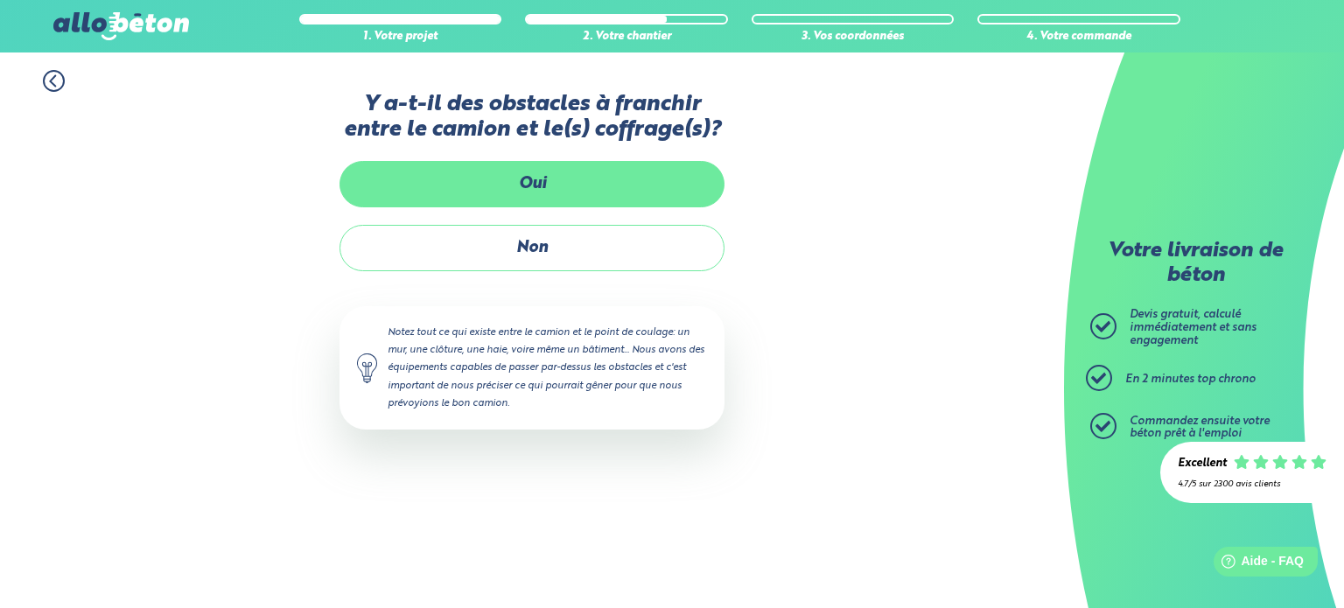
click at [493, 198] on label "Oui" at bounding box center [531, 184] width 385 height 46
click at [0, 0] on input "Oui" at bounding box center [0, 0] width 0 height 0
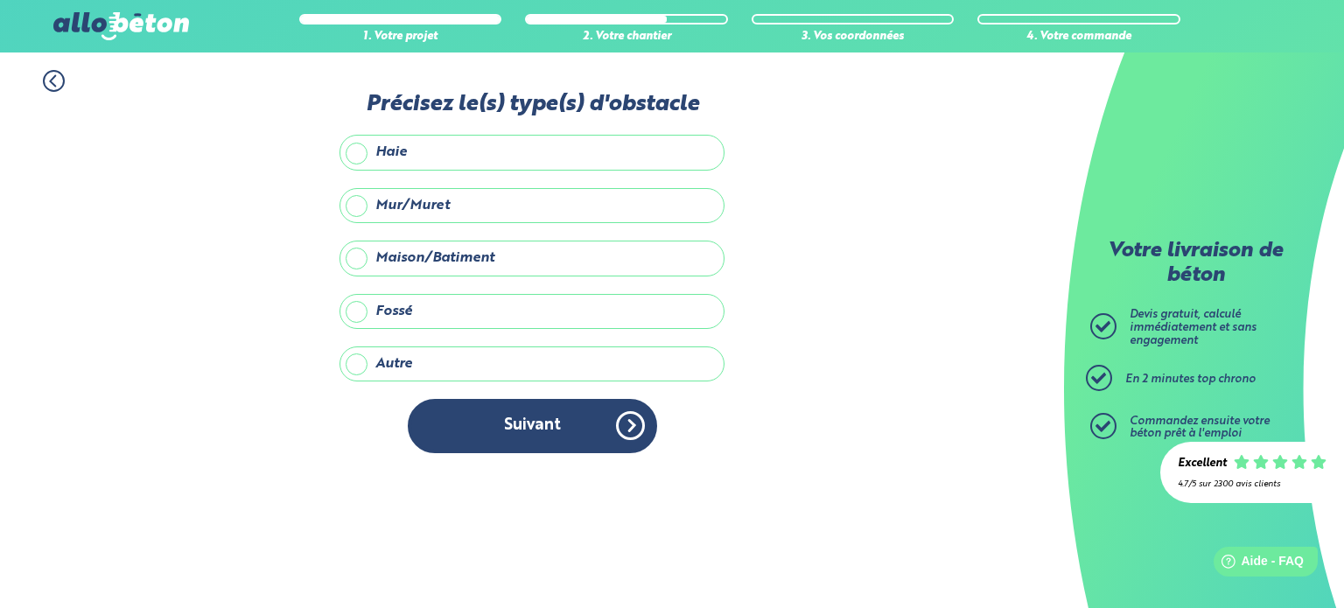
click at [427, 263] on label "Maison/Batiment" at bounding box center [531, 258] width 385 height 35
click at [0, 0] on input "Maison/Batiment" at bounding box center [0, 0] width 0 height 0
click at [479, 395] on div "Précisez le(s) type(s) d'obstacle Haie Mur/Muret Maison/Batiment Fossé Autre Pr…" at bounding box center [531, 281] width 385 height 379
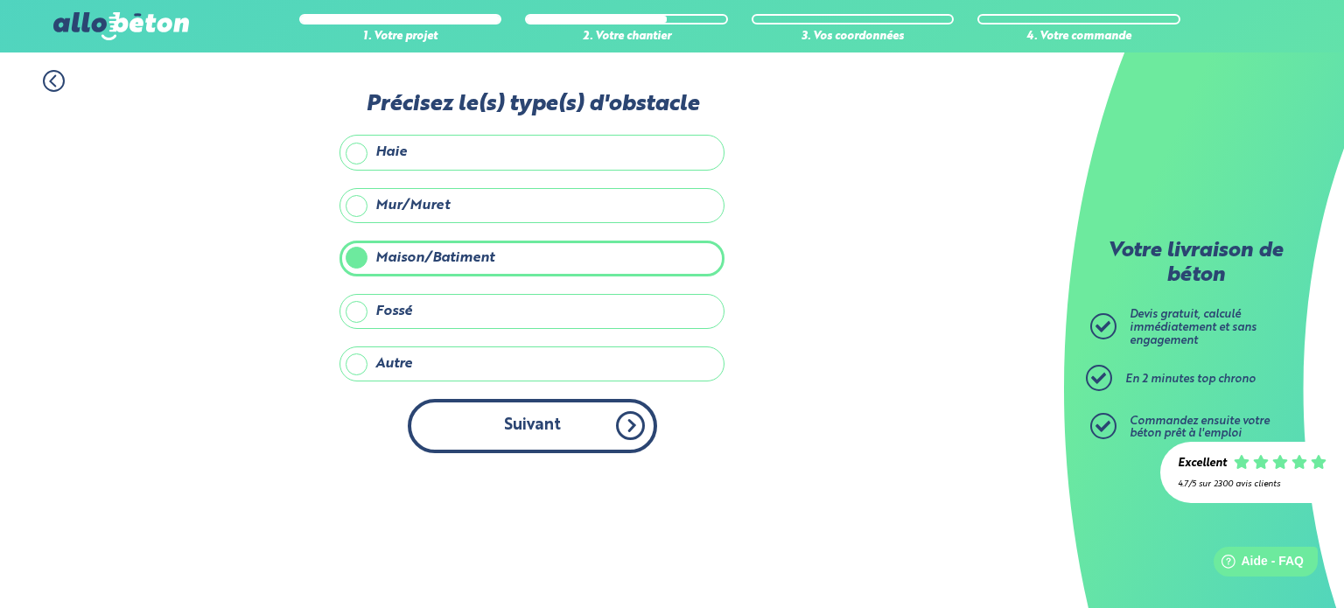
click at [485, 409] on button "Suivant" at bounding box center [532, 425] width 249 height 53
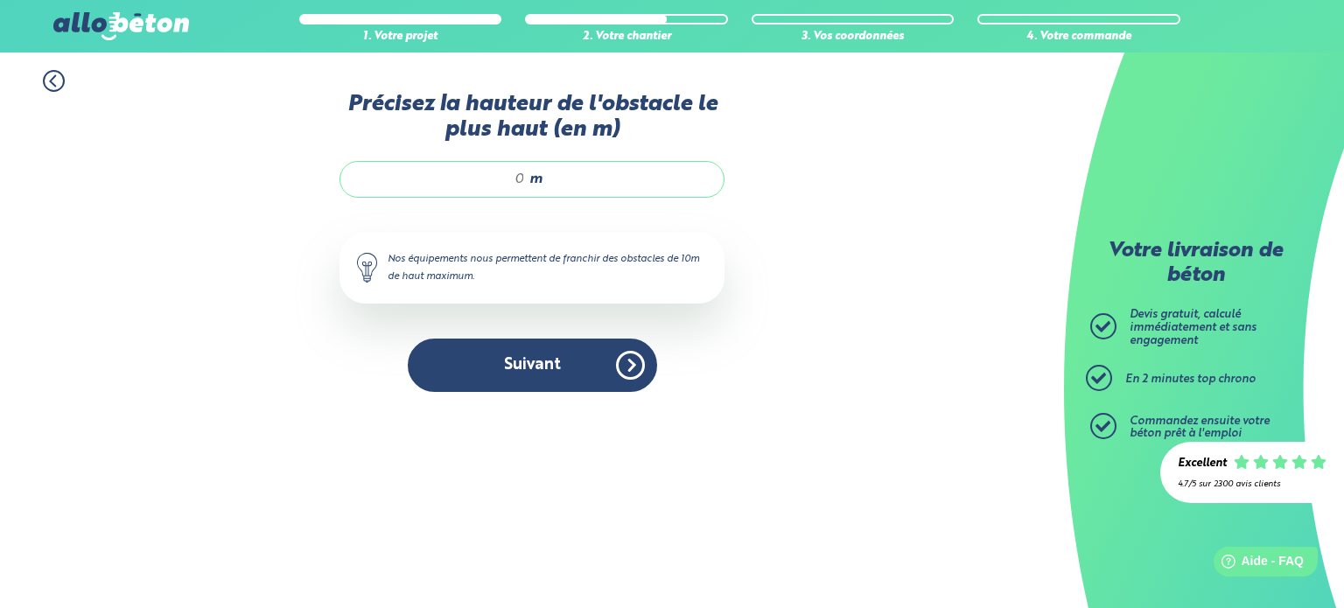
drag, startPoint x: 526, startPoint y: 173, endPoint x: 505, endPoint y: 178, distance: 21.4
click at [505, 178] on div "m" at bounding box center [531, 179] width 385 height 37
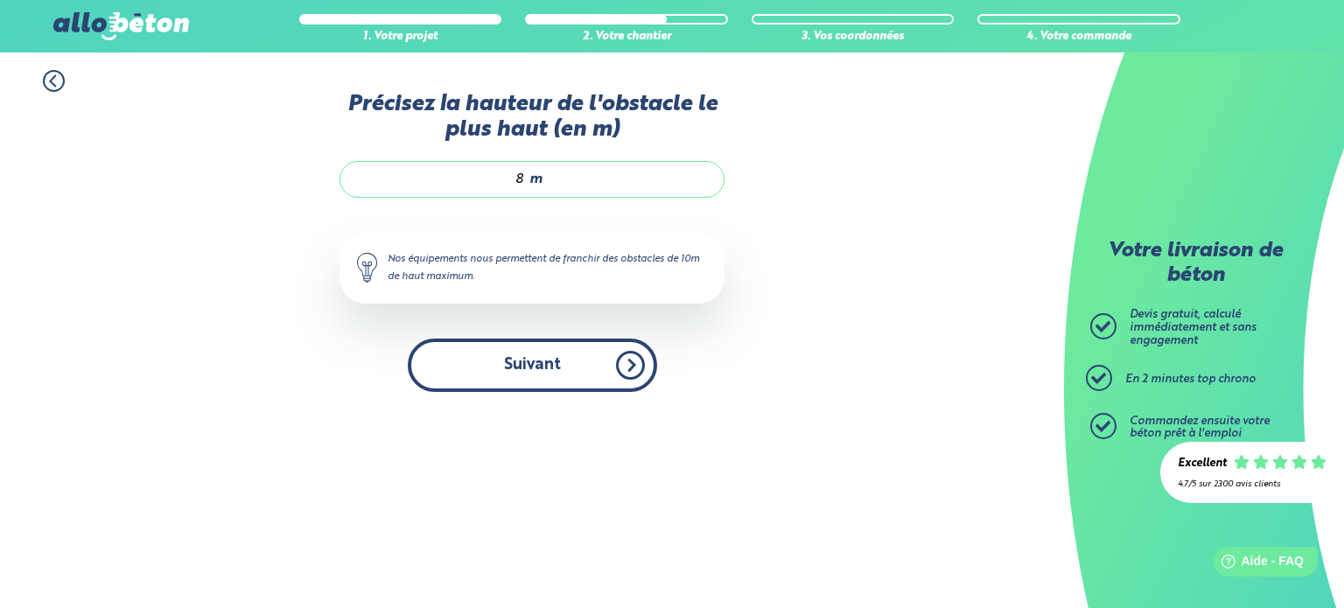
type input "8"
click at [494, 357] on button "Suivant" at bounding box center [532, 365] width 249 height 53
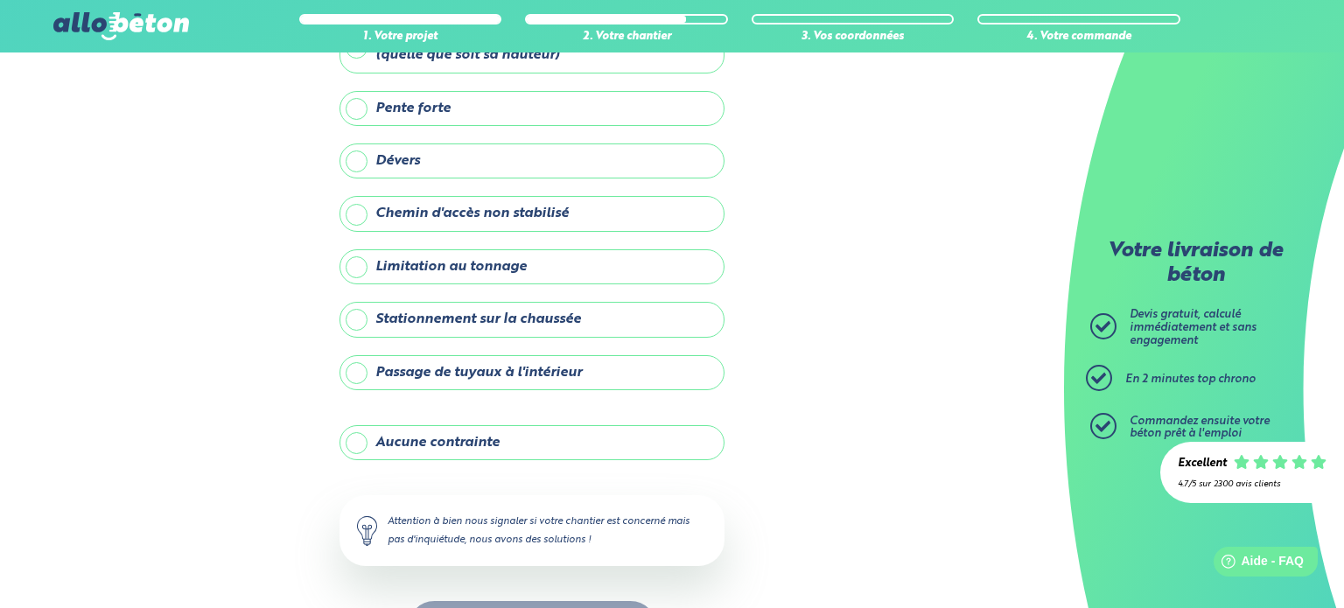
scroll to position [140, 0]
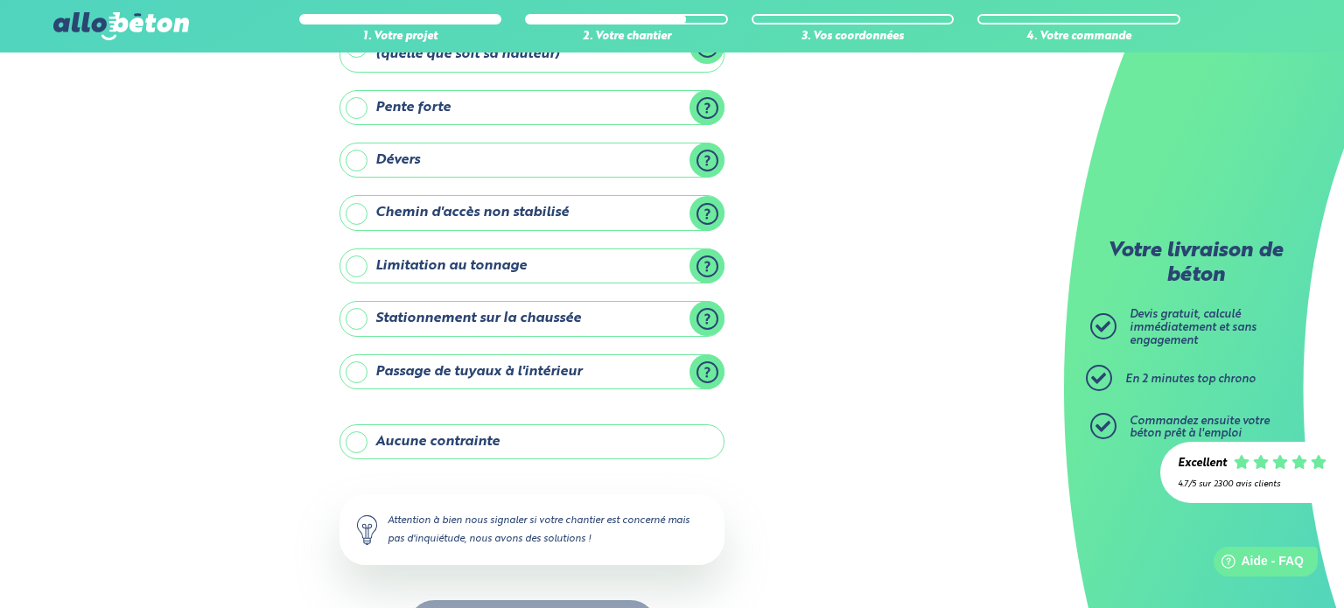
click at [358, 438] on label "Aucune contrainte" at bounding box center [531, 441] width 385 height 35
click at [0, 0] on input "Aucune contrainte" at bounding box center [0, 0] width 0 height 0
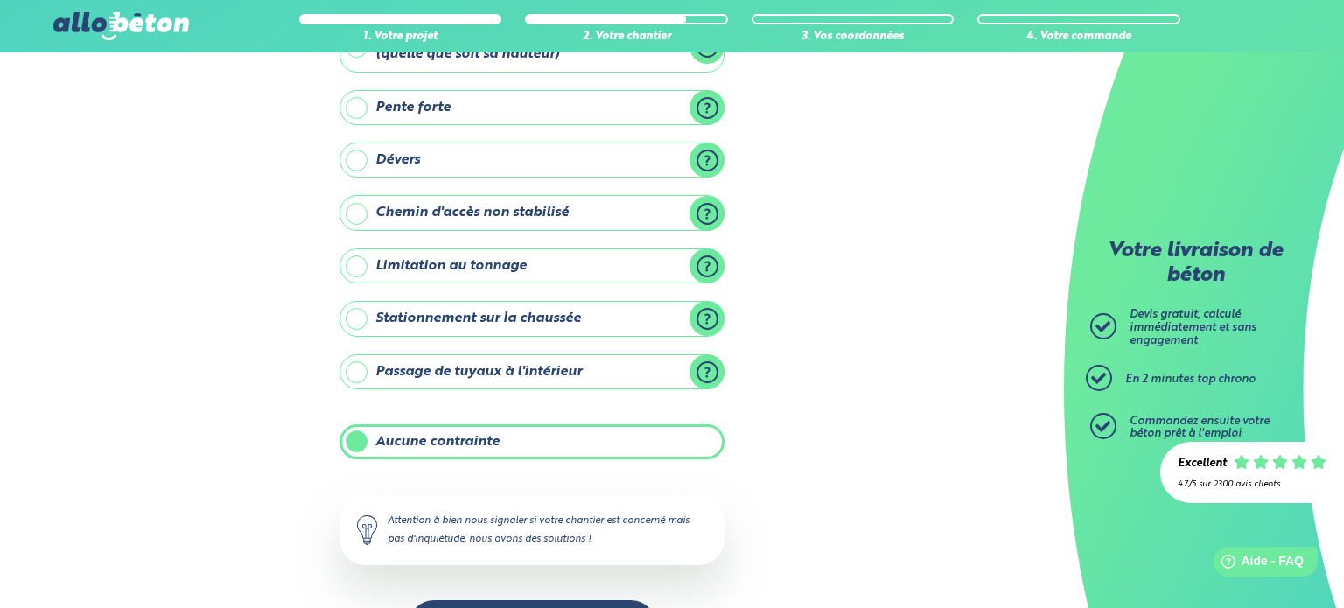
scroll to position [199, 0]
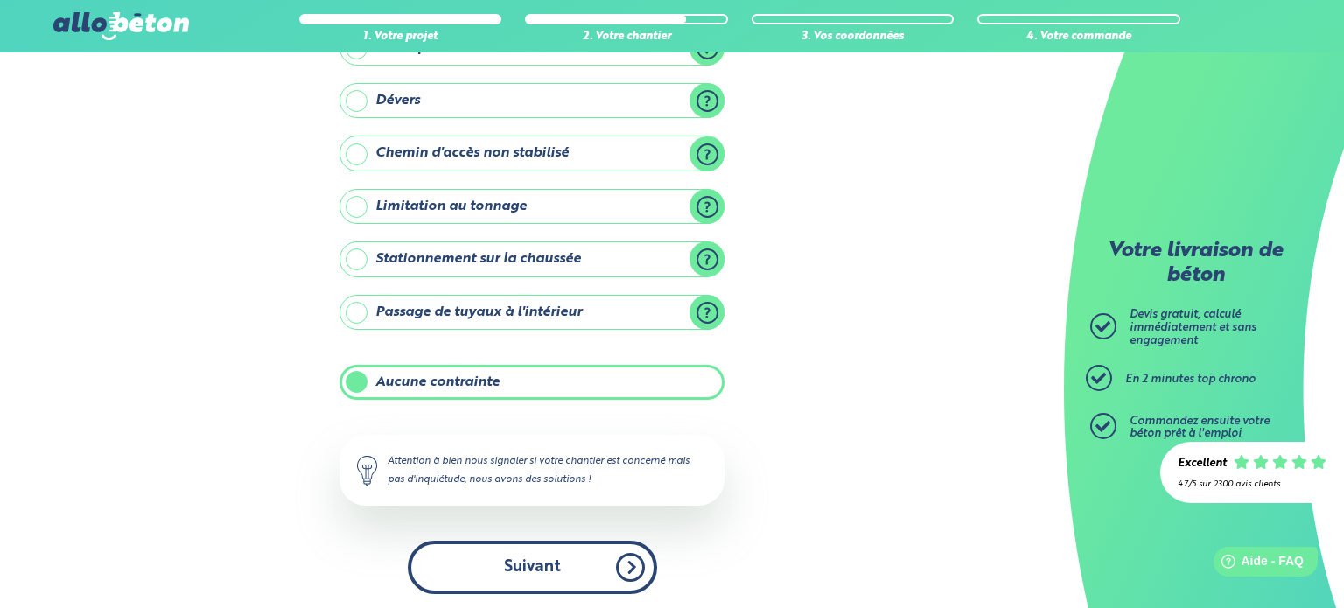
click at [501, 567] on button "Suivant" at bounding box center [532, 567] width 249 height 53
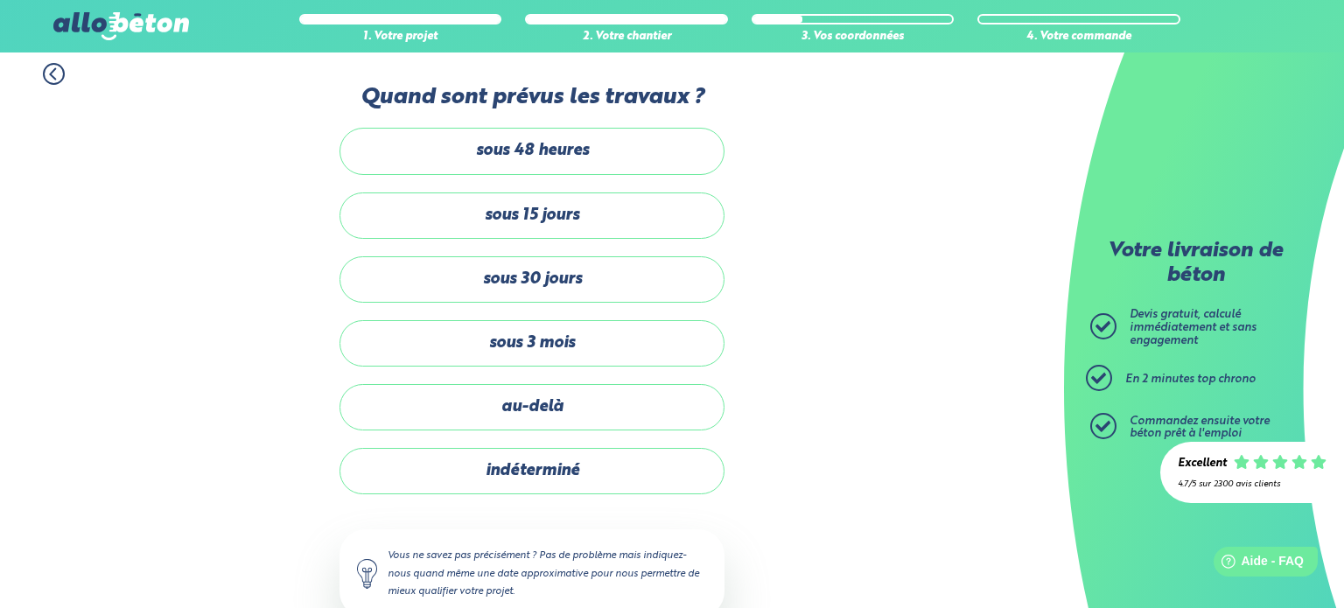
scroll to position [7, 0]
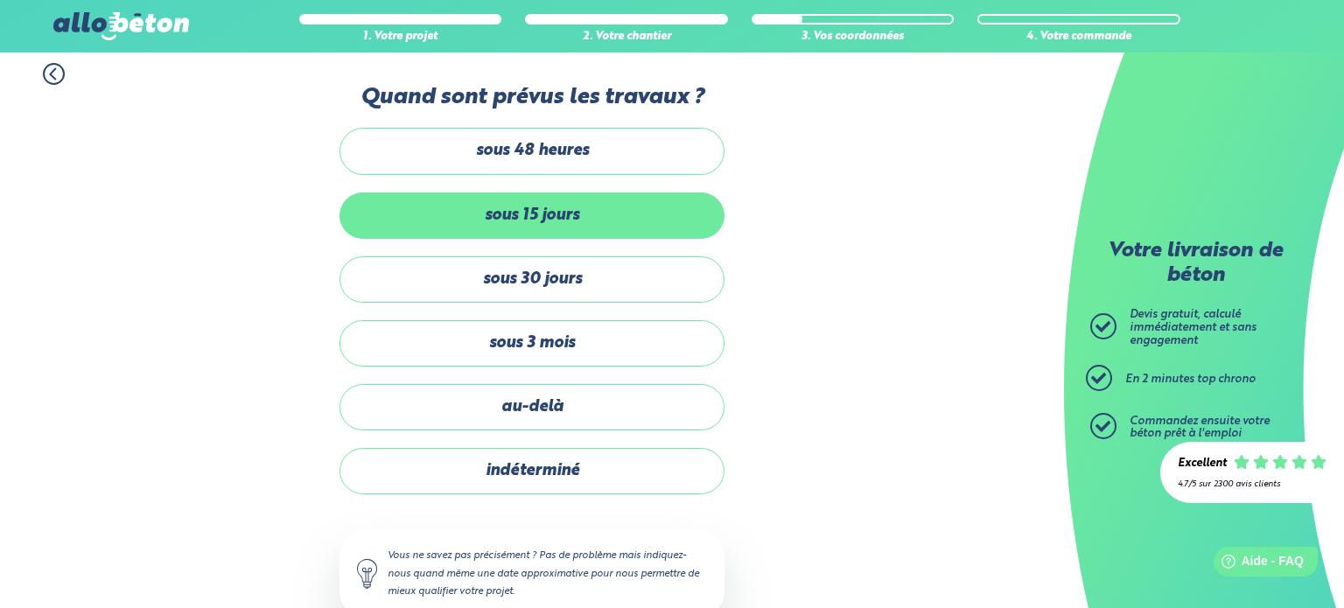
click at [476, 199] on label "sous 15 jours" at bounding box center [531, 215] width 385 height 46
click at [0, 0] on input "sous 15 jours" at bounding box center [0, 0] width 0 height 0
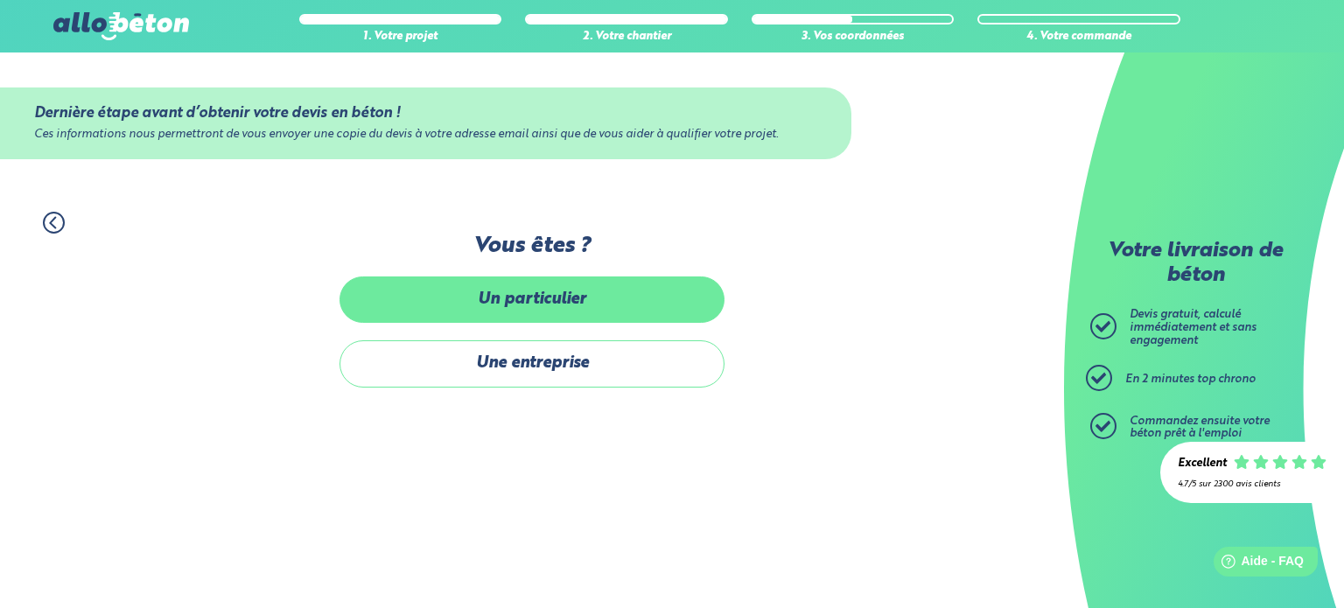
click at [500, 291] on label "Un particulier" at bounding box center [531, 299] width 385 height 46
click at [0, 0] on input "Un particulier" at bounding box center [0, 0] width 0 height 0
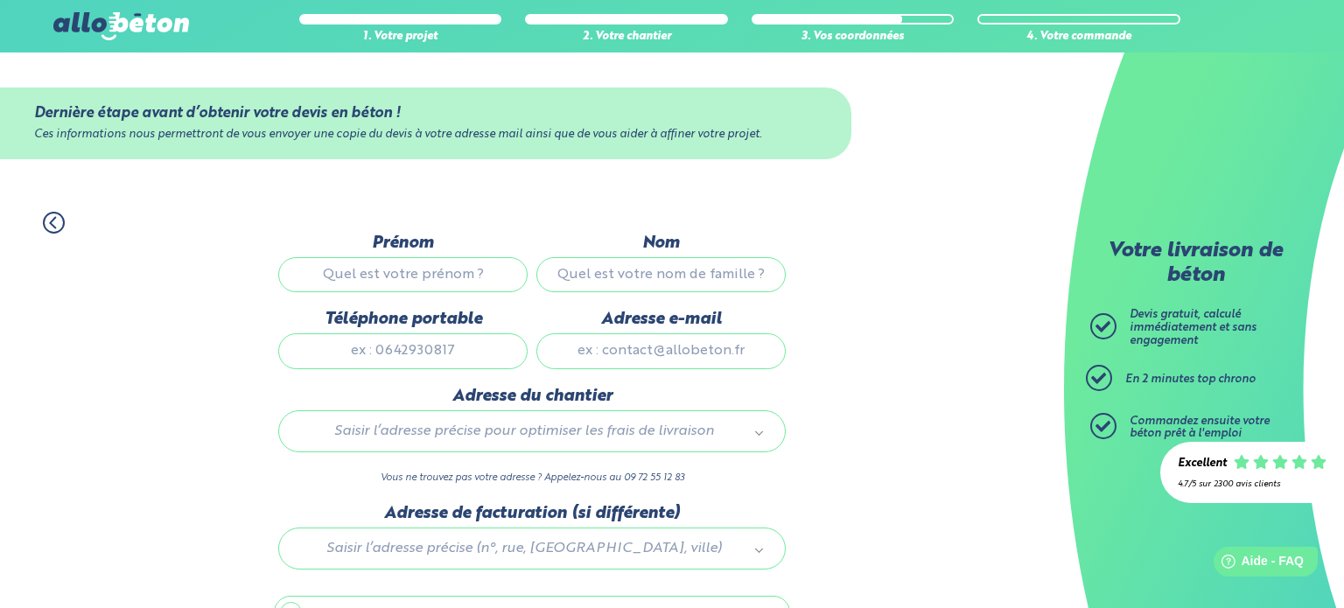
click at [462, 277] on input "Prénom" at bounding box center [402, 274] width 249 height 35
type input "[PERSON_NAME]"
type input "Gaillard"
type input "0626616080"
type input "[EMAIL_ADDRESS][DOMAIN_NAME]"
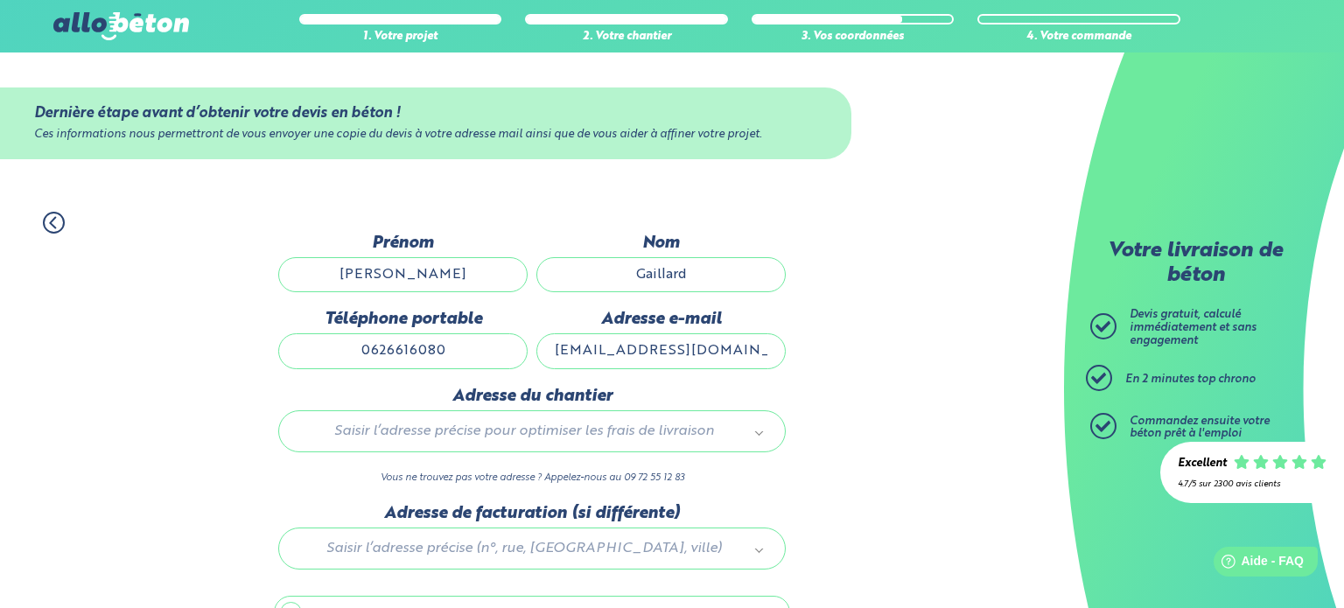
type input "[STREET_ADDRESS][PERSON_NAME]"
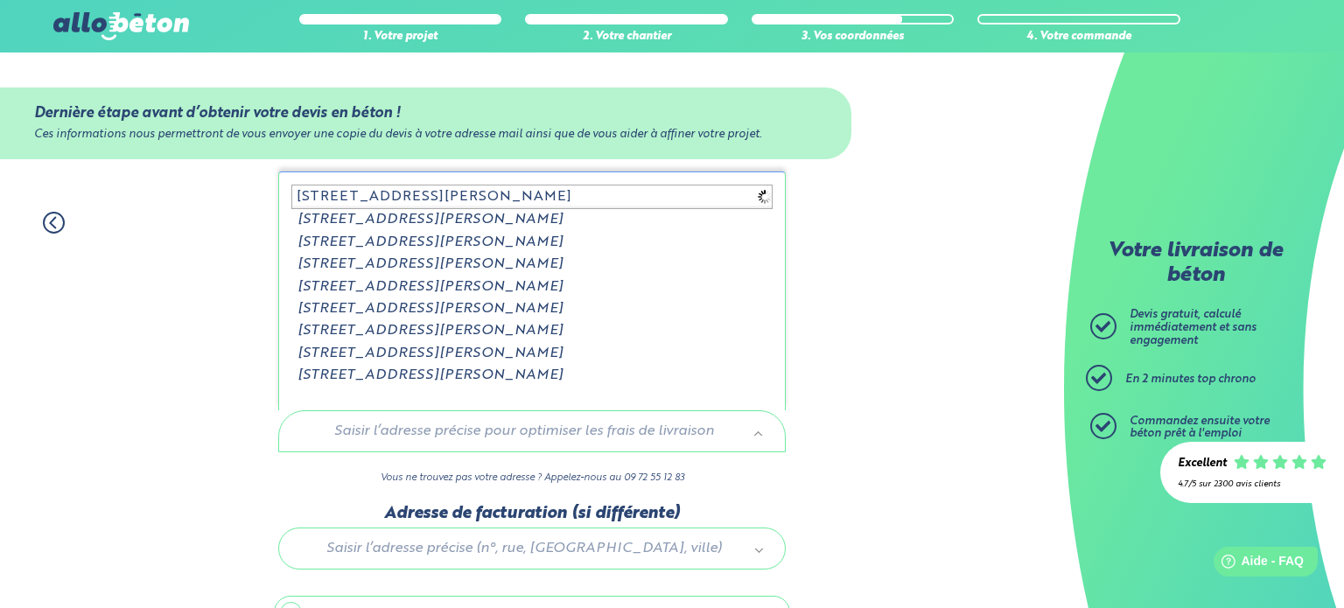
type input "27 rue jean jaures PET"
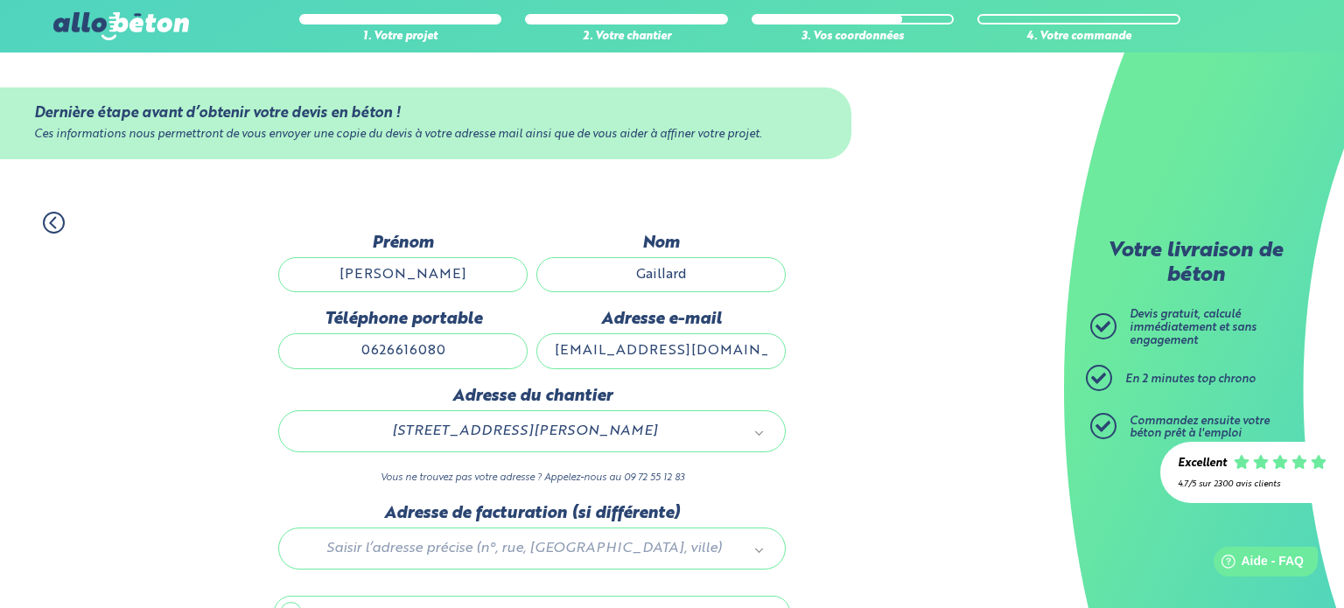
click at [433, 536] on div at bounding box center [532, 545] width 516 height 83
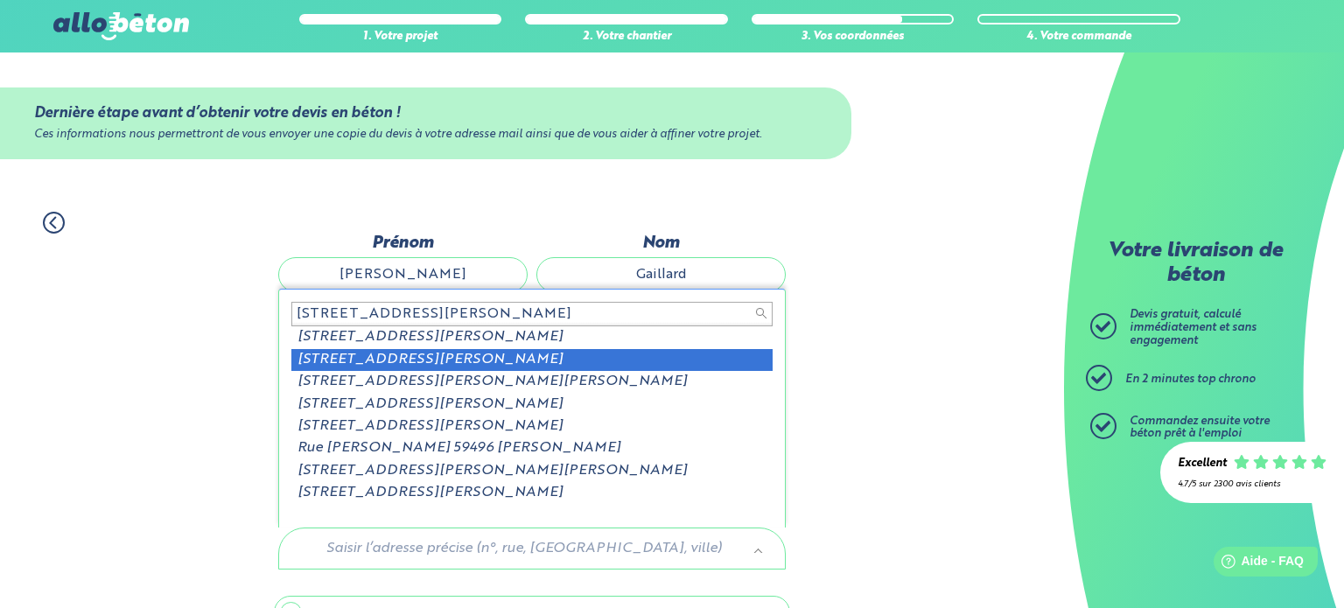
type input "27 rue jean ajures 5949"
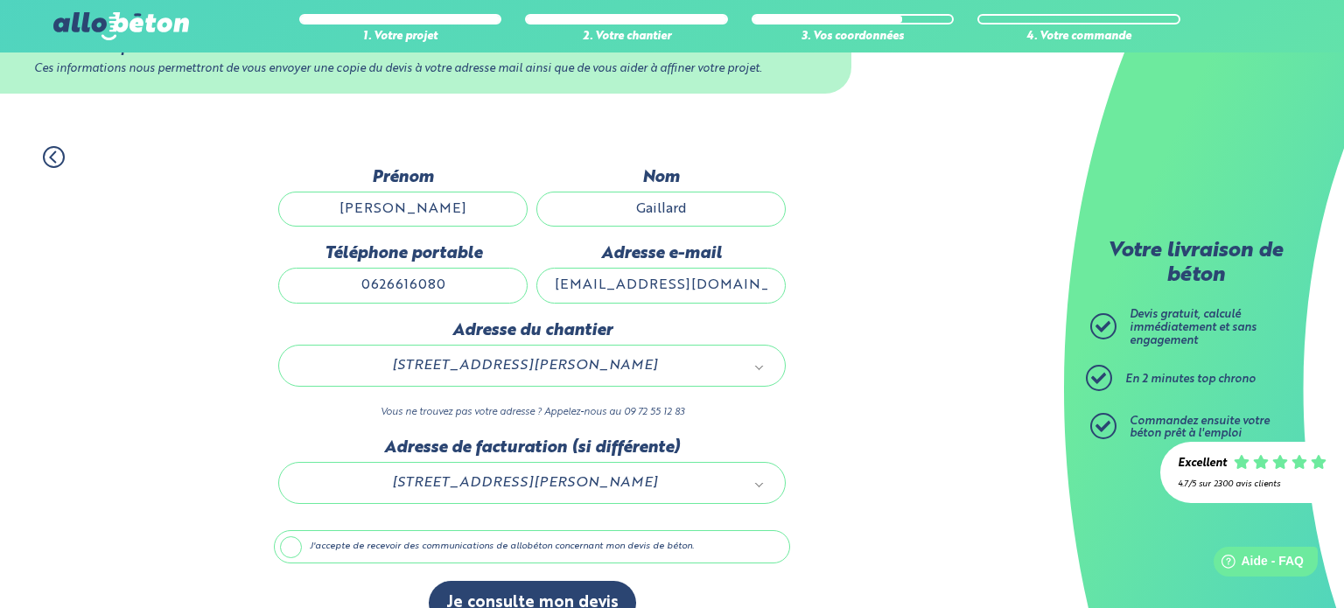
scroll to position [98, 0]
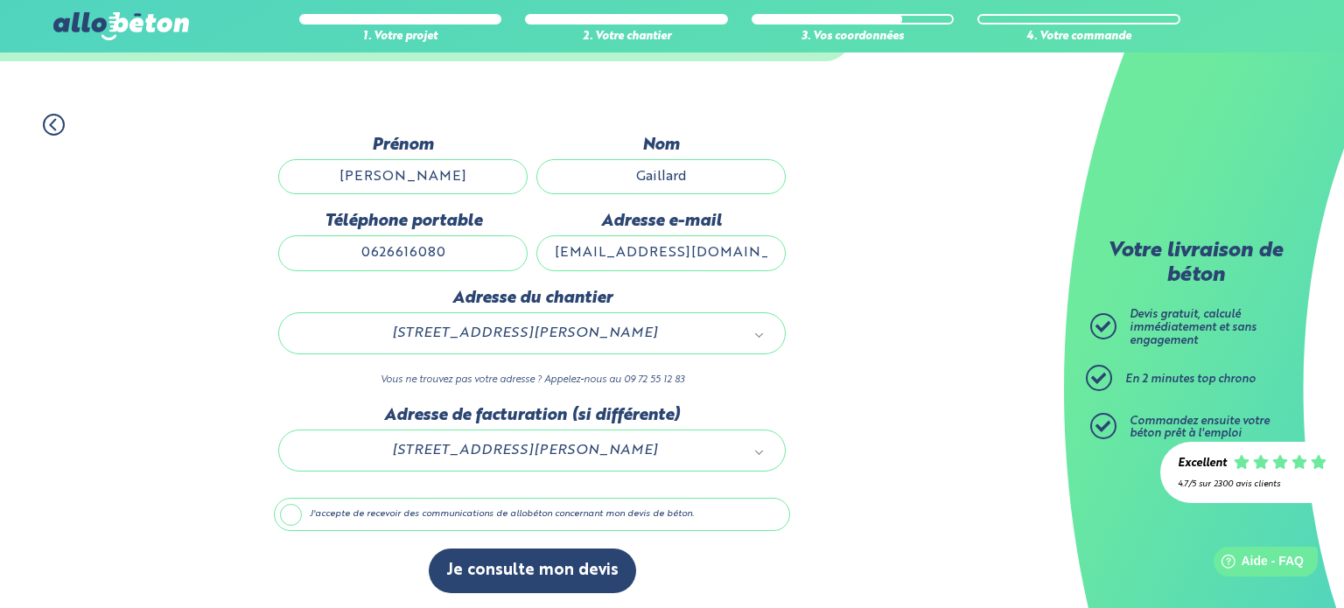
click at [299, 514] on label "J'accepte de recevoir des communications de allobéton concernant mon devis de b…" at bounding box center [532, 514] width 516 height 33
click at [0, 0] on input "J'accepte de recevoir des communications de allobéton concernant mon devis de b…" at bounding box center [0, 0] width 0 height 0
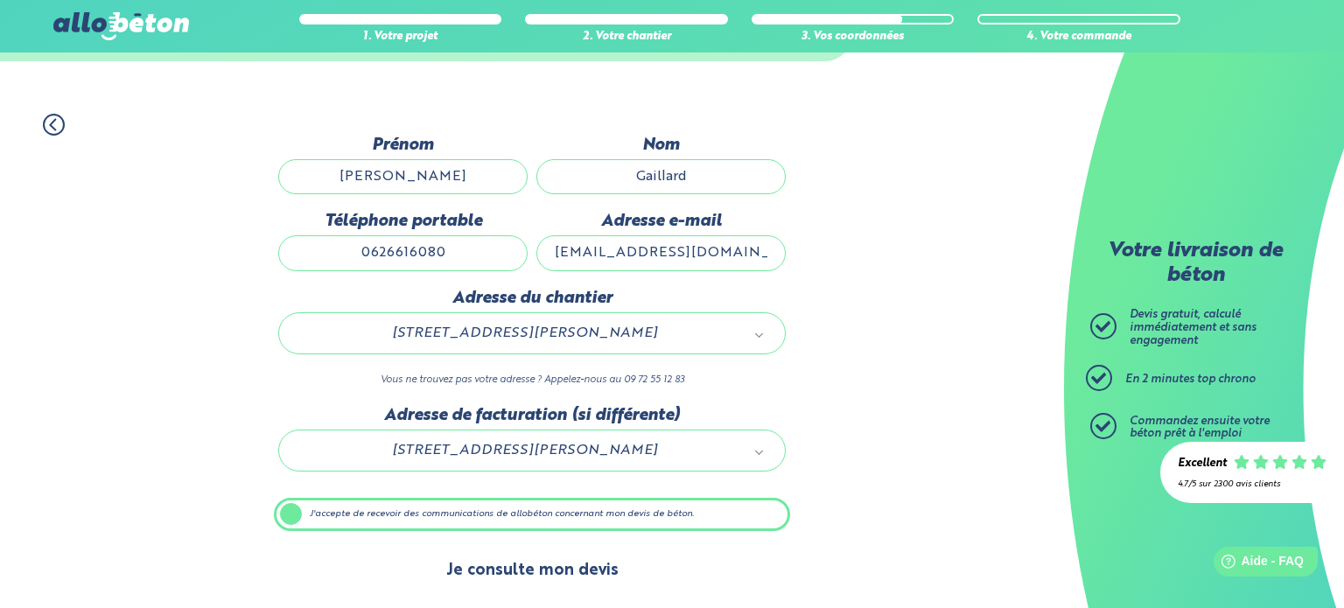
click at [516, 574] on button "Je consulte mon devis" at bounding box center [532, 571] width 207 height 45
